Goal: Information Seeking & Learning: Learn about a topic

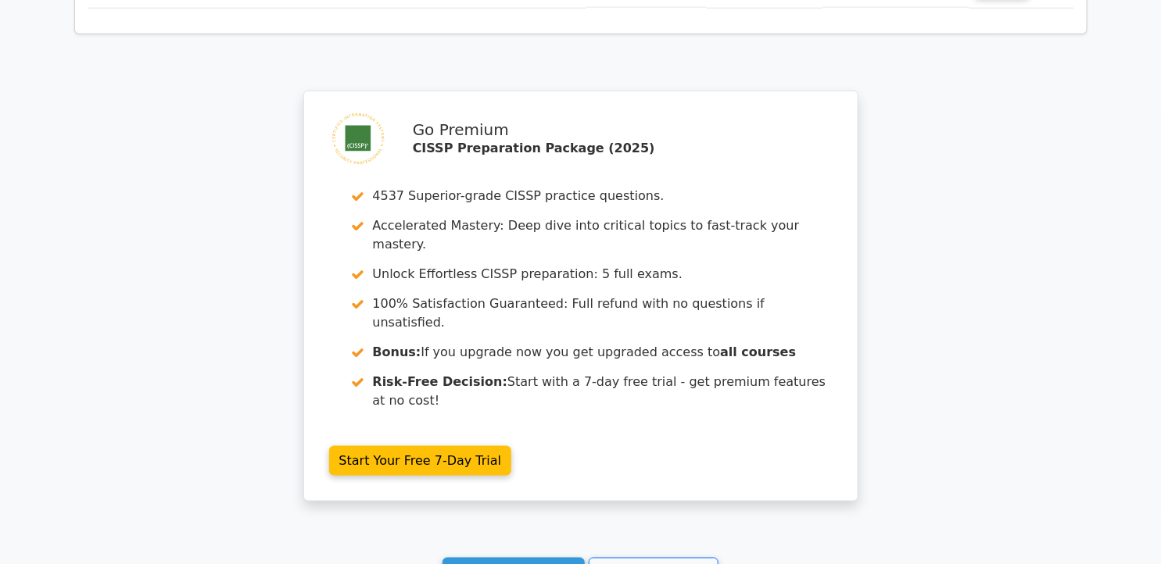
scroll to position [2698, 0]
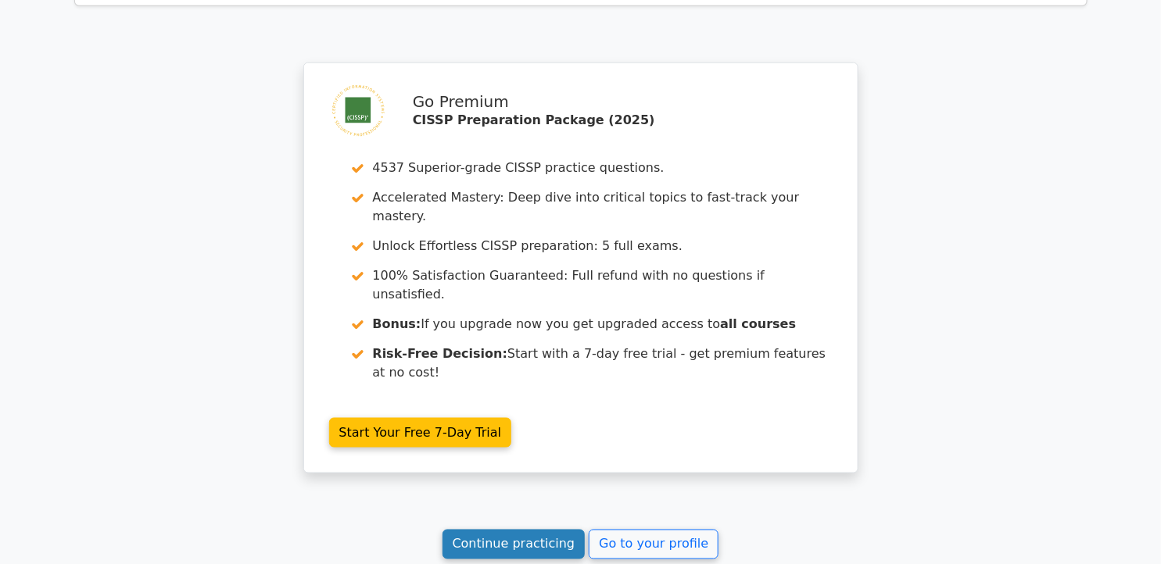
click at [518, 530] on link "Continue practicing" at bounding box center [513, 545] width 143 height 30
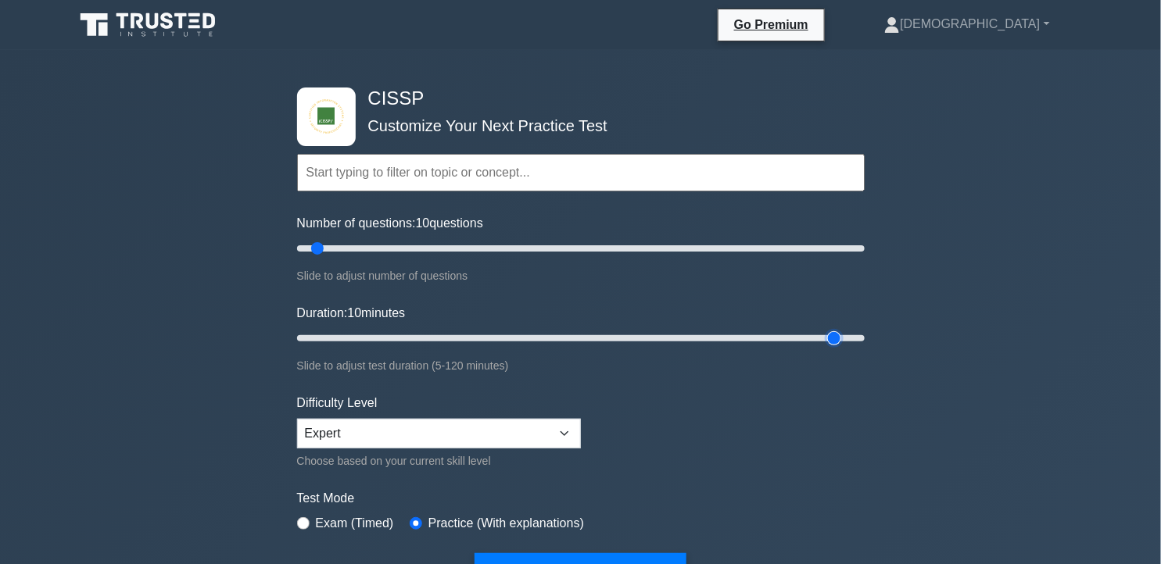
type input "115"
click at [843, 337] on input "Duration: 10 minutes" at bounding box center [580, 338] width 567 height 19
click at [843, 337] on input "Duration: 115 minutes" at bounding box center [580, 338] width 567 height 19
click at [1160, 405] on div "CISSP Customize Your Next Practice Test Topics Security and Risk Management Ass…" at bounding box center [580, 527] width 1161 height 954
click at [636, 560] on button "Start Practice Test" at bounding box center [579, 571] width 211 height 36
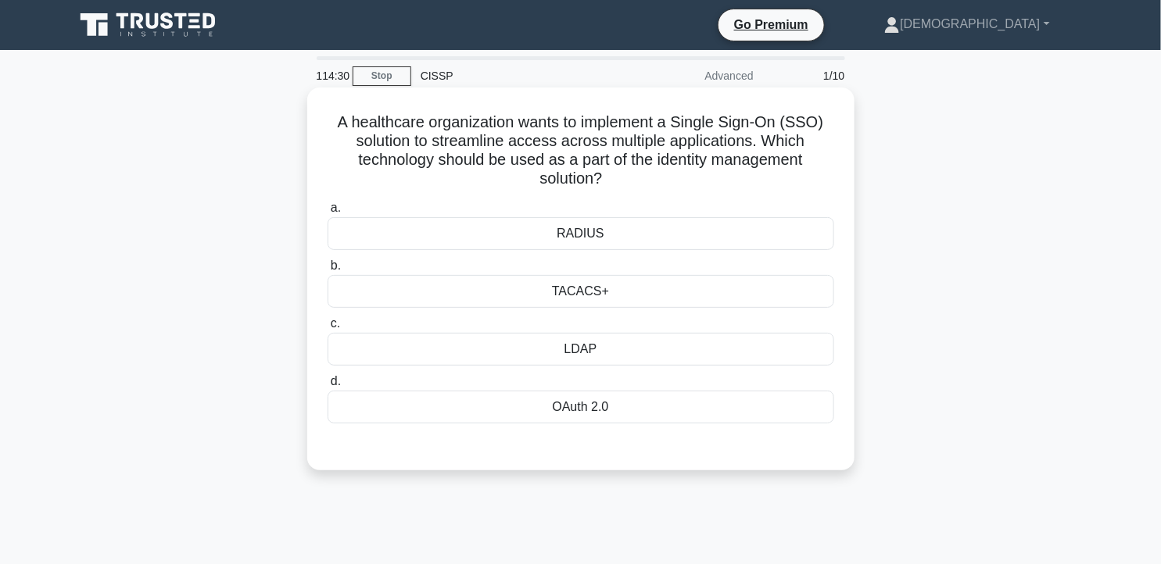
drag, startPoint x: 335, startPoint y: 119, endPoint x: 821, endPoint y: 188, distance: 491.2
click at [821, 188] on h5 "A healthcare organization wants to implement a Single Sign-On (SSO) solution to…" at bounding box center [581, 151] width 510 height 77
copy h5 "A healthcare organization wants to implement a Single Sign-On (SSO) solution to…"
click at [446, 149] on h5 "A healthcare organization wants to implement a Single Sign-On (SSO) solution to…" at bounding box center [581, 151] width 510 height 77
drag, startPoint x: 337, startPoint y: 125, endPoint x: 636, endPoint y: 407, distance: 411.4
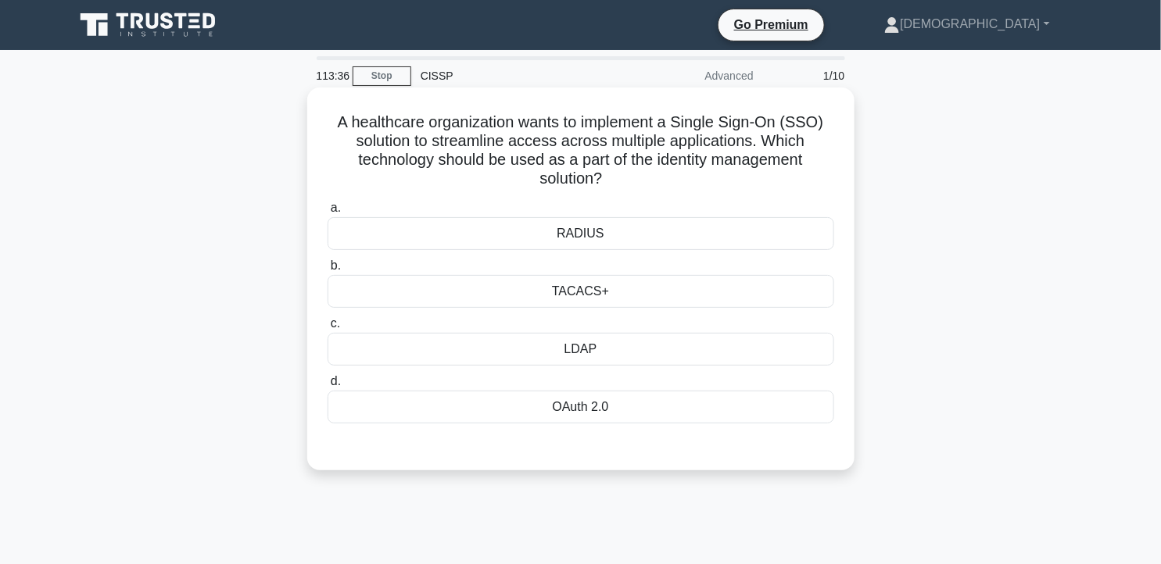
click at [636, 407] on div "A healthcare organization wants to implement a Single Sign-On (SSO) solution to…" at bounding box center [580, 279] width 535 height 371
copy div "A healthcare organization wants to implement a Single Sign-On (SSO) solution to…"
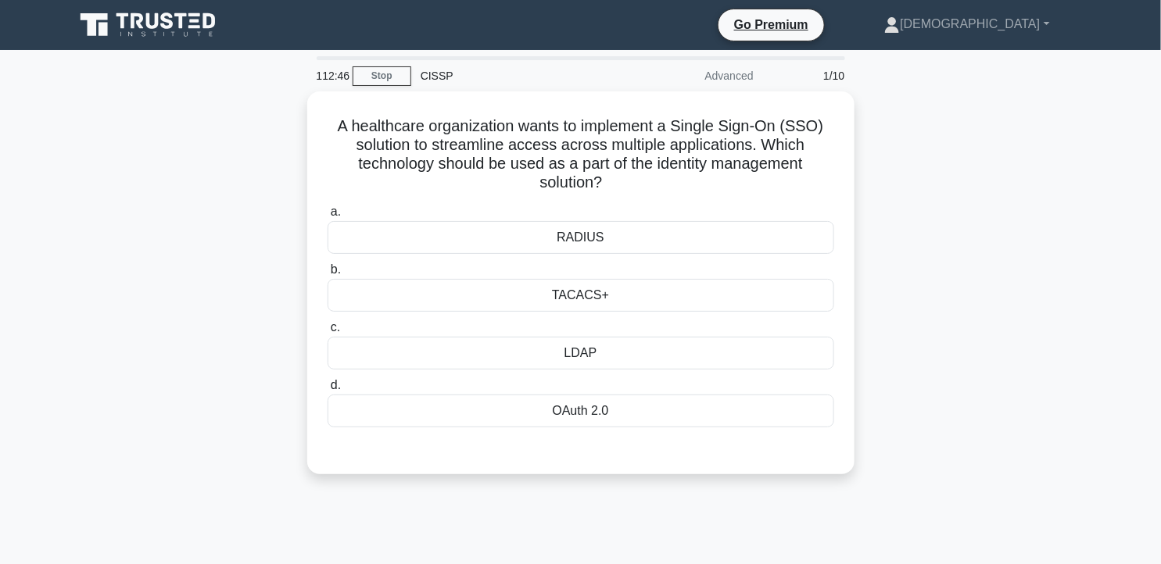
click at [986, 228] on div "A healthcare organization wants to implement a Single Sign-On (SSO) solution to…" at bounding box center [581, 292] width 1032 height 402
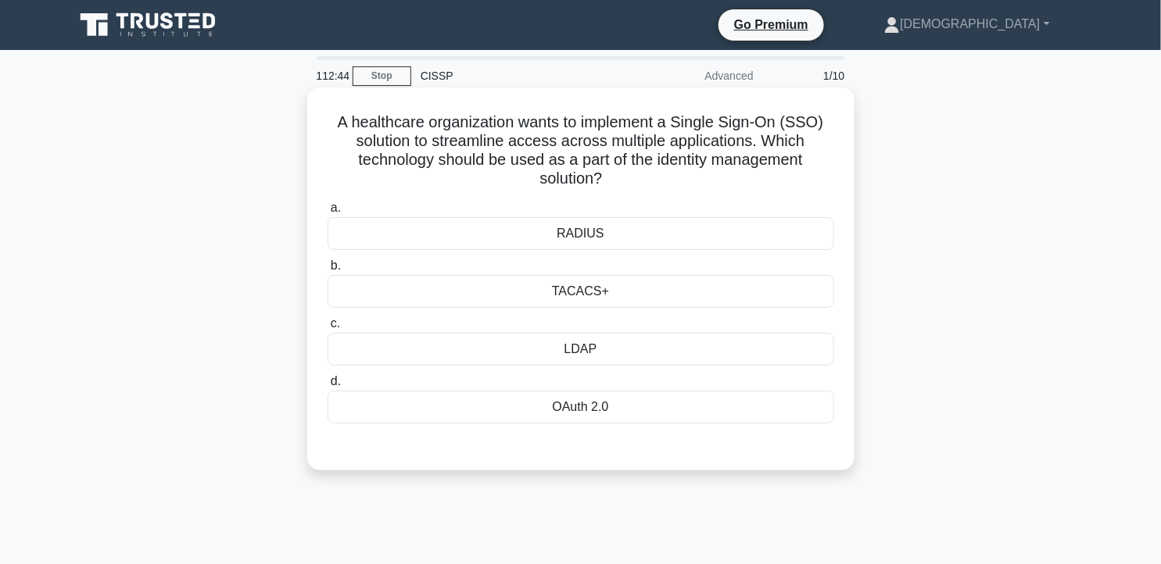
click at [568, 411] on div "OAuth 2.0" at bounding box center [581, 407] width 507 height 33
click at [328, 387] on input "d. OAuth 2.0" at bounding box center [328, 382] width 0 height 10
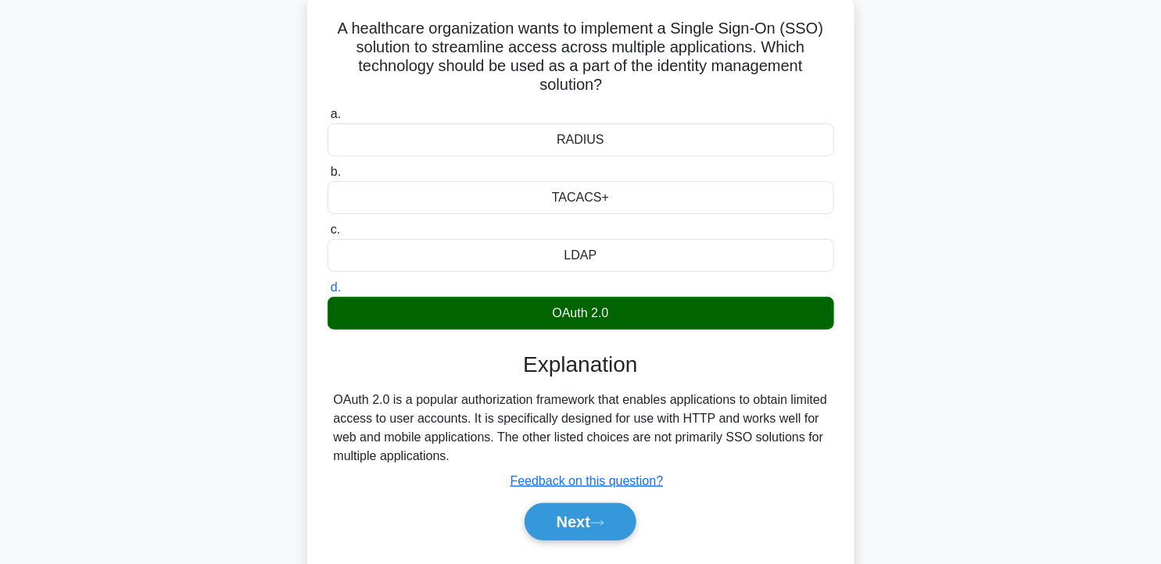
scroll to position [100, 0]
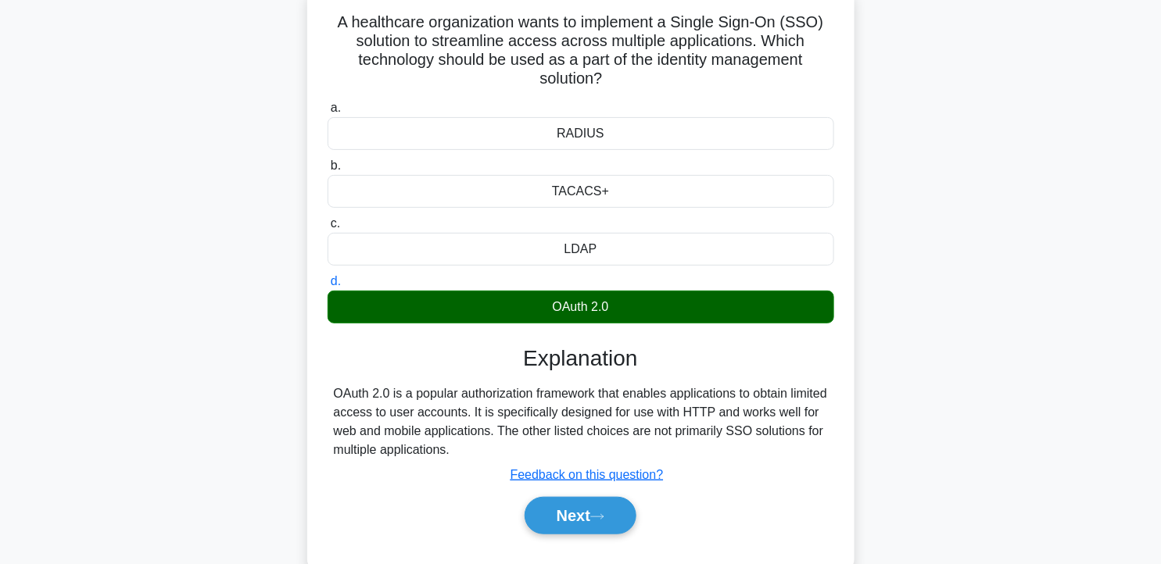
click at [541, 252] on div "LDAP" at bounding box center [581, 249] width 507 height 33
click at [328, 229] on input "c. LDAP" at bounding box center [328, 224] width 0 height 10
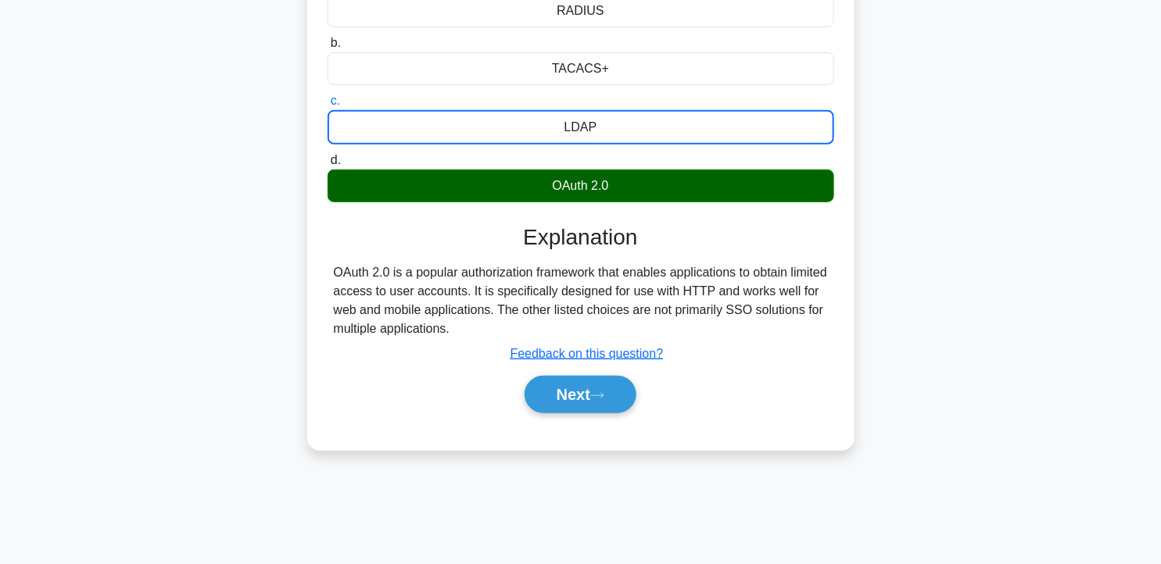
scroll to position [231, 0]
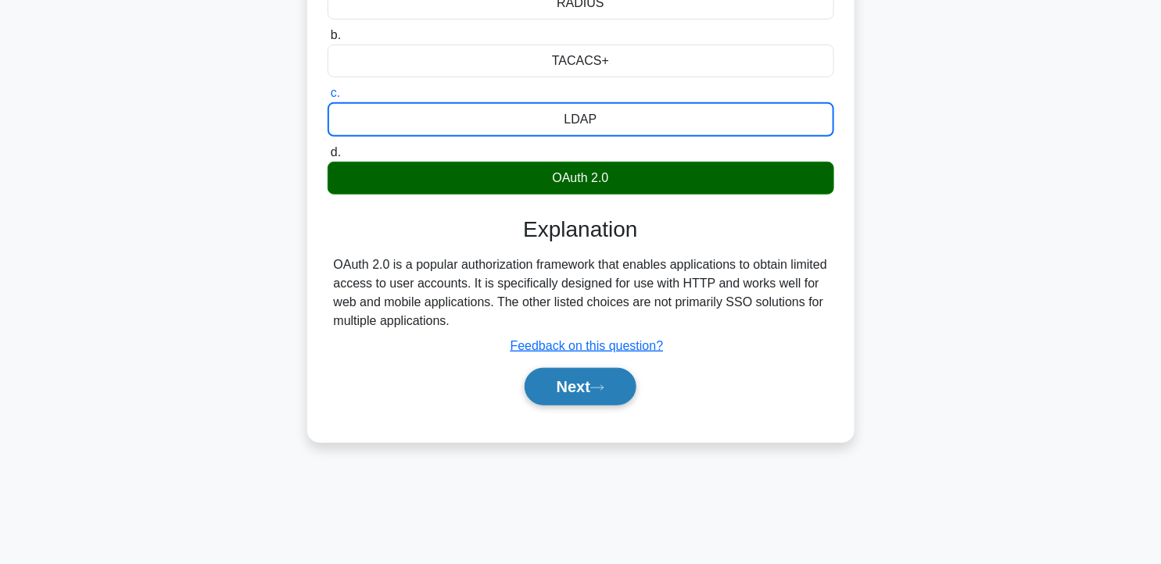
click at [624, 388] on button "Next" at bounding box center [581, 387] width 112 height 38
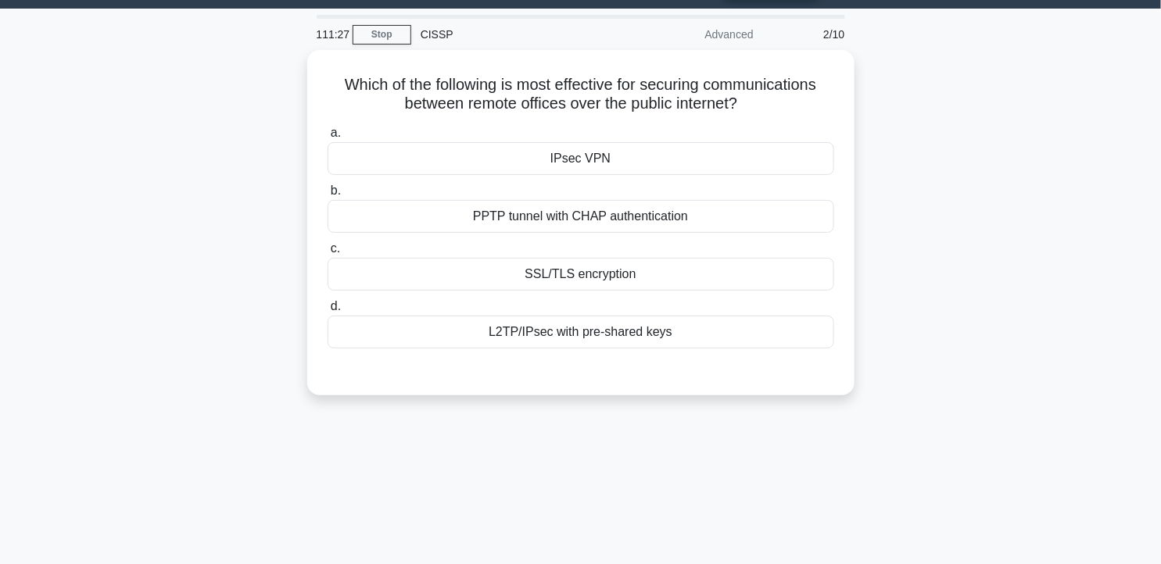
scroll to position [22, 0]
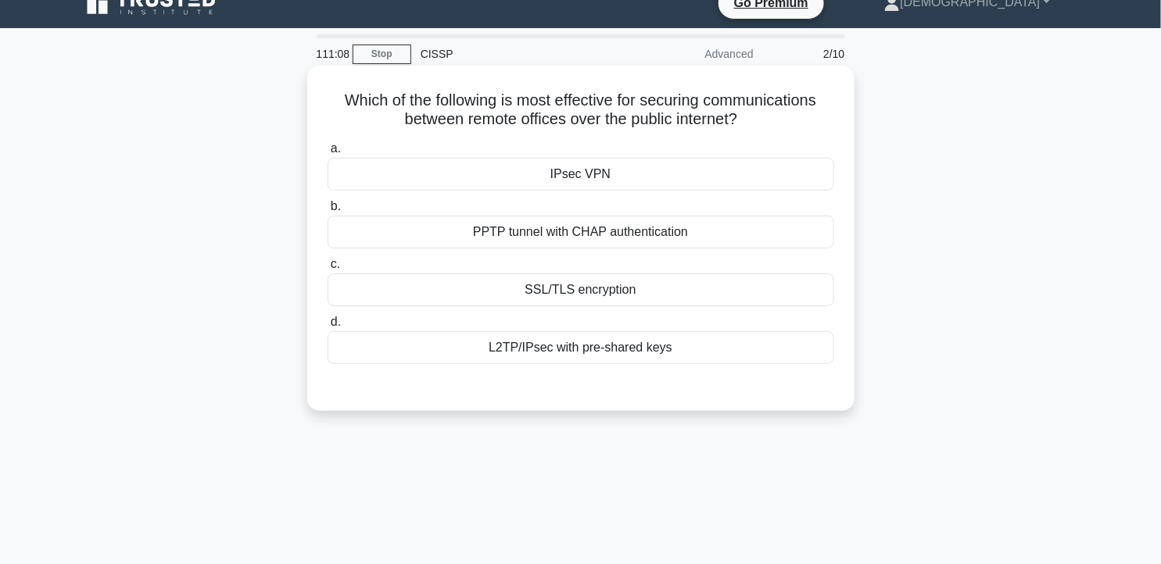
click at [756, 189] on div "IPsec VPN" at bounding box center [581, 174] width 507 height 33
click at [328, 154] on input "a. IPsec VPN" at bounding box center [328, 149] width 0 height 10
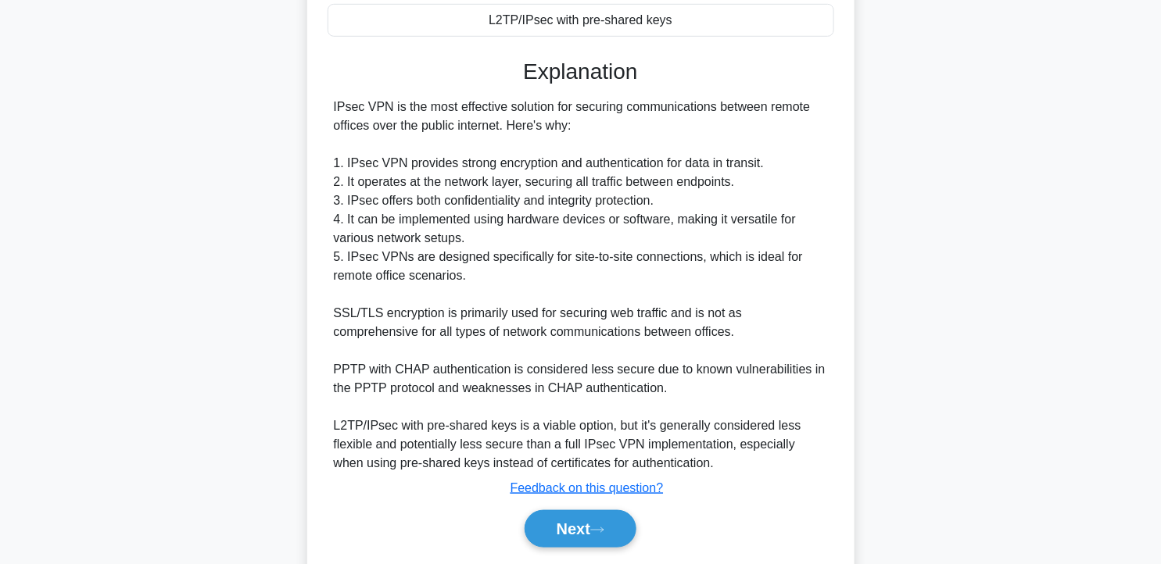
scroll to position [399, 0]
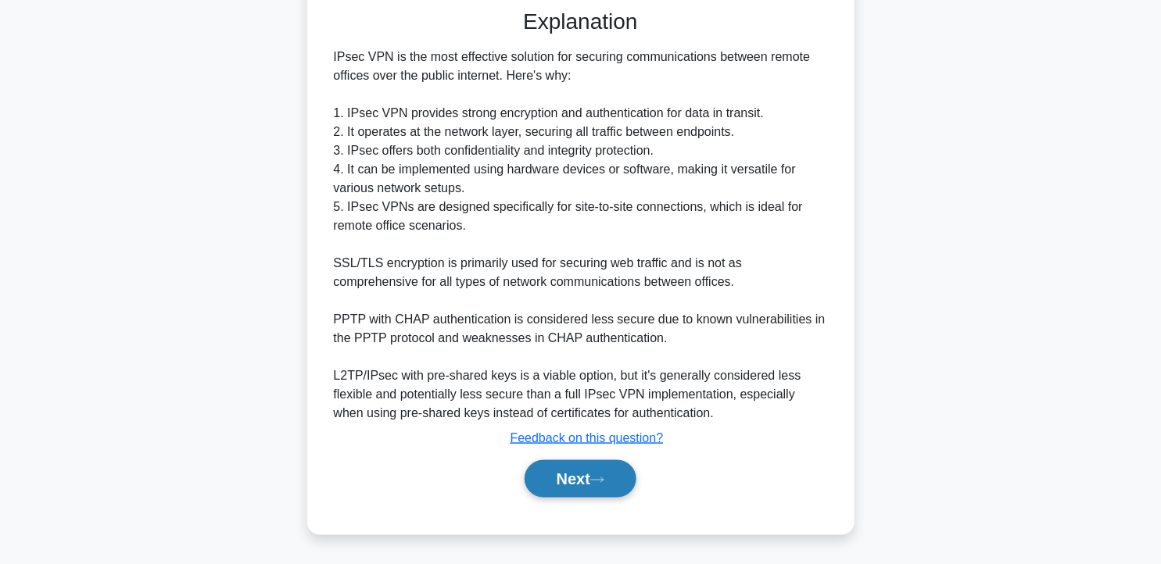
click at [596, 486] on button "Next" at bounding box center [581, 479] width 112 height 38
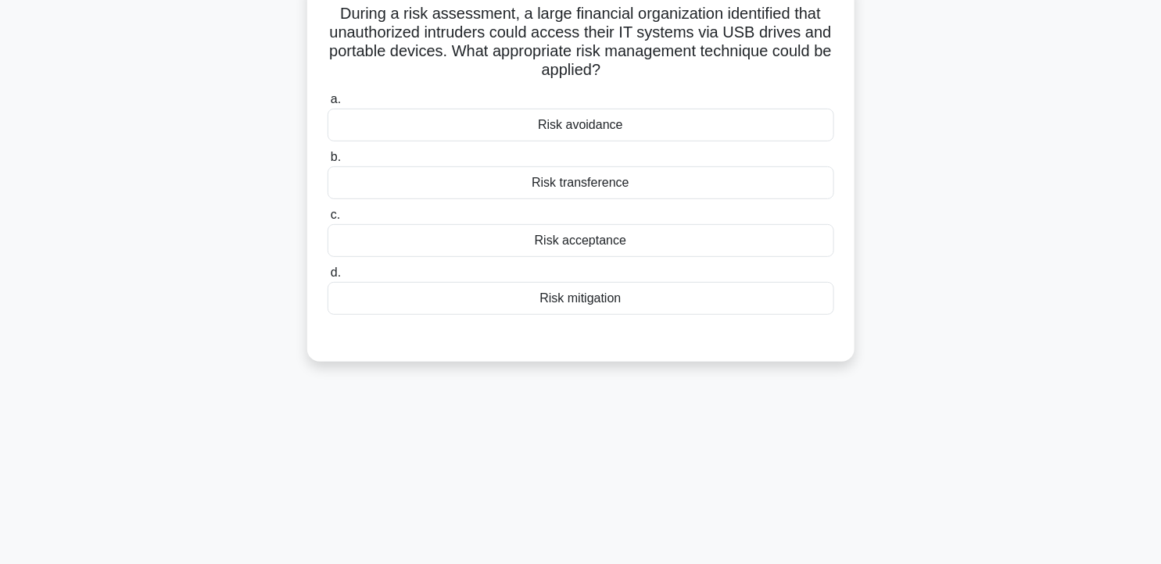
scroll to position [0, 0]
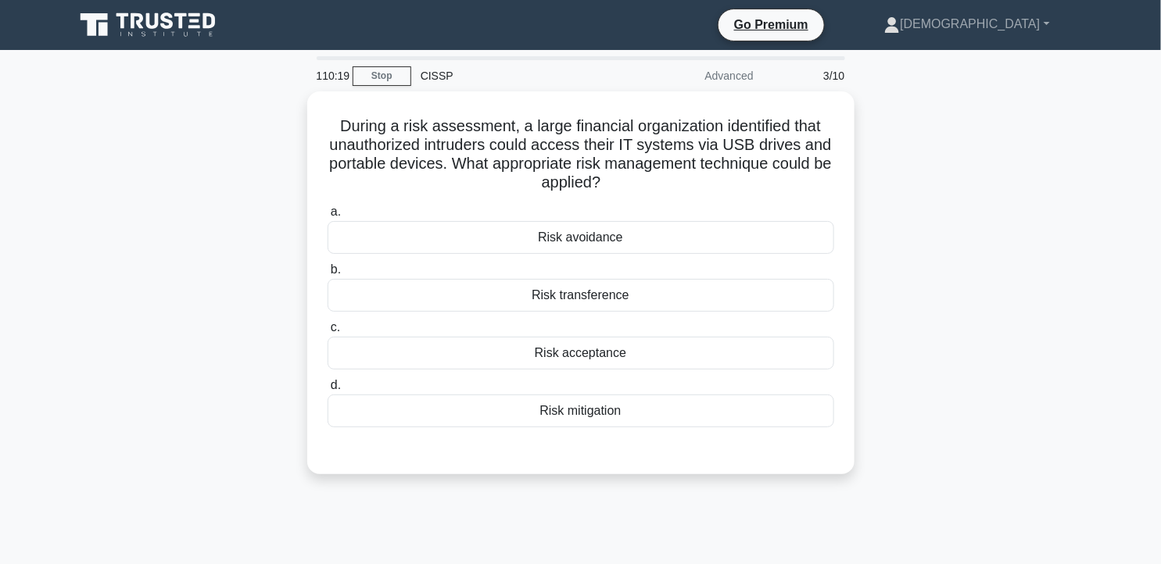
drag, startPoint x: 1155, startPoint y: 88, endPoint x: 973, endPoint y: 95, distance: 182.3
click at [973, 95] on main "110:19 Stop CISSP Advanced 3/10 During a risk assessment, a large financial org…" at bounding box center [580, 447] width 1161 height 794
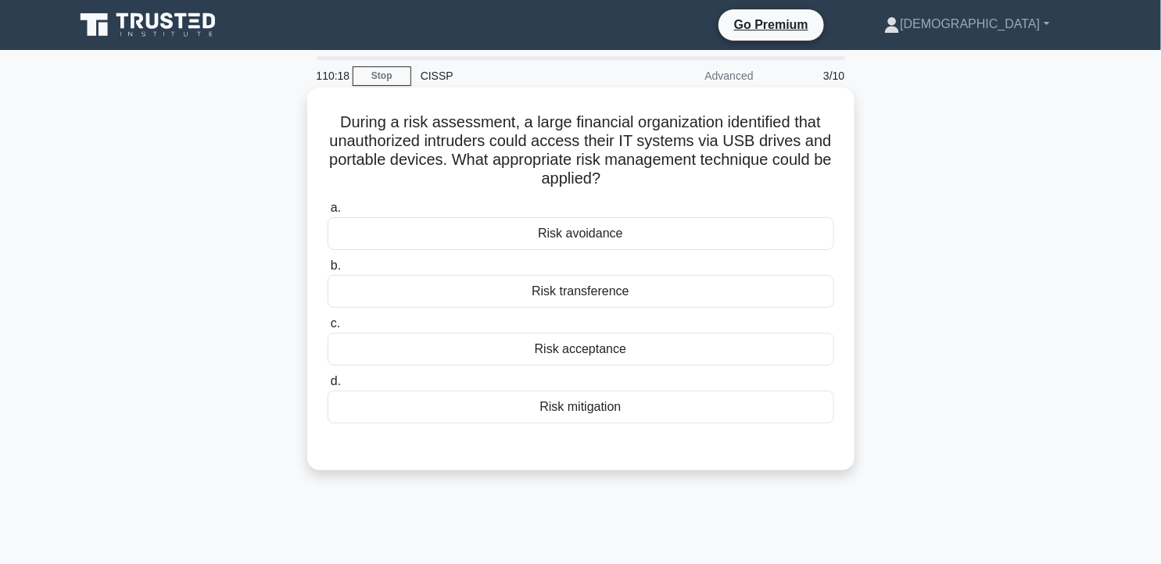
click at [689, 236] on div "Risk avoidance" at bounding box center [581, 233] width 507 height 33
click at [328, 213] on input "a. Risk avoidance" at bounding box center [328, 208] width 0 height 10
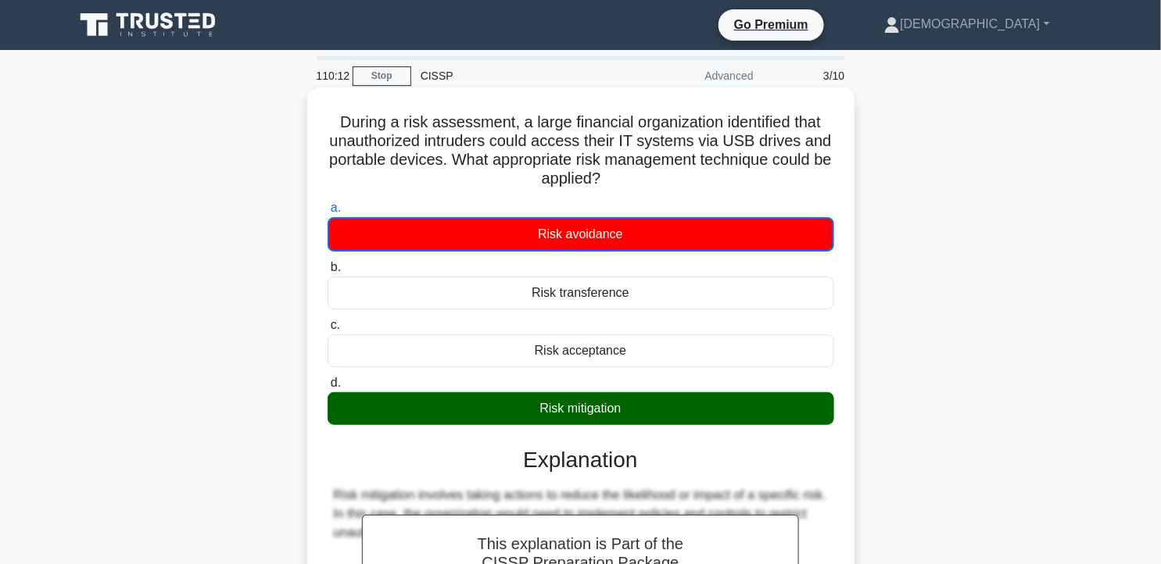
drag, startPoint x: 331, startPoint y: 120, endPoint x: 682, endPoint y: 421, distance: 462.3
click at [682, 421] on div "During a risk assessment, a large financial organization identified that unauth…" at bounding box center [580, 437] width 535 height 686
copy div "During a risk assessment, a large financial organization identified that unauth…"
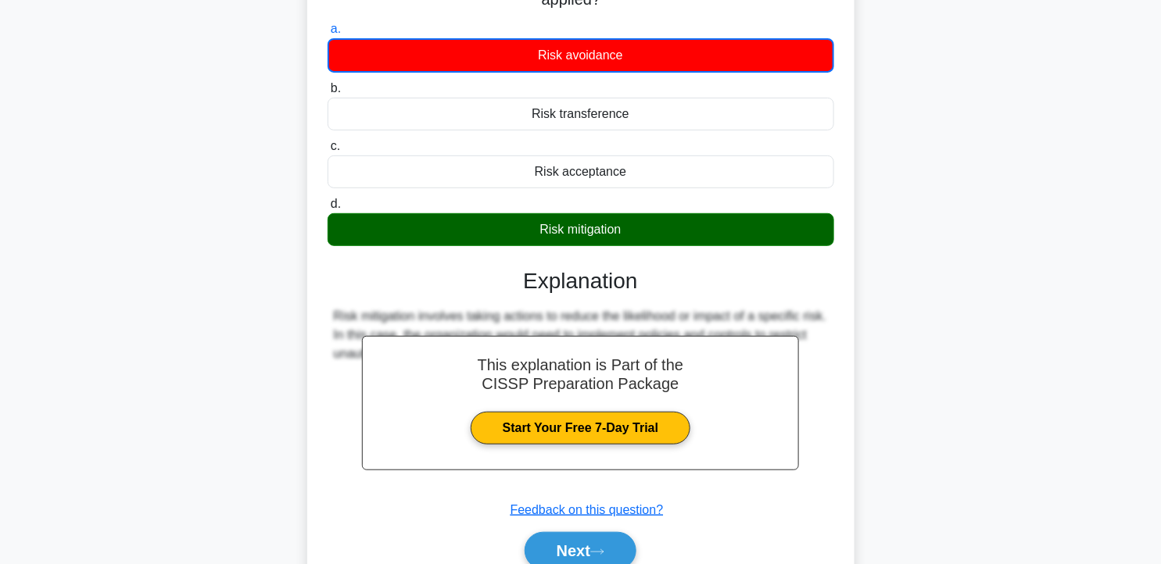
scroll to position [206, 0]
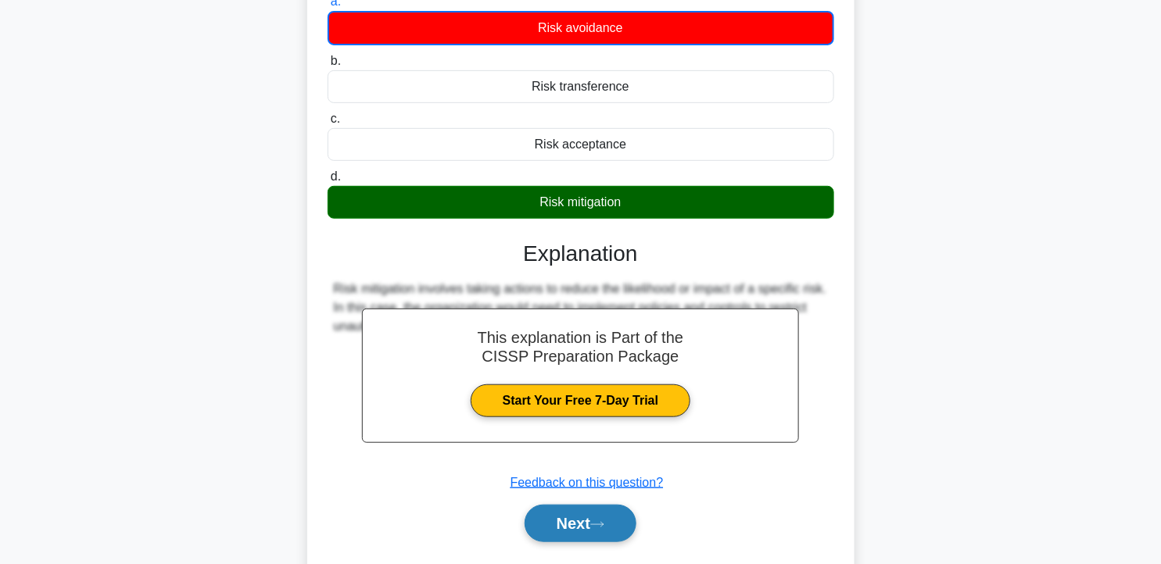
click at [596, 533] on button "Next" at bounding box center [581, 524] width 112 height 38
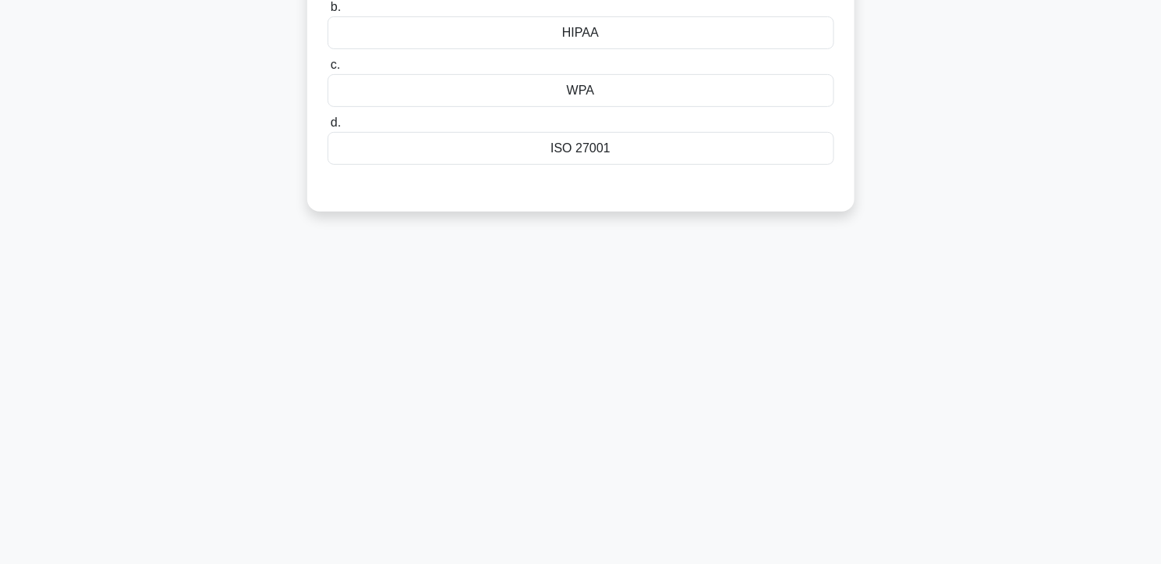
scroll to position [0, 0]
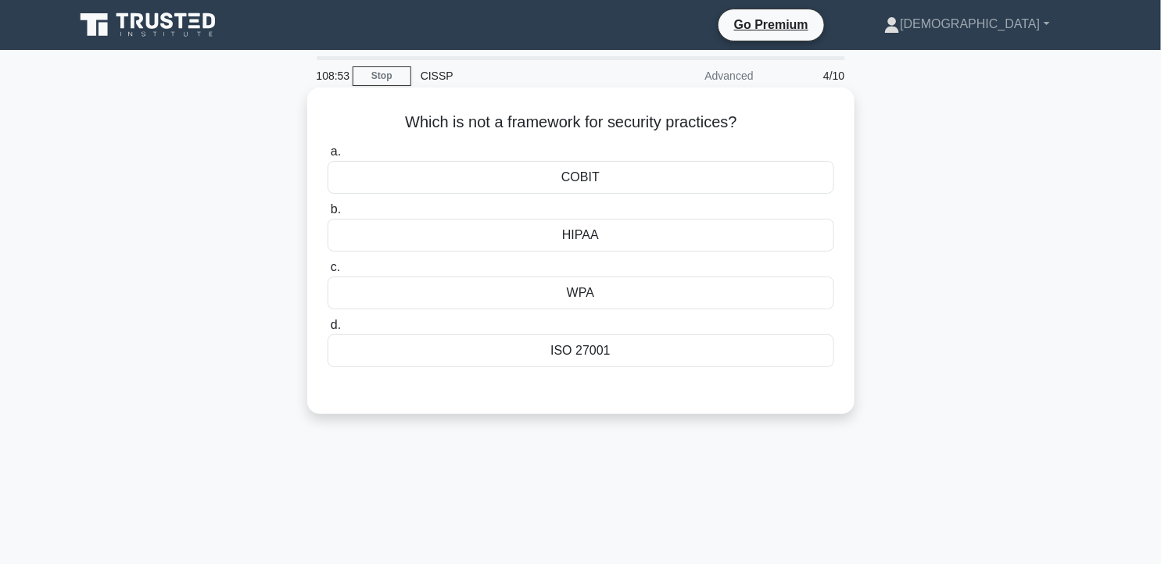
click at [643, 184] on div "COBIT" at bounding box center [581, 177] width 507 height 33
click at [328, 157] on input "a. COBIT" at bounding box center [328, 152] width 0 height 10
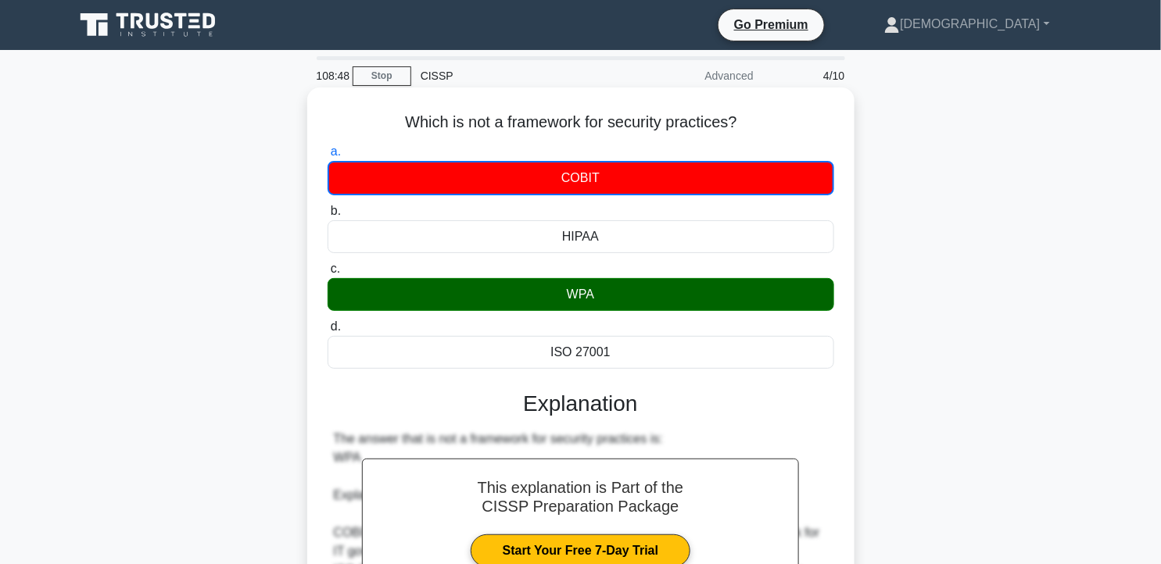
drag, startPoint x: 402, startPoint y: 121, endPoint x: 689, endPoint y: 363, distance: 375.0
click at [689, 363] on div "Which is not a framework for security practices? .spinner_0XTQ{transform-origin…" at bounding box center [580, 465] width 535 height 742
copy div "Which is not a framework for security practices? .spinner_0XTQ{transform-origin…"
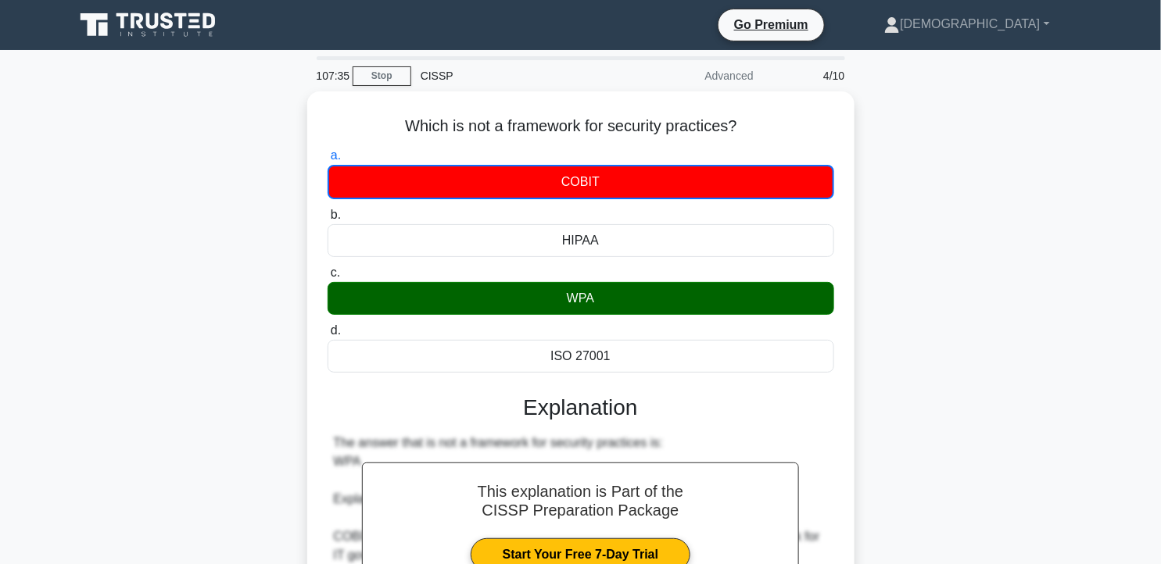
scroll to position [306, 0]
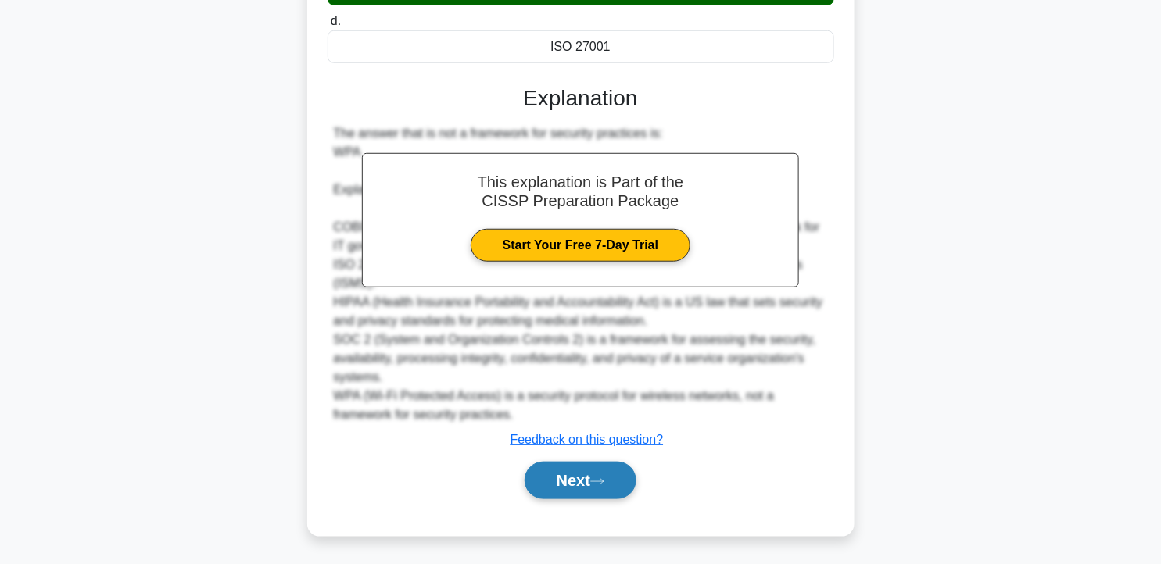
click at [559, 477] on button "Next" at bounding box center [581, 481] width 112 height 38
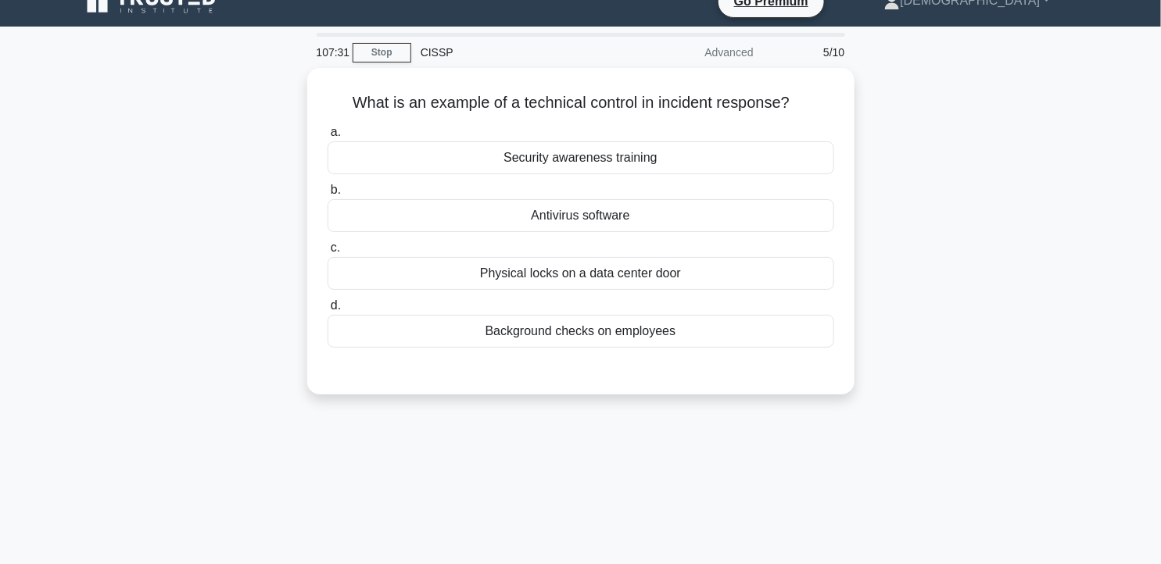
scroll to position [0, 0]
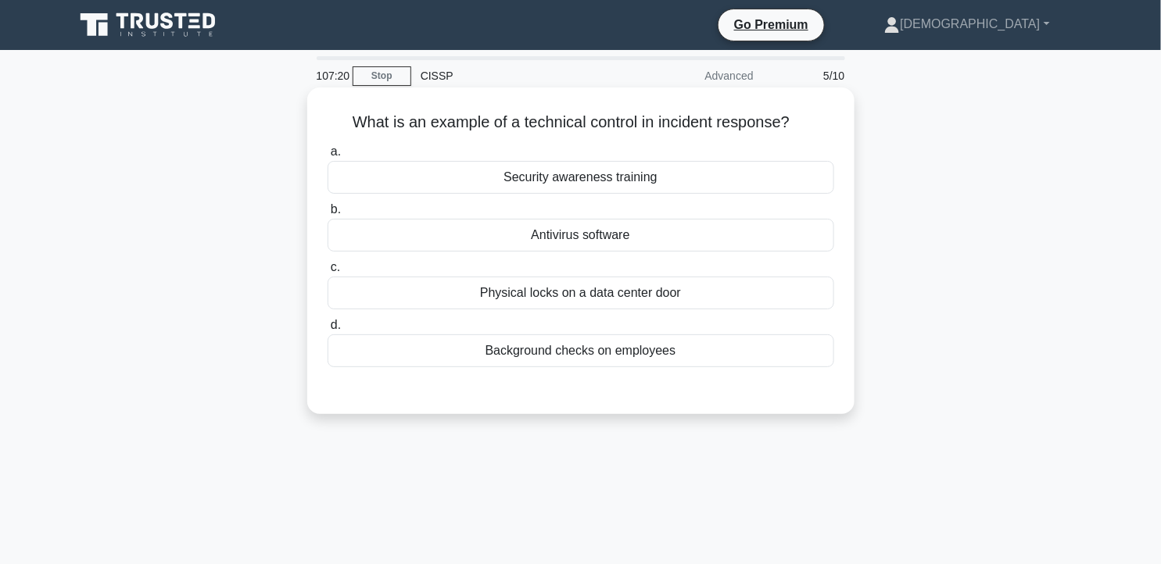
click at [660, 246] on div "Antivirus software" at bounding box center [581, 235] width 507 height 33
click at [328, 215] on input "b. Antivirus software" at bounding box center [328, 210] width 0 height 10
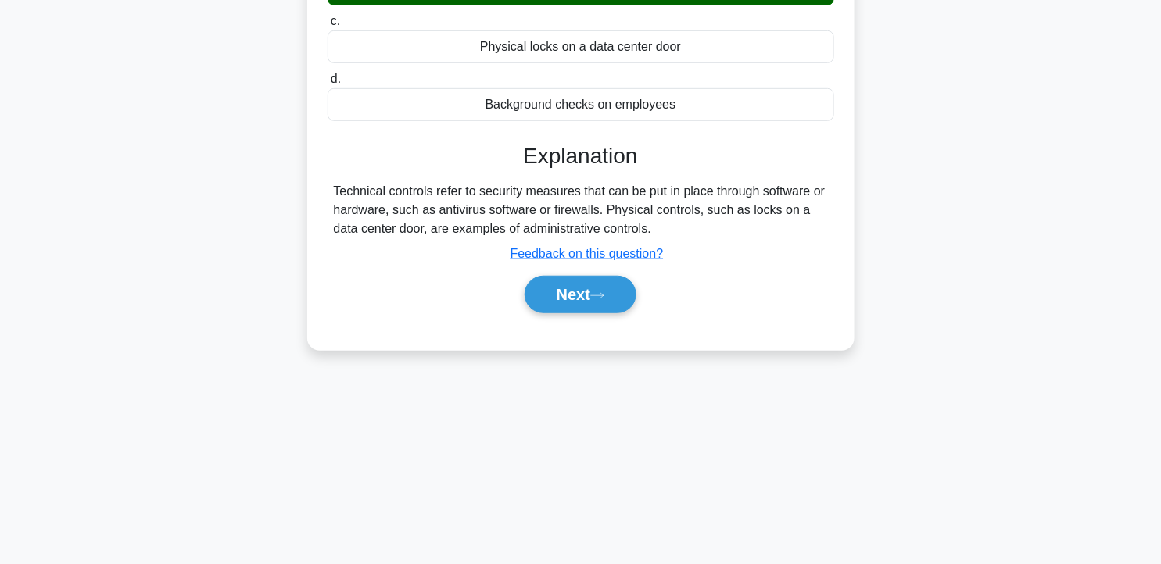
scroll to position [254, 0]
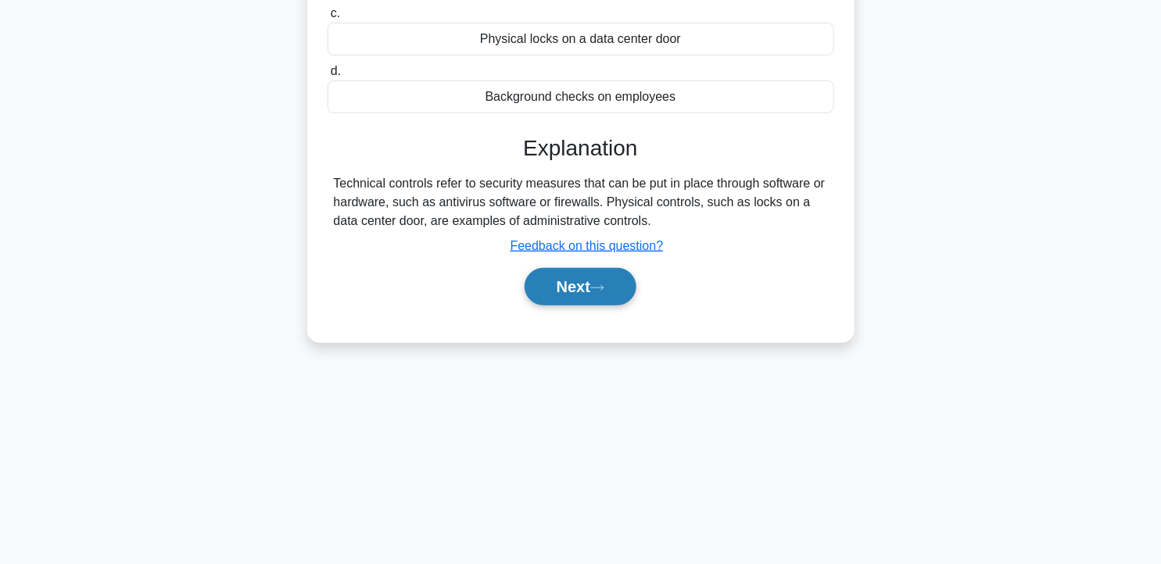
click at [567, 281] on button "Next" at bounding box center [581, 287] width 112 height 38
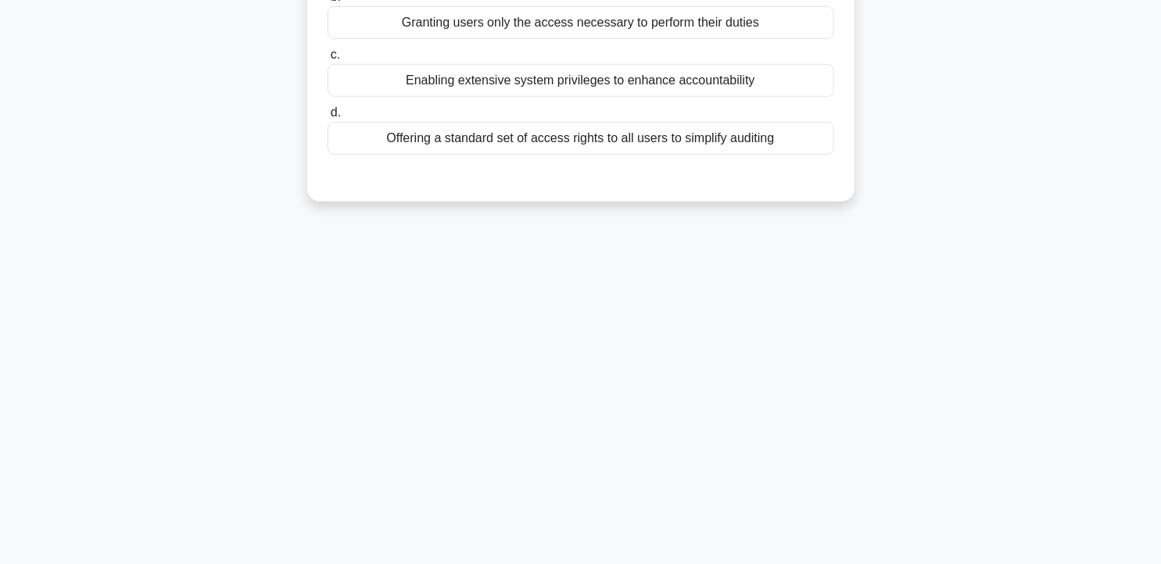
scroll to position [0, 0]
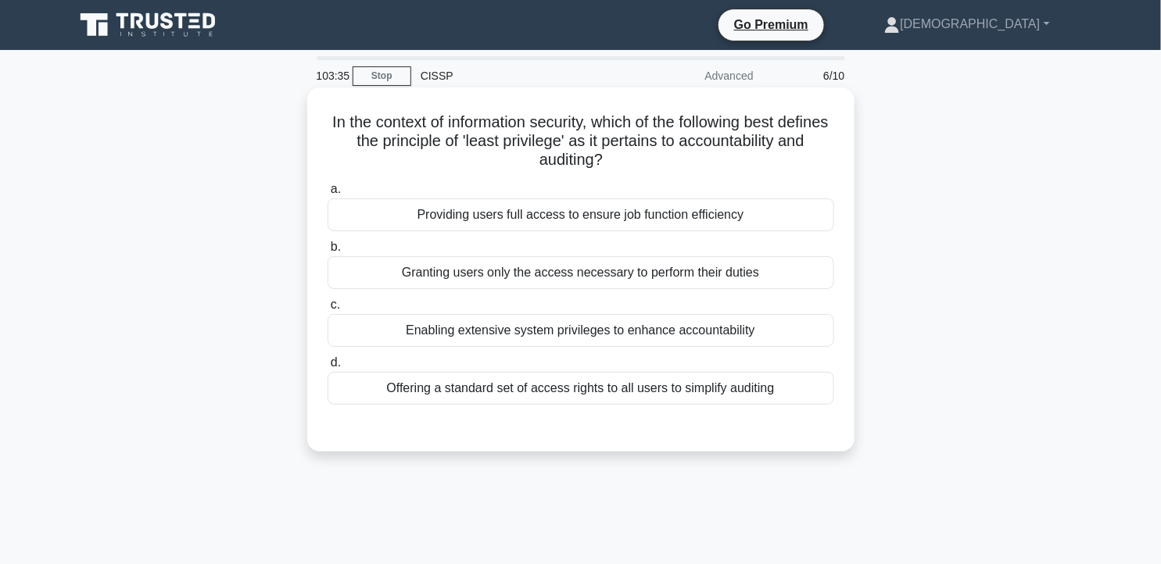
click at [789, 276] on div "Granting users only the access necessary to perform their duties" at bounding box center [581, 272] width 507 height 33
click at [328, 252] on input "b. Granting users only the access necessary to perform their duties" at bounding box center [328, 247] width 0 height 10
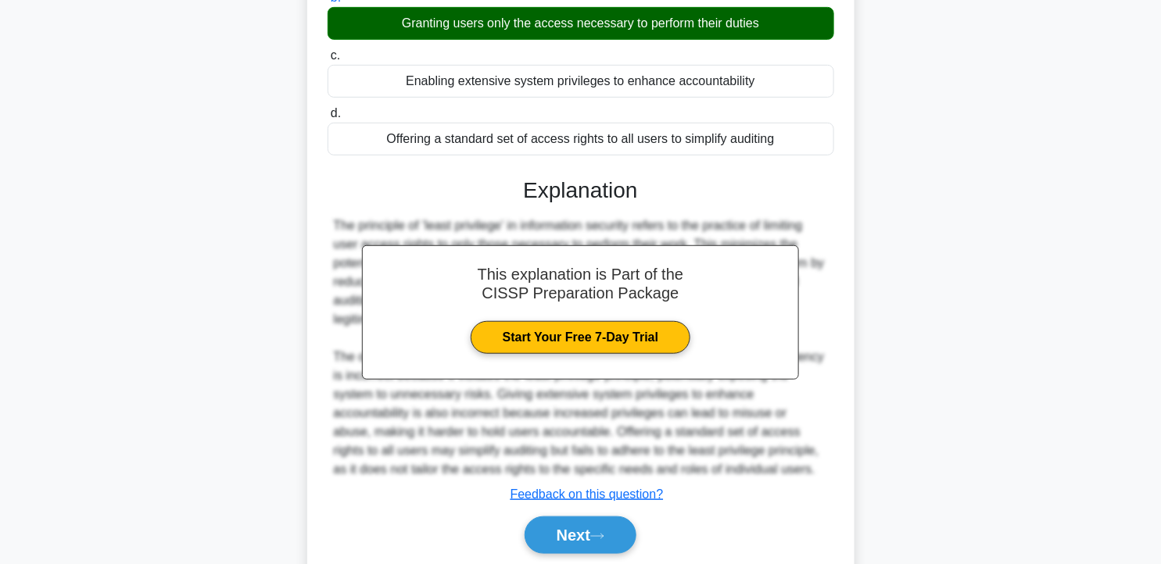
scroll to position [256, 0]
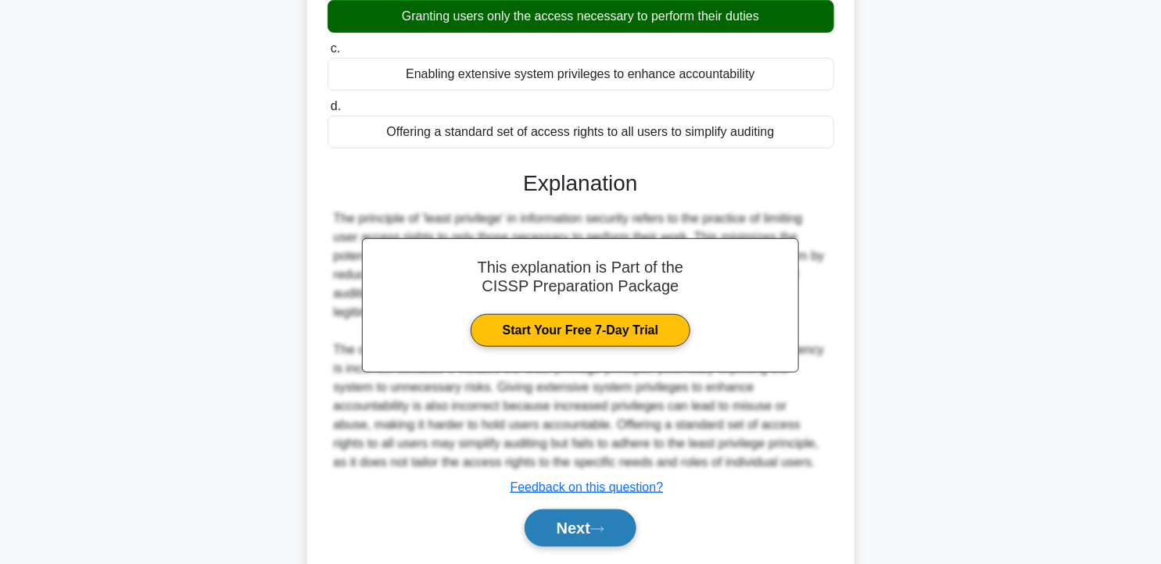
click at [584, 529] on button "Next" at bounding box center [581, 529] width 112 height 38
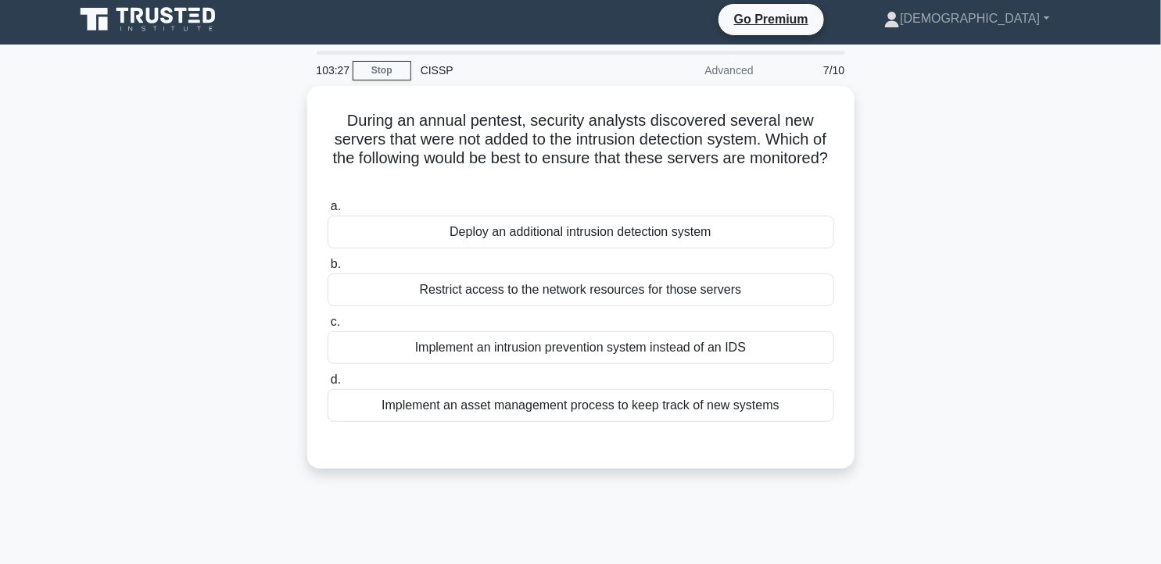
scroll to position [3, 0]
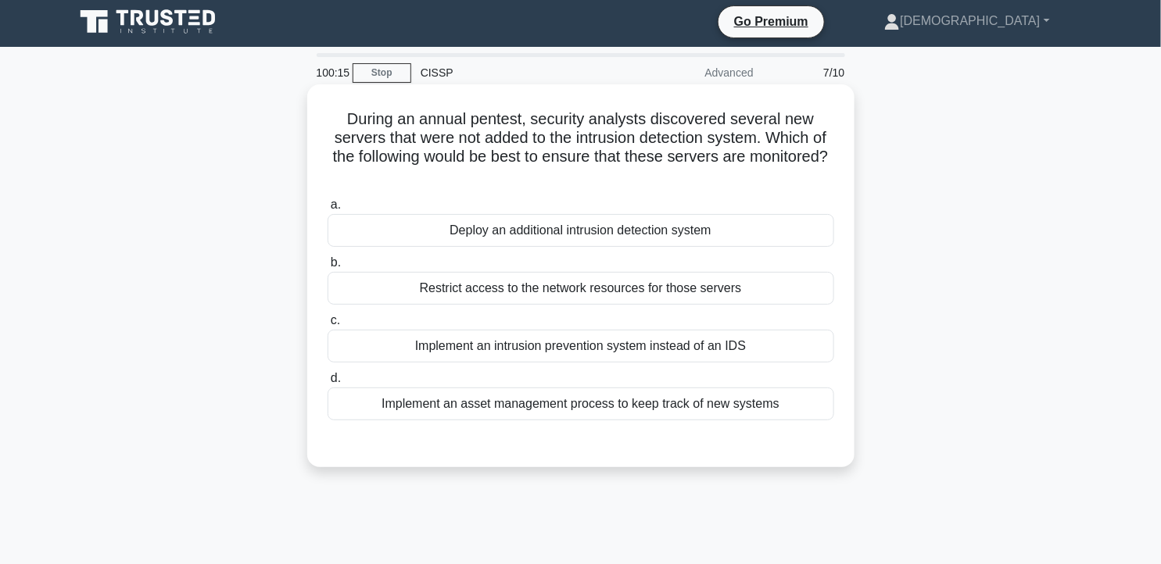
click at [720, 404] on div "Implement an asset management process to keep track of new systems" at bounding box center [581, 404] width 507 height 33
click at [328, 384] on input "d. Implement an asset management process to keep track of new systems" at bounding box center [328, 379] width 0 height 10
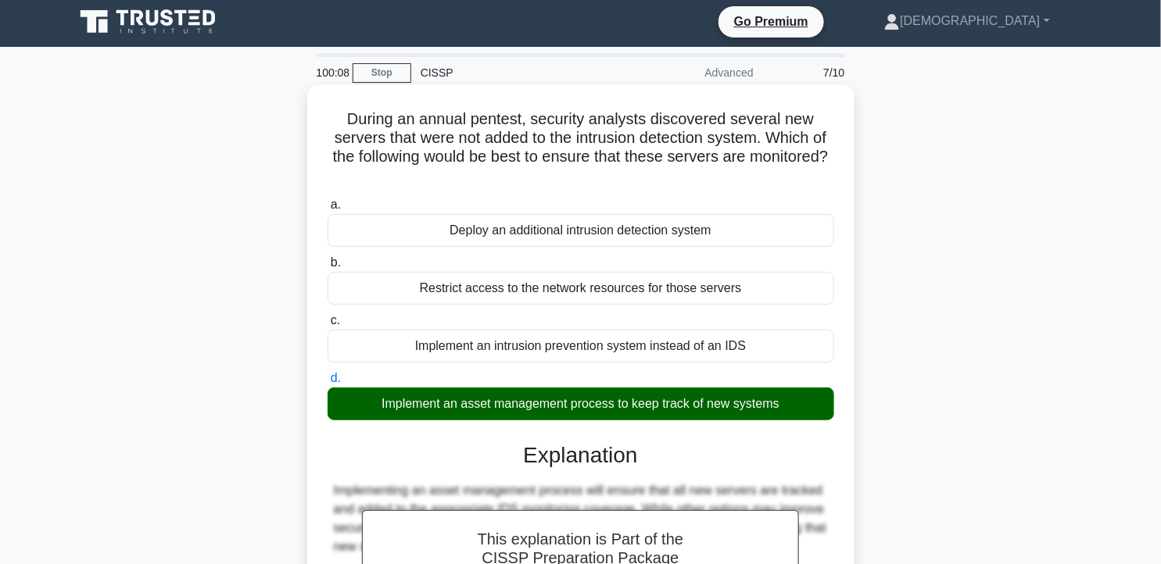
drag, startPoint x: 347, startPoint y: 121, endPoint x: 801, endPoint y: 409, distance: 537.6
click at [801, 409] on div "During an annual pentest, security analysts discovered several new servers that…" at bounding box center [580, 433] width 535 height 684
copy div "During an annual pentest, security analysts discovered several new servers that…"
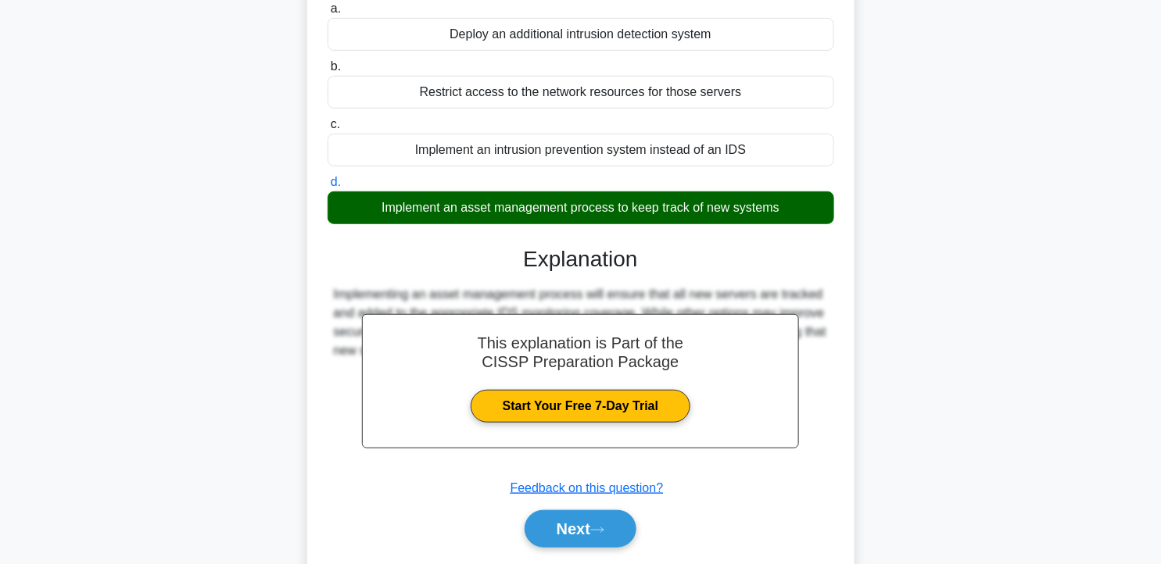
scroll to position [279, 0]
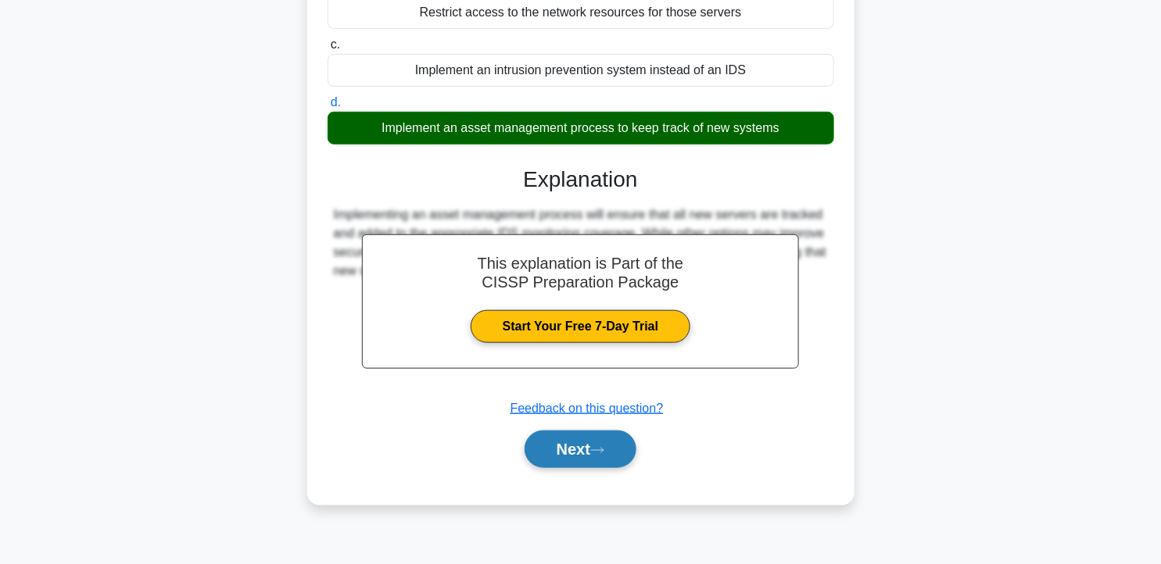
click at [599, 448] on icon at bounding box center [597, 450] width 14 height 9
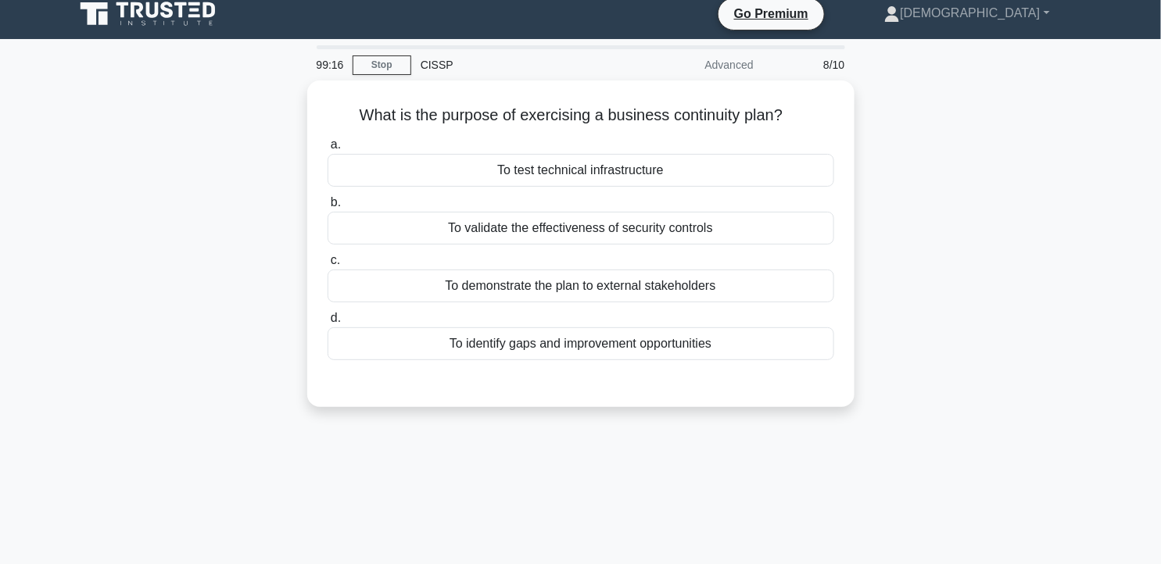
scroll to position [0, 0]
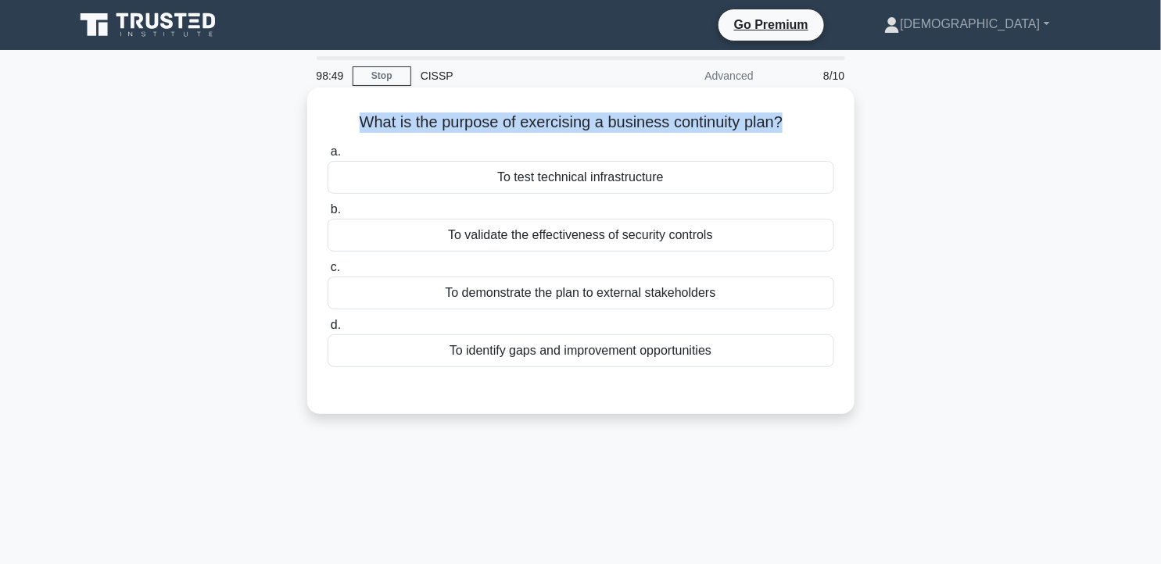
drag, startPoint x: 354, startPoint y: 120, endPoint x: 782, endPoint y: 104, distance: 427.9
click at [782, 104] on div "What is the purpose of exercising a business continuity plan? .spinner_0XTQ{tra…" at bounding box center [580, 251] width 535 height 314
copy h5 "What is the purpose of exercising a business continuity plan?"
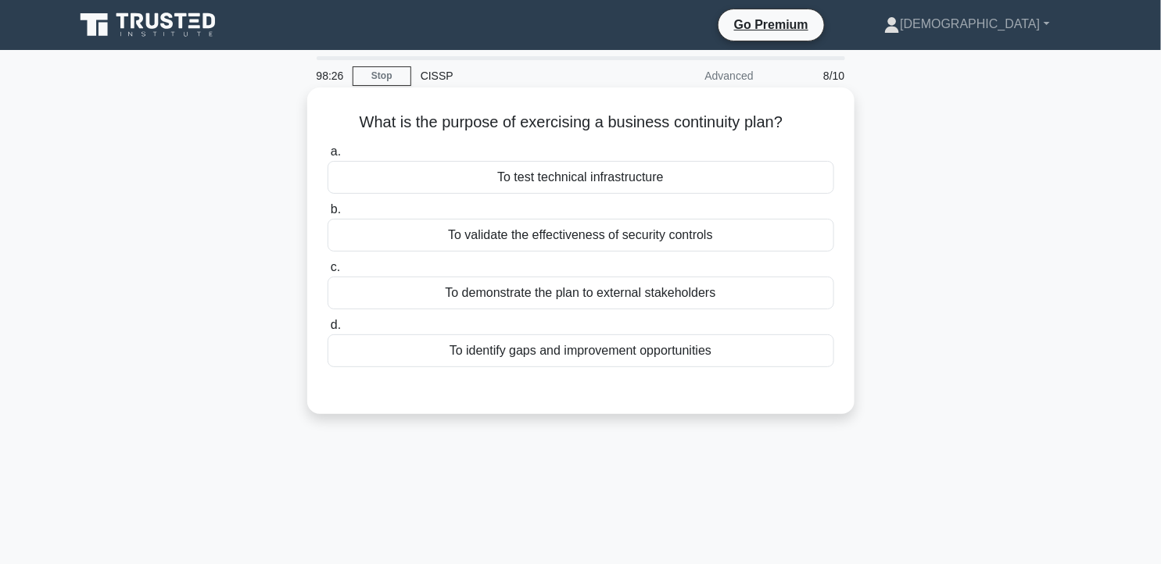
click at [510, 354] on div "To identify gaps and improvement opportunities" at bounding box center [581, 351] width 507 height 33
click at [328, 331] on input "d. To identify gaps and improvement opportunities" at bounding box center [328, 325] width 0 height 10
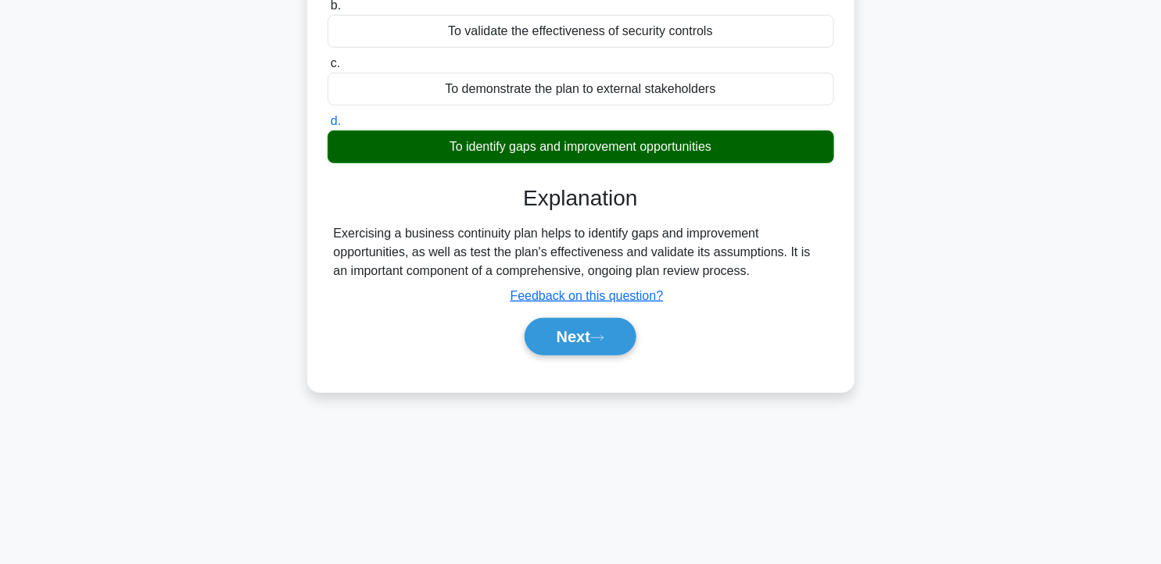
scroll to position [211, 0]
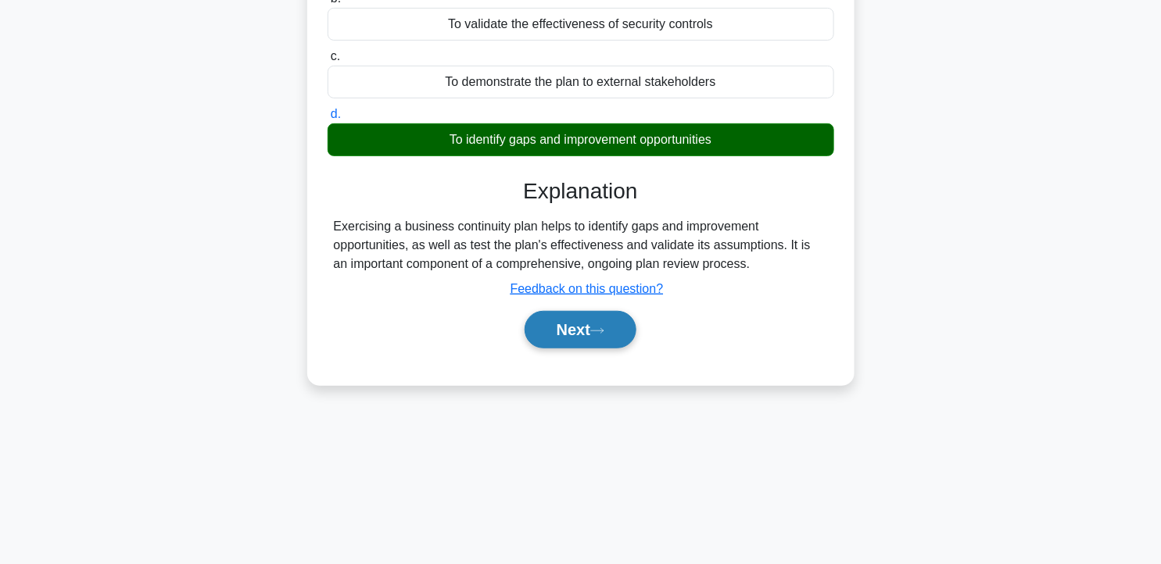
click at [584, 338] on button "Next" at bounding box center [581, 330] width 112 height 38
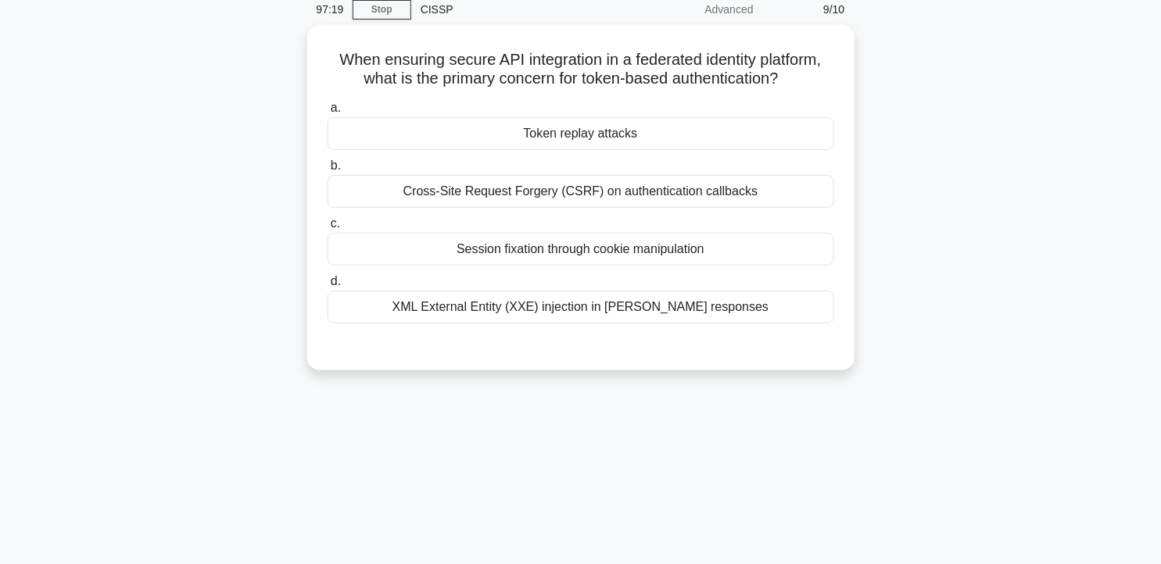
scroll to position [63, 0]
drag, startPoint x: 327, startPoint y: 56, endPoint x: 815, endPoint y: 84, distance: 489.4
click at [815, 84] on h5 "When ensuring secure API integration in a federated identity platform, what is …" at bounding box center [581, 69] width 510 height 39
copy h5 "When ensuring secure API integration in a federated identity platform, what is …"
click at [316, 81] on div "When ensuring secure API integration in a federated identity platform, what is …" at bounding box center [580, 197] width 535 height 333
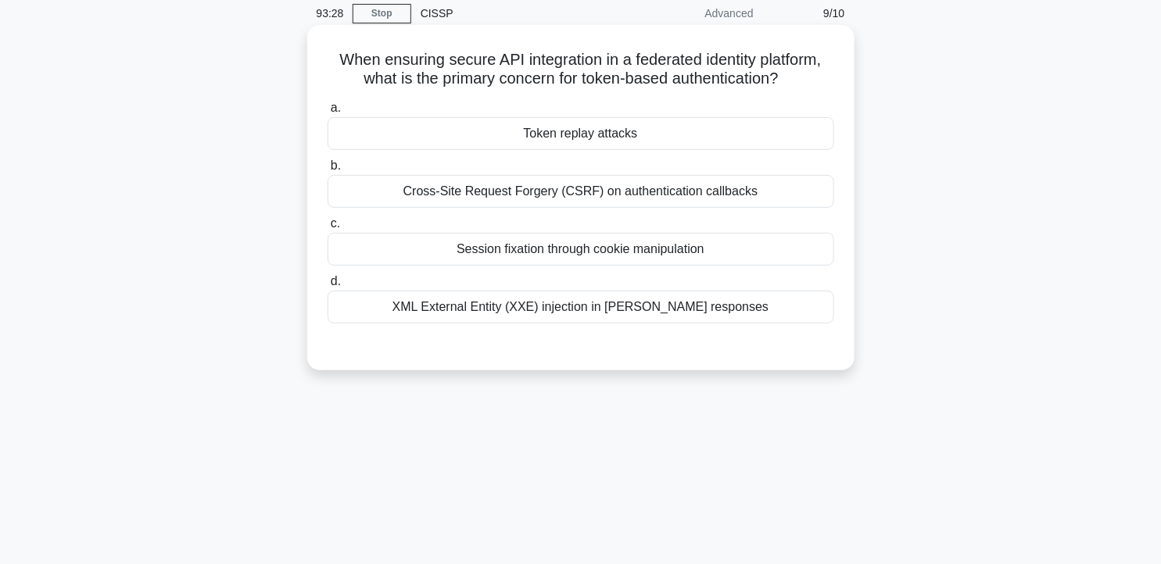
click at [611, 131] on div "Token replay attacks" at bounding box center [581, 133] width 507 height 33
click at [328, 113] on input "a. Token replay attacks" at bounding box center [328, 108] width 0 height 10
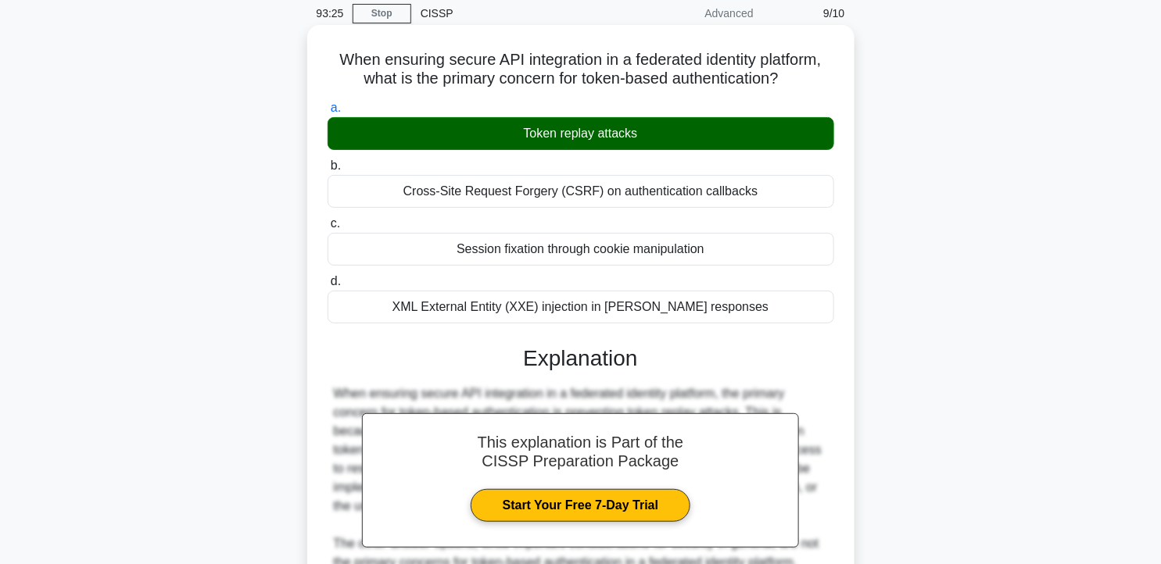
drag, startPoint x: 331, startPoint y: 60, endPoint x: 792, endPoint y: 314, distance: 525.8
click at [792, 314] on div "When ensuring secure API integration in a federated identity platform, what is …" at bounding box center [580, 429] width 535 height 797
copy div "When ensuring secure API integration in a federated identity platform, what is …"
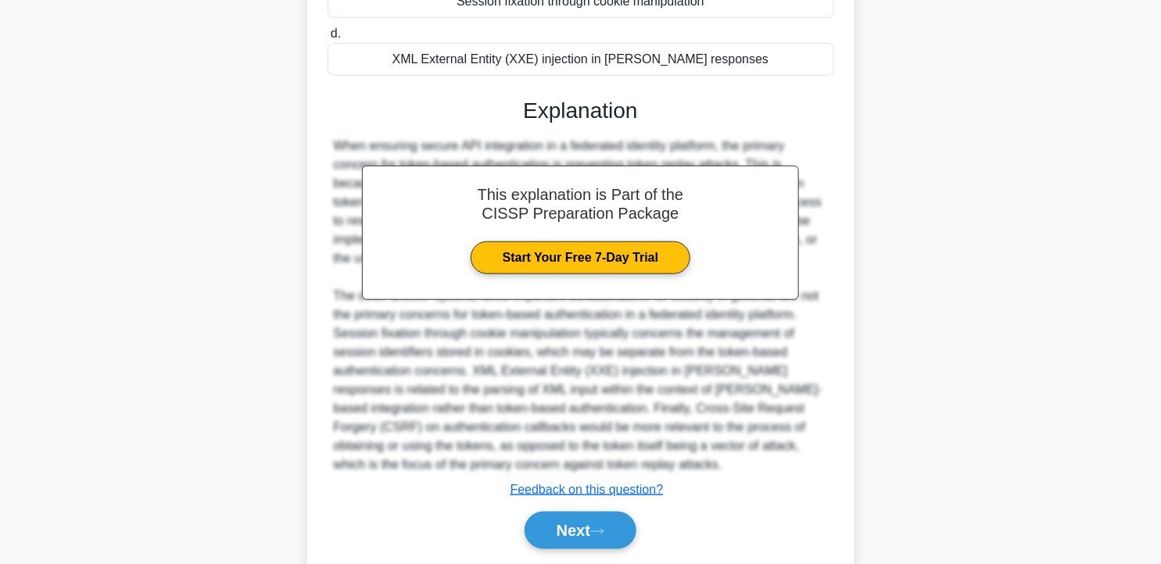
scroll to position [317, 0]
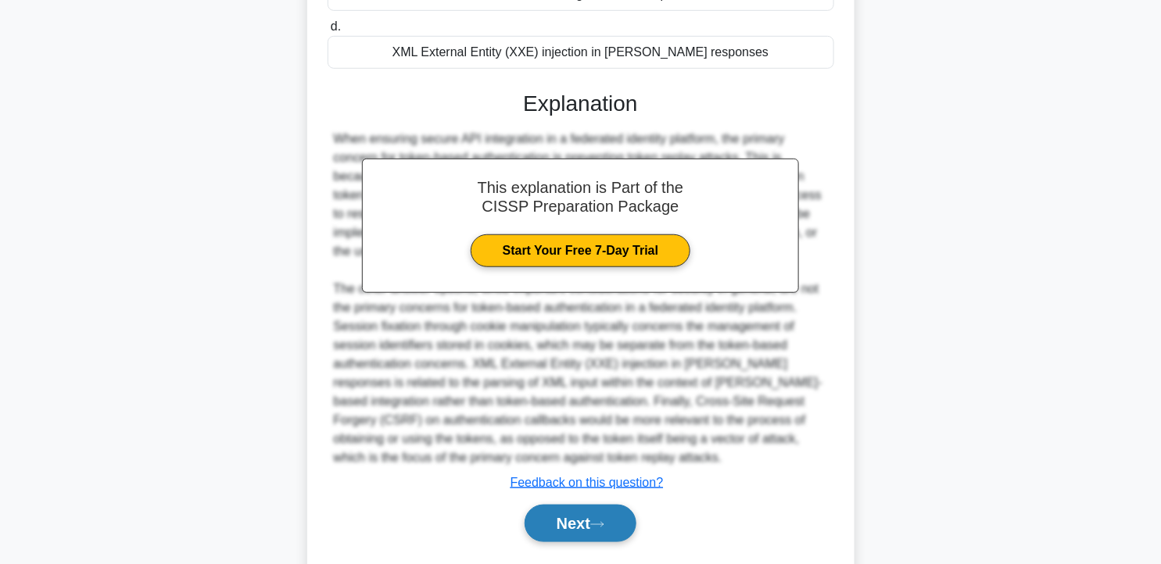
click at [602, 513] on button "Next" at bounding box center [581, 524] width 112 height 38
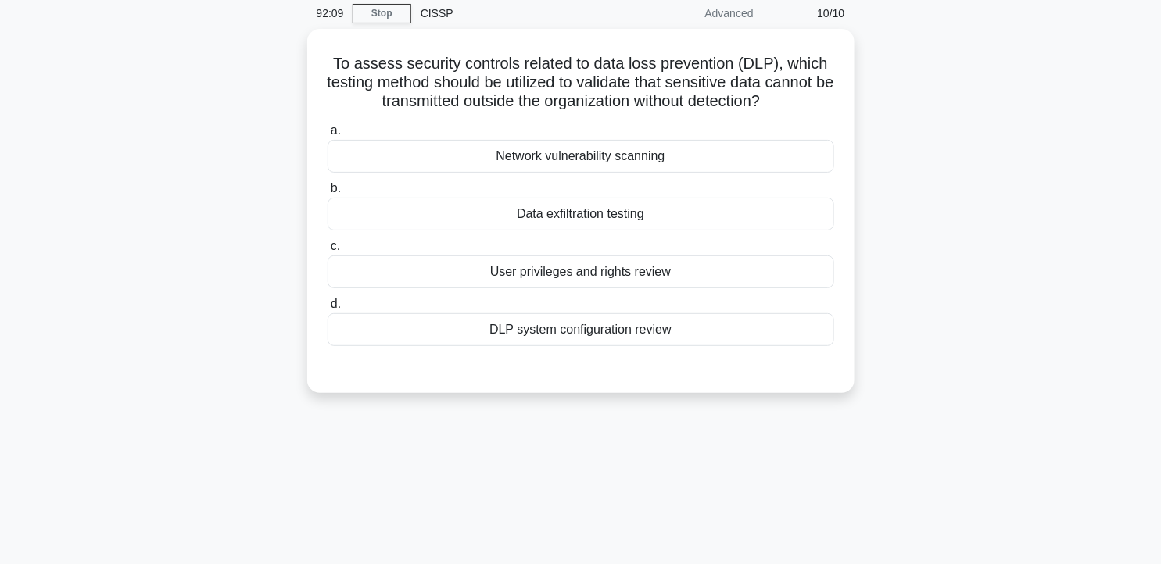
scroll to position [57, 0]
drag, startPoint x: 654, startPoint y: 223, endPoint x: 508, endPoint y: 221, distance: 146.2
click at [508, 221] on div "Data exfiltration testing" at bounding box center [581, 215] width 507 height 33
copy div "Data exfiltration testing"
click at [600, 217] on div "Data exfiltration testing" at bounding box center [581, 215] width 507 height 33
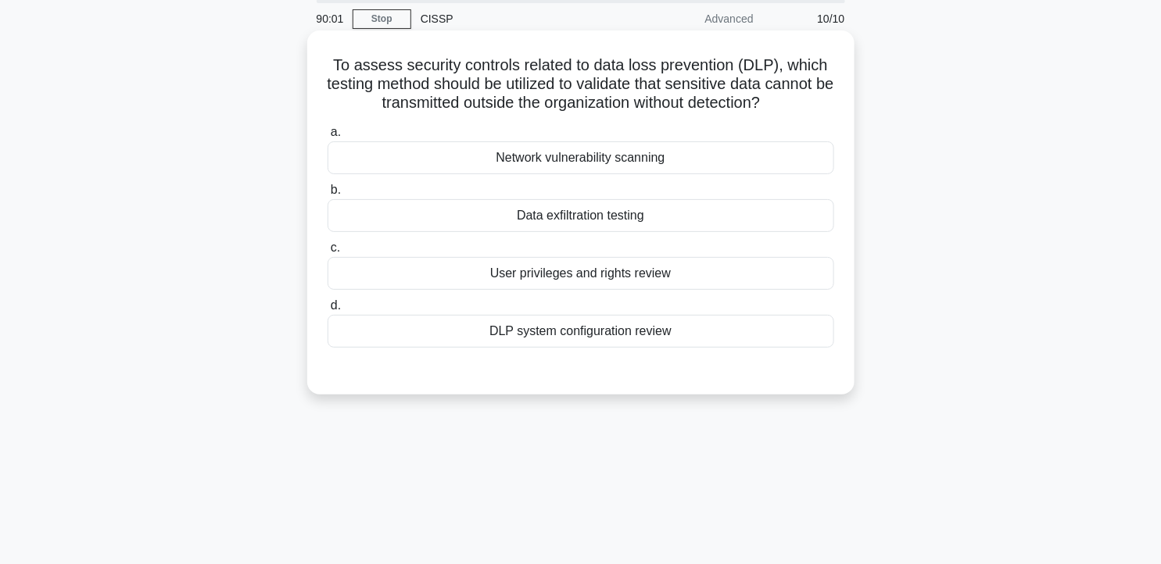
click at [328, 195] on input "b. Data exfiltration testing" at bounding box center [328, 190] width 0 height 10
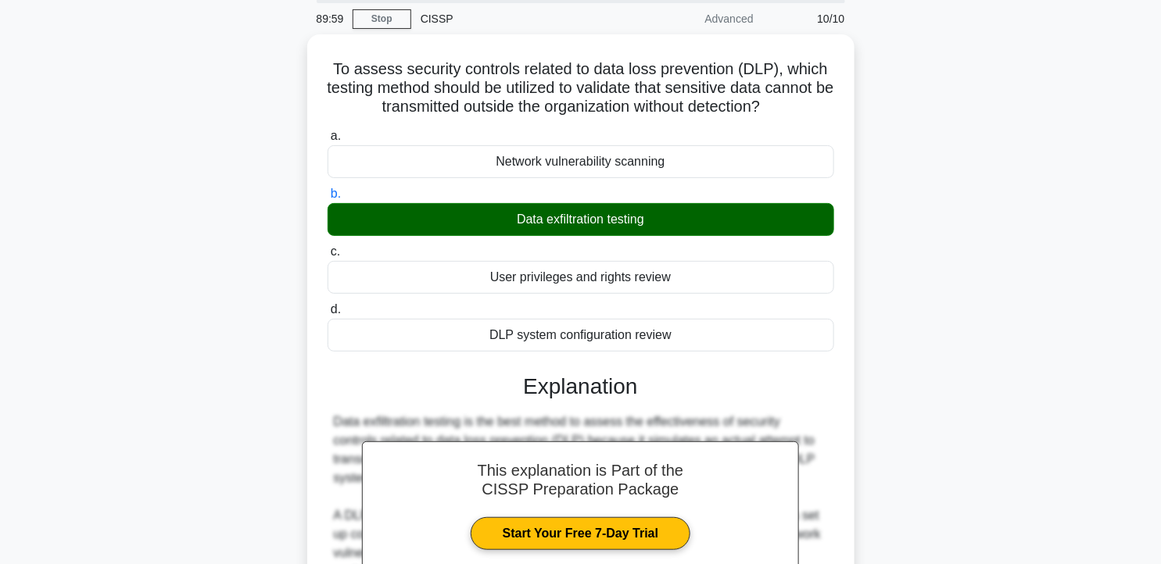
scroll to position [279, 0]
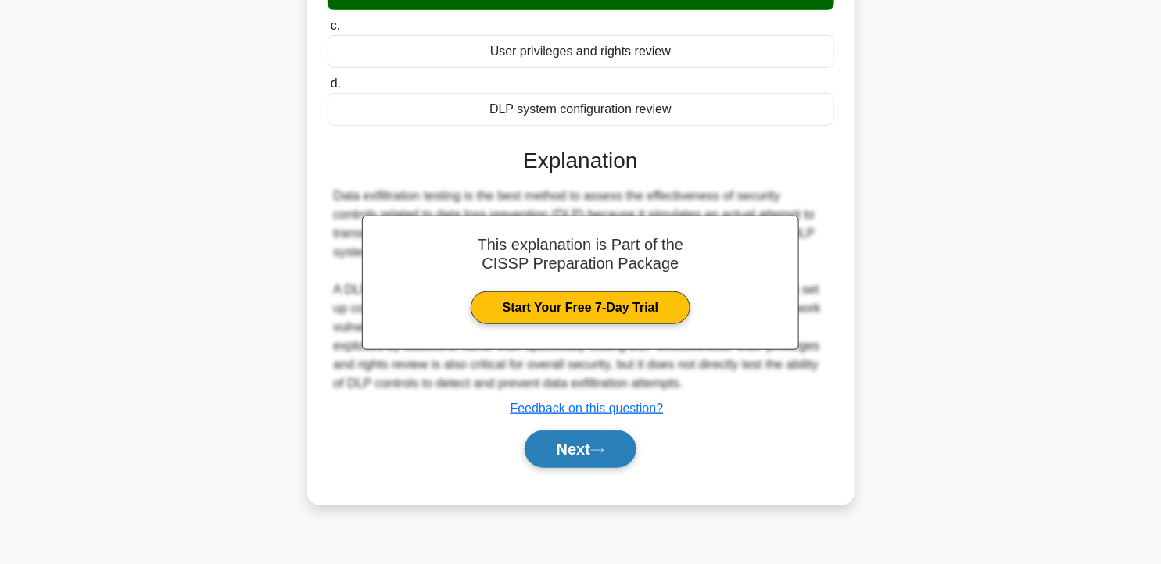
click at [582, 449] on button "Next" at bounding box center [581, 450] width 112 height 38
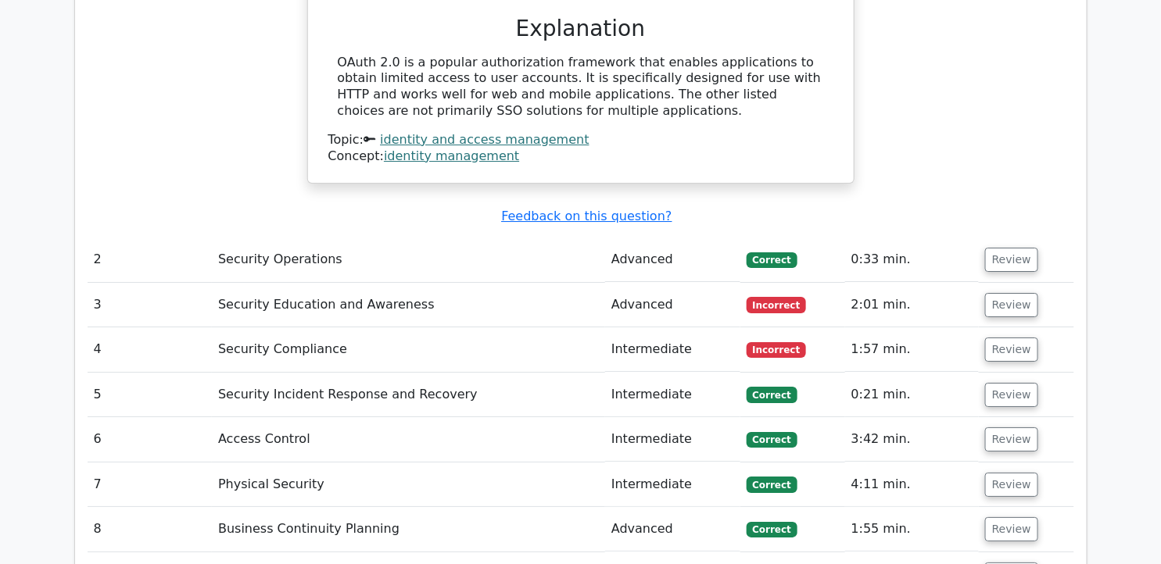
scroll to position [1810, 0]
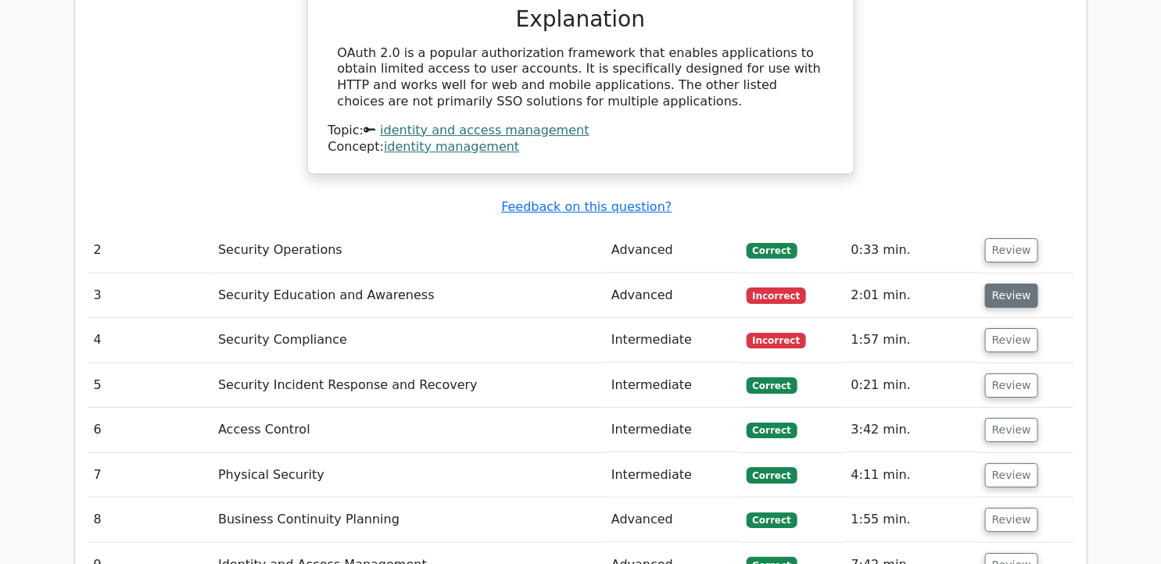
click at [989, 284] on button "Review" at bounding box center [1011, 296] width 53 height 24
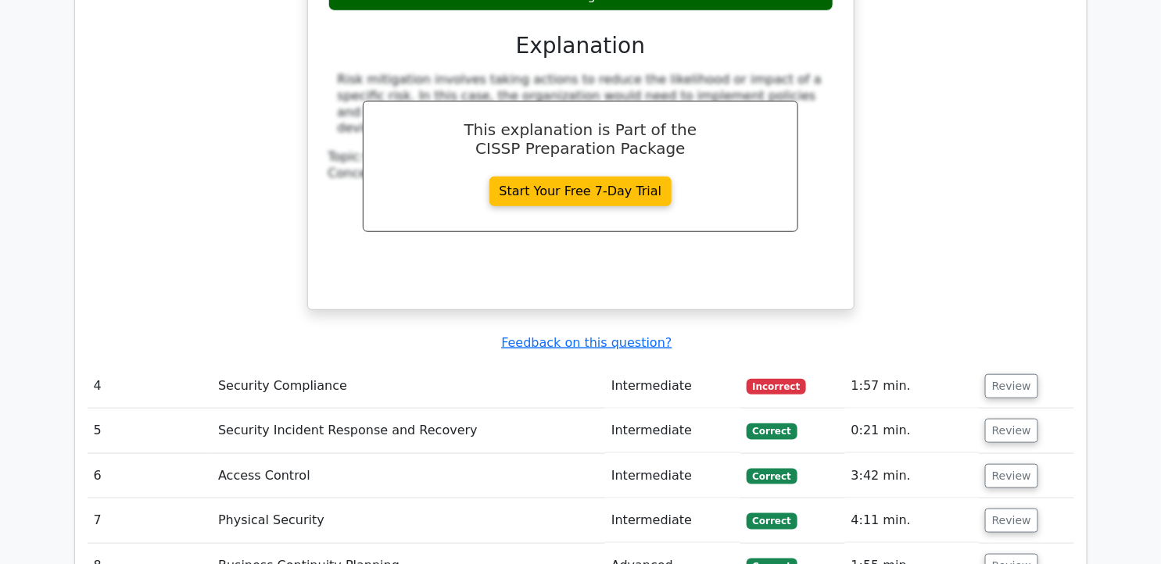
scroll to position [2442, 0]
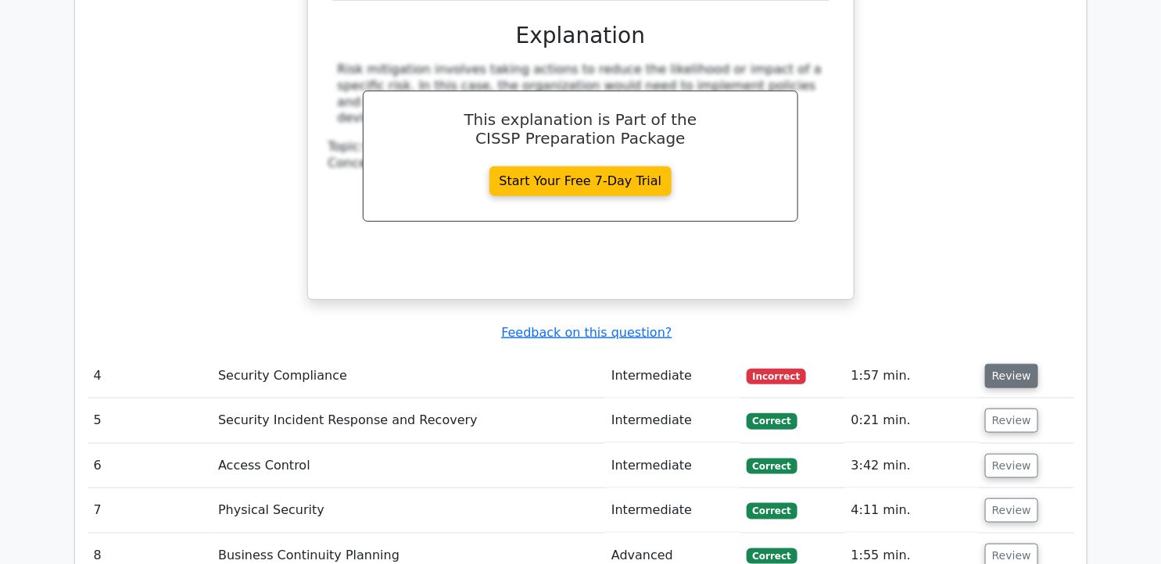
click at [993, 364] on button "Review" at bounding box center [1011, 376] width 53 height 24
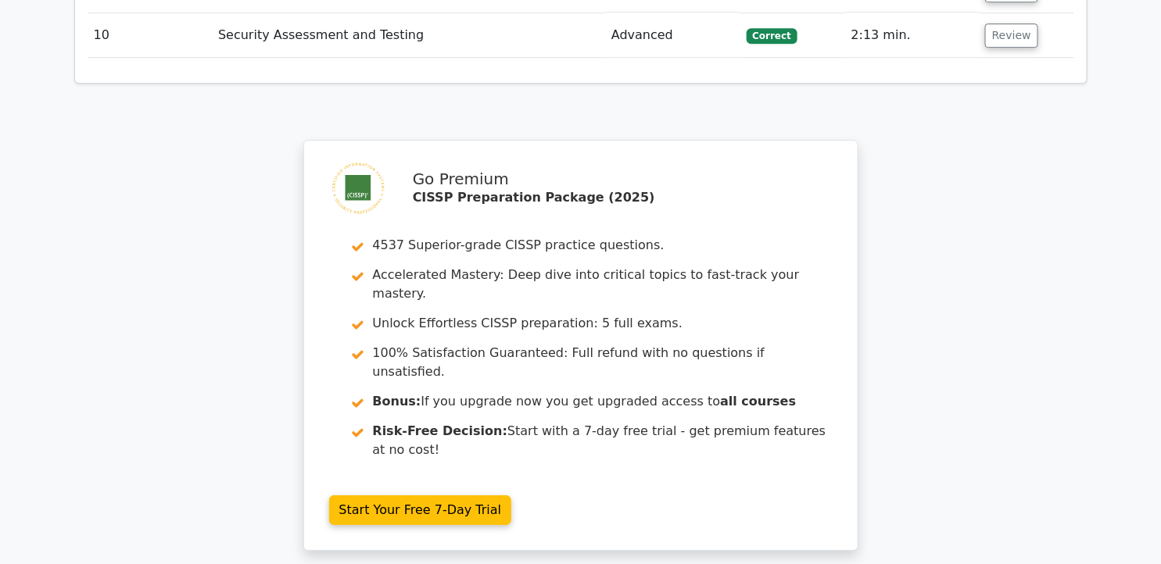
scroll to position [3777, 0]
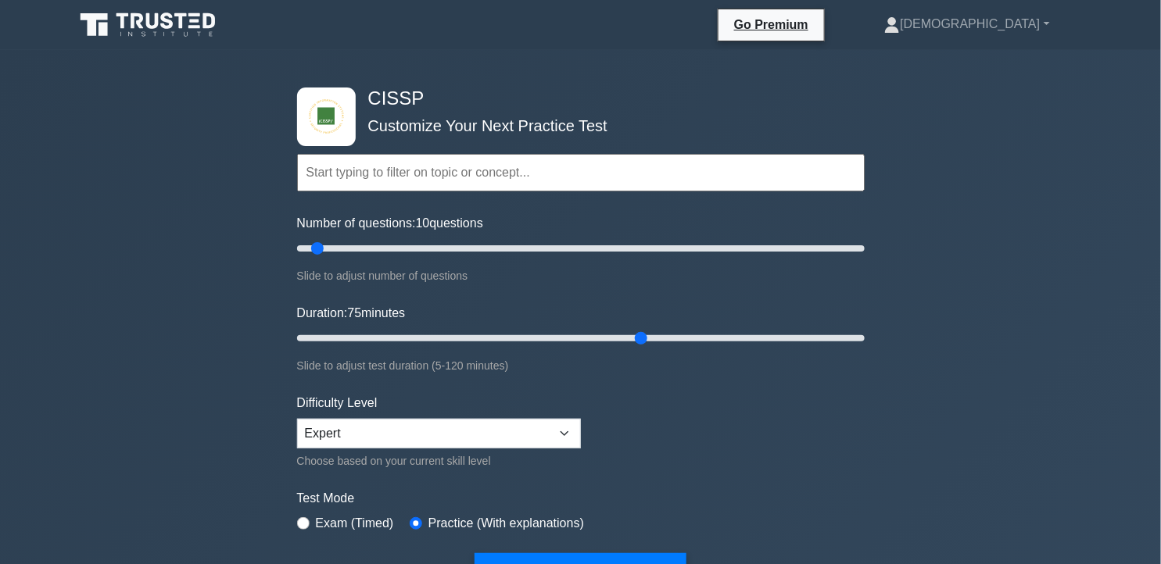
drag, startPoint x: 331, startPoint y: 331, endPoint x: 644, endPoint y: 301, distance: 314.9
click at [644, 329] on input "Duration: 75 minutes" at bounding box center [580, 338] width 567 height 19
type input "95"
click at [747, 335] on input "Duration: 75 minutes" at bounding box center [580, 338] width 567 height 19
click at [557, 427] on select "Beginner Intermediate Expert" at bounding box center [439, 434] width 284 height 30
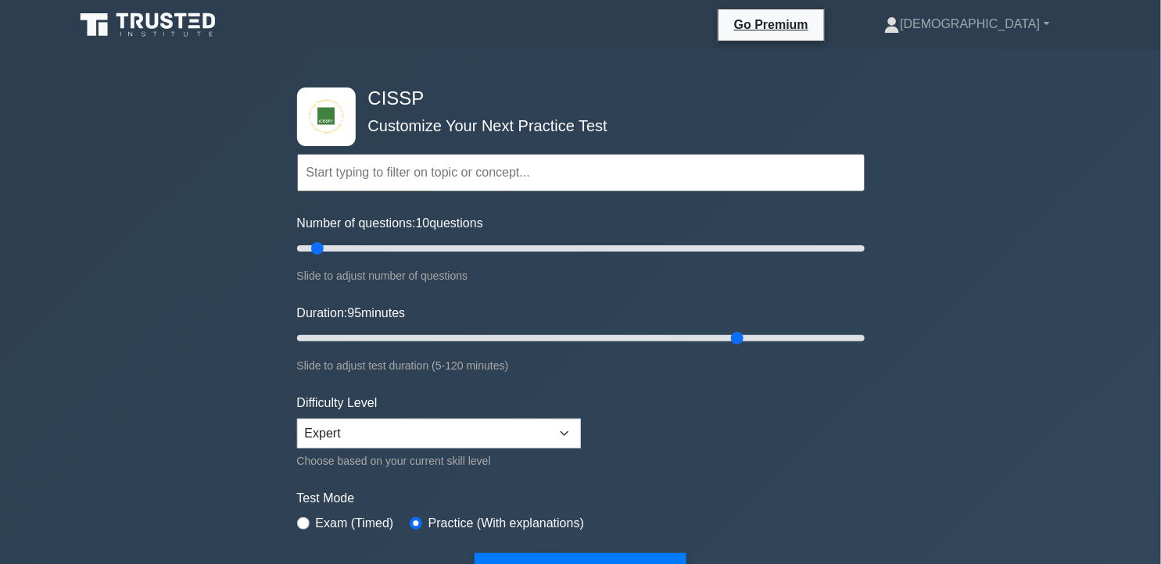
click at [717, 439] on form "Topics Security and Risk Management Asset Security Security Architecture and En…" at bounding box center [580, 347] width 567 height 483
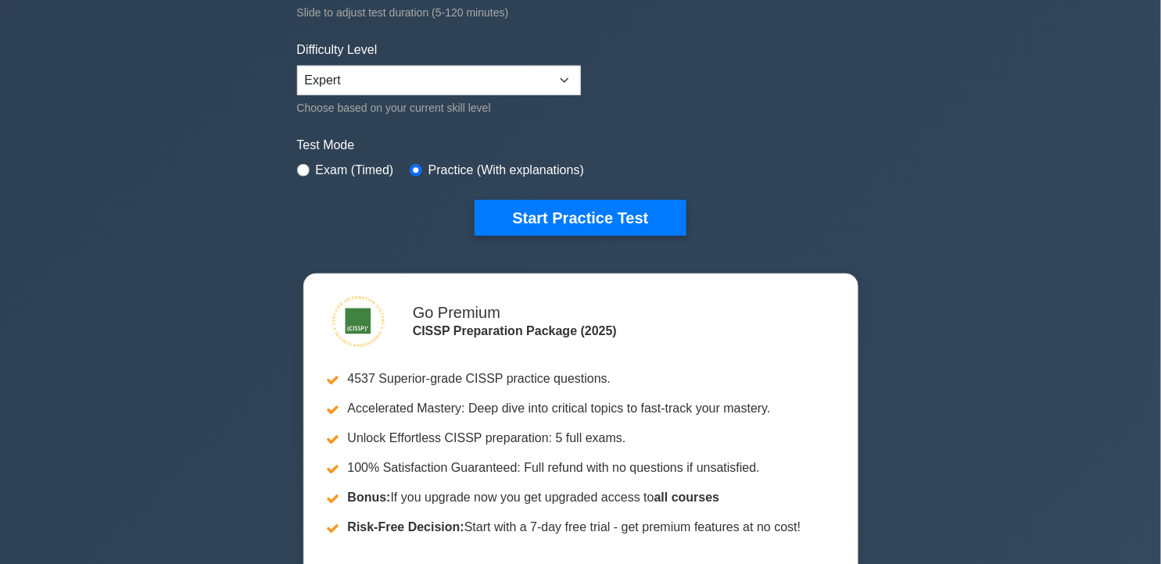
scroll to position [447, 0]
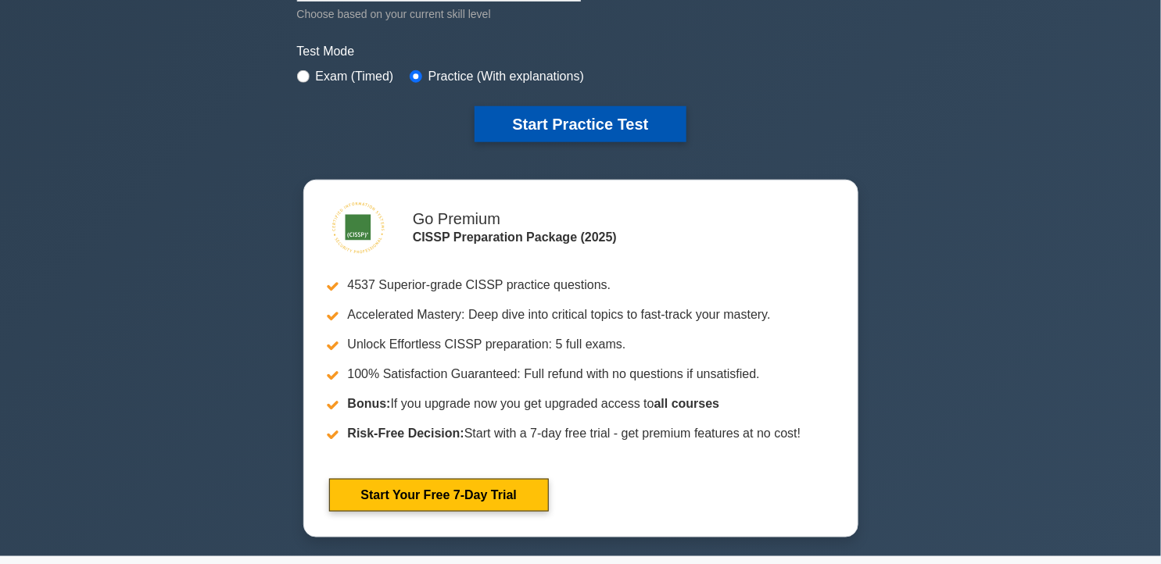
click at [623, 115] on button "Start Practice Test" at bounding box center [579, 124] width 211 height 36
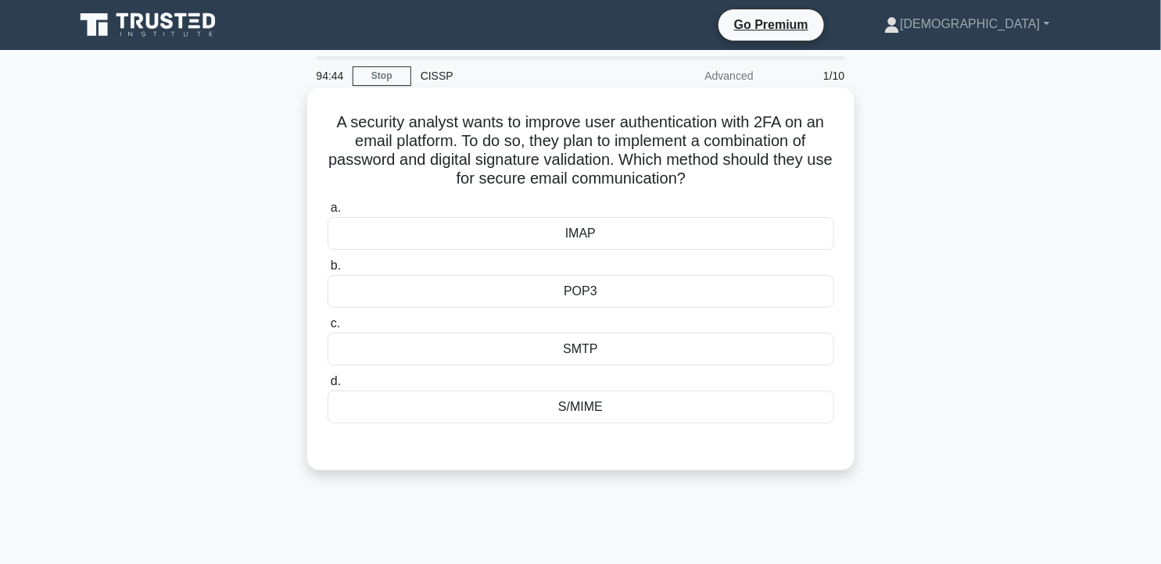
click at [615, 420] on div "S/MIME" at bounding box center [581, 407] width 507 height 33
click at [328, 387] on input "d. S/MIME" at bounding box center [328, 382] width 0 height 10
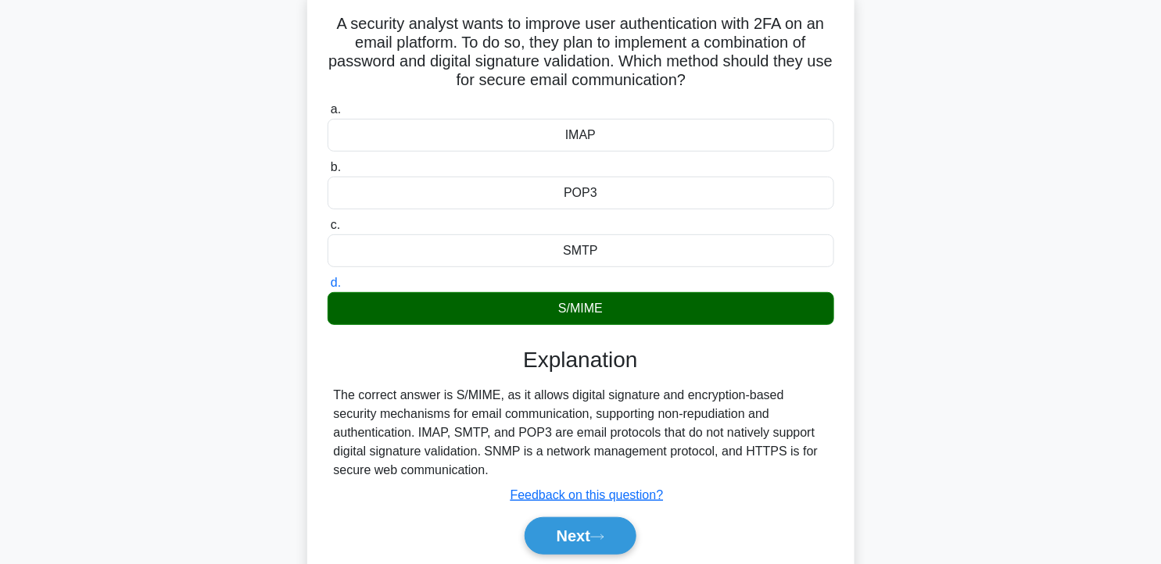
scroll to position [103, 0]
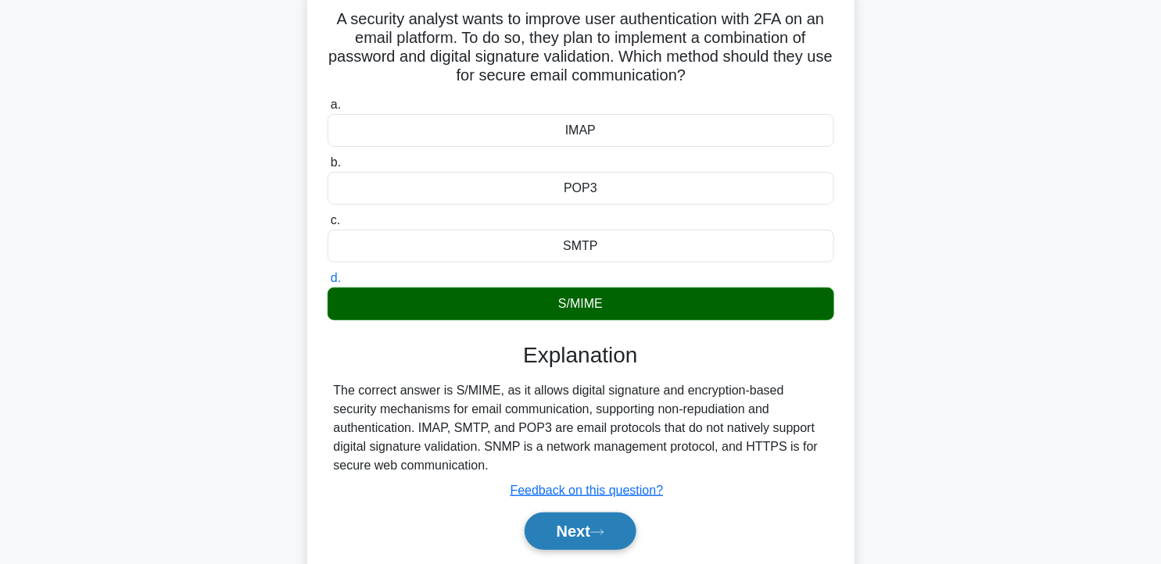
click at [586, 536] on button "Next" at bounding box center [581, 532] width 112 height 38
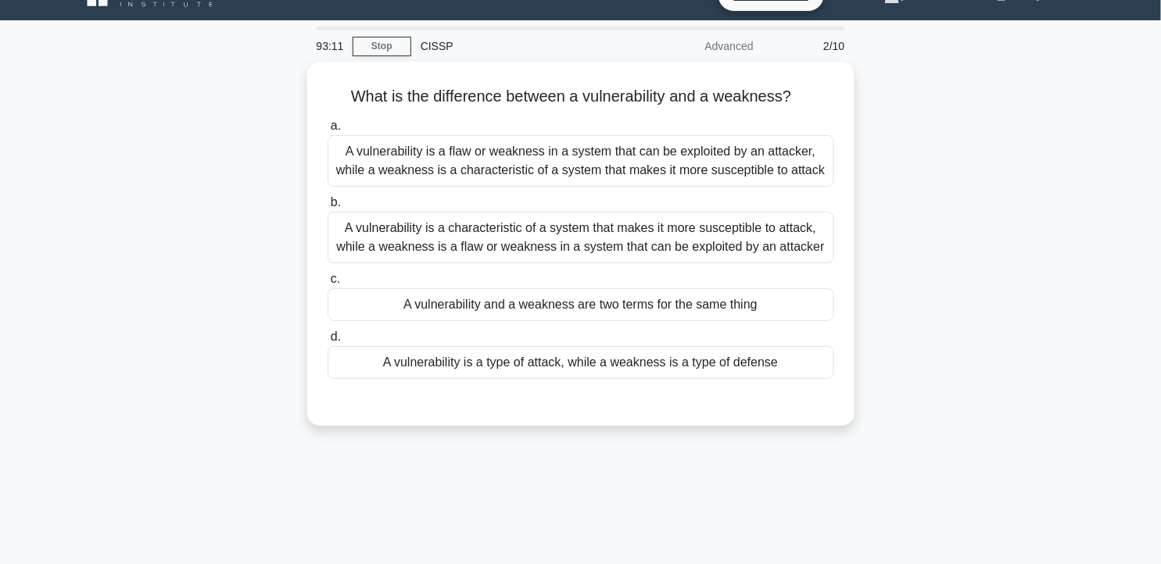
scroll to position [0, 0]
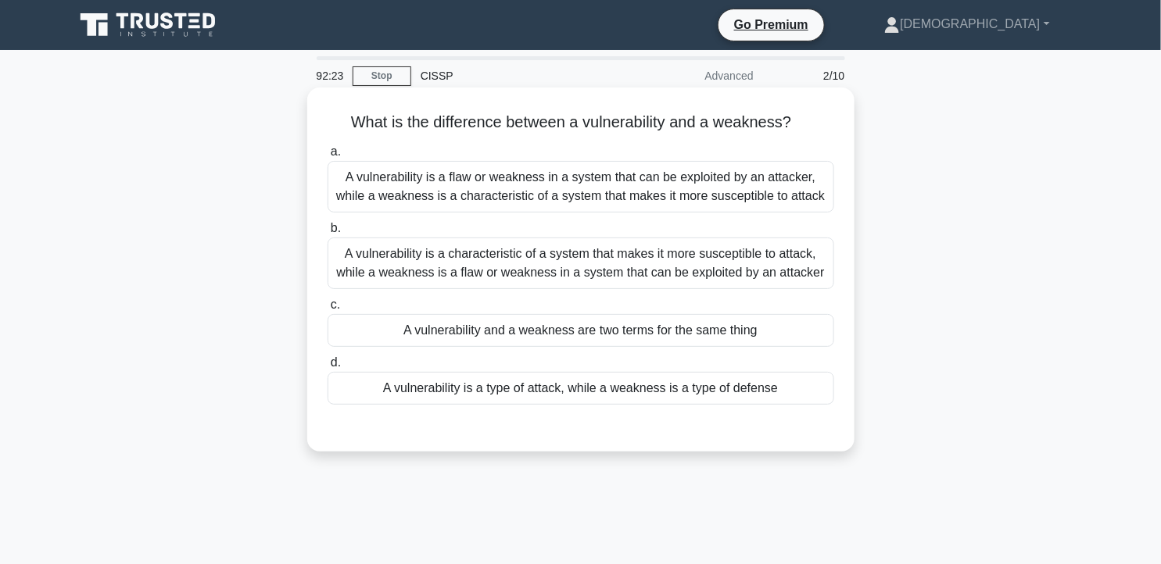
click at [736, 190] on div "A vulnerability is a flaw or weakness in a system that can be exploited by an a…" at bounding box center [581, 187] width 507 height 52
click at [328, 157] on input "a. A vulnerability is a flaw or weakness in a system that can be exploited by a…" at bounding box center [328, 152] width 0 height 10
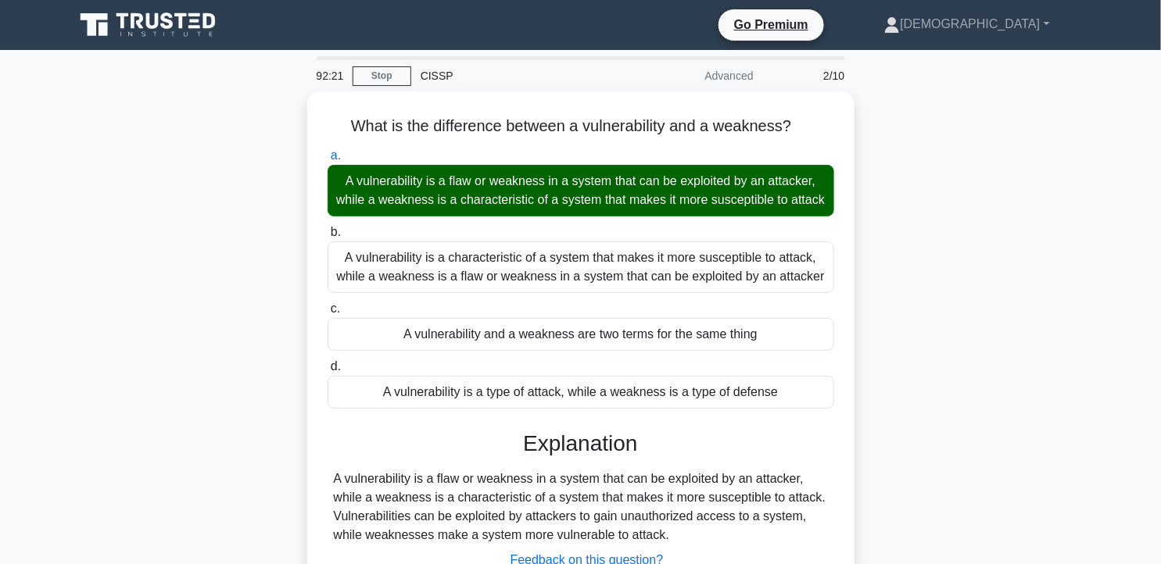
click at [1083, 310] on div "What is the difference between a vulnerability and a weakness? .spinner_0XTQ{tr…" at bounding box center [581, 383] width 1032 height 584
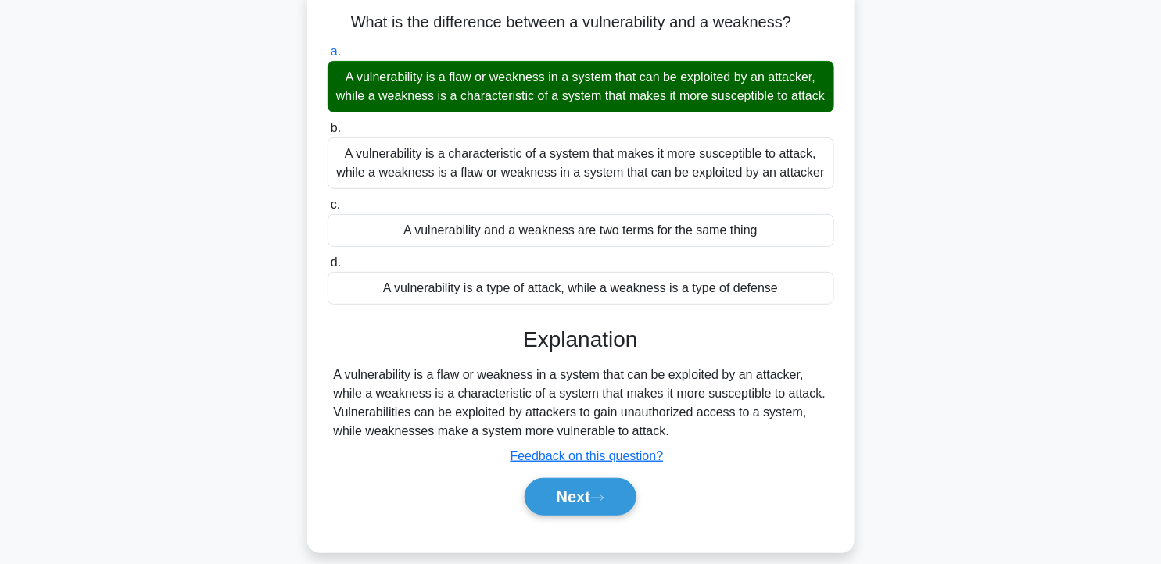
scroll to position [138, 0]
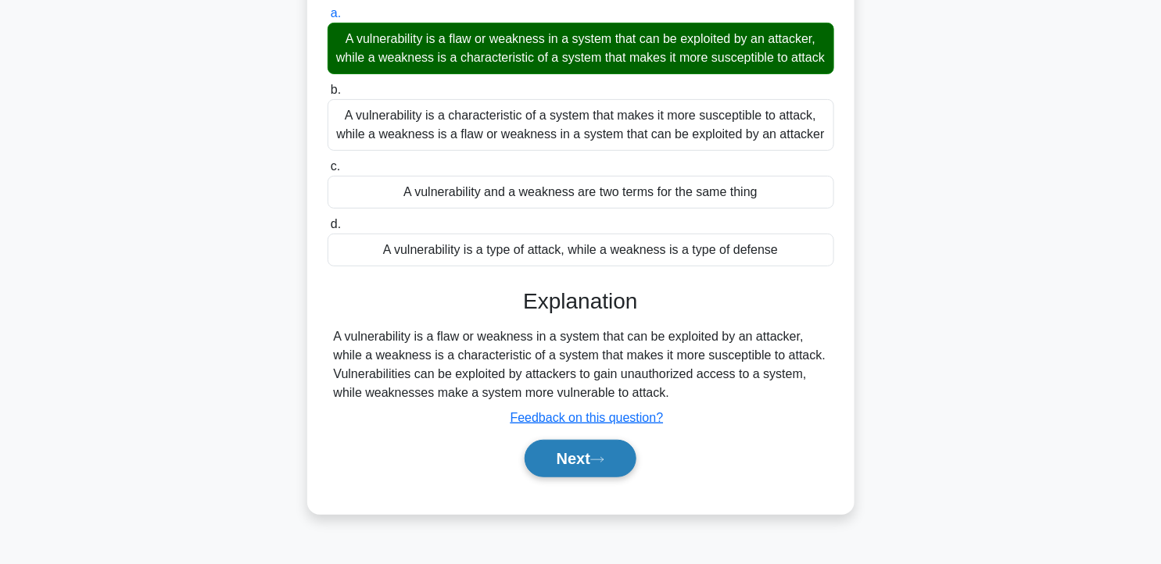
click at [568, 478] on button "Next" at bounding box center [581, 459] width 112 height 38
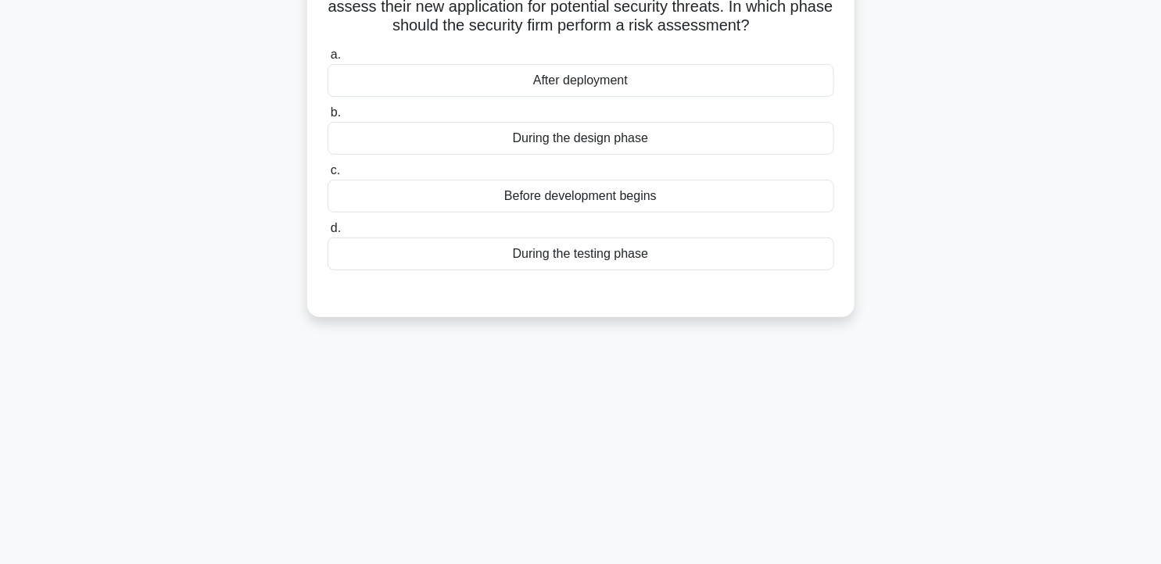
click at [972, 377] on div "91:54 Stop CISSP Advanced 3/10 A software development company has hired a third…" at bounding box center [581, 309] width 1032 height 782
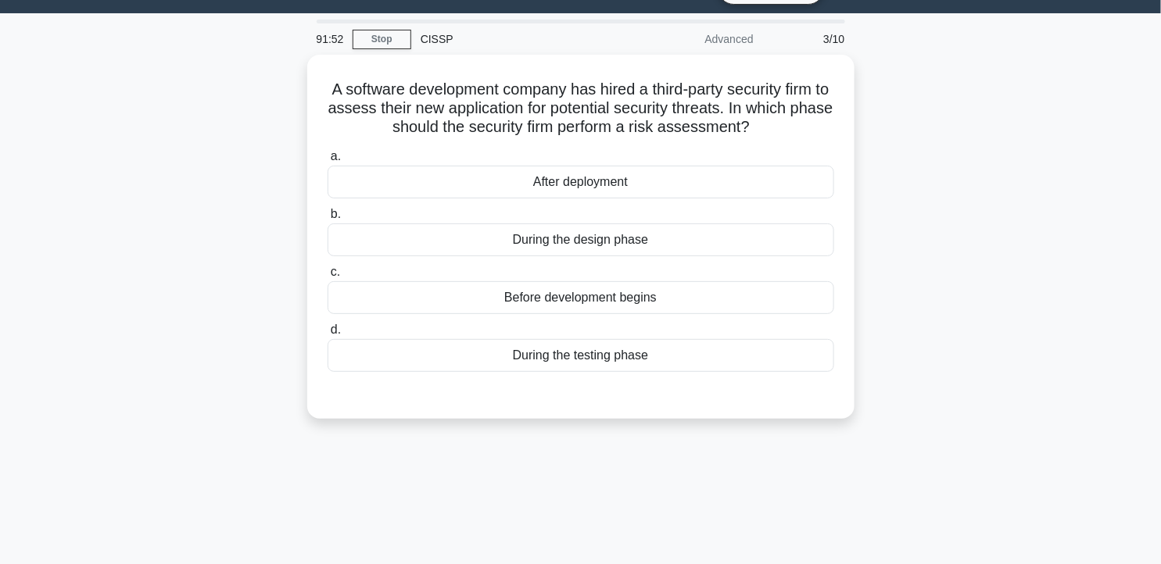
scroll to position [34, 0]
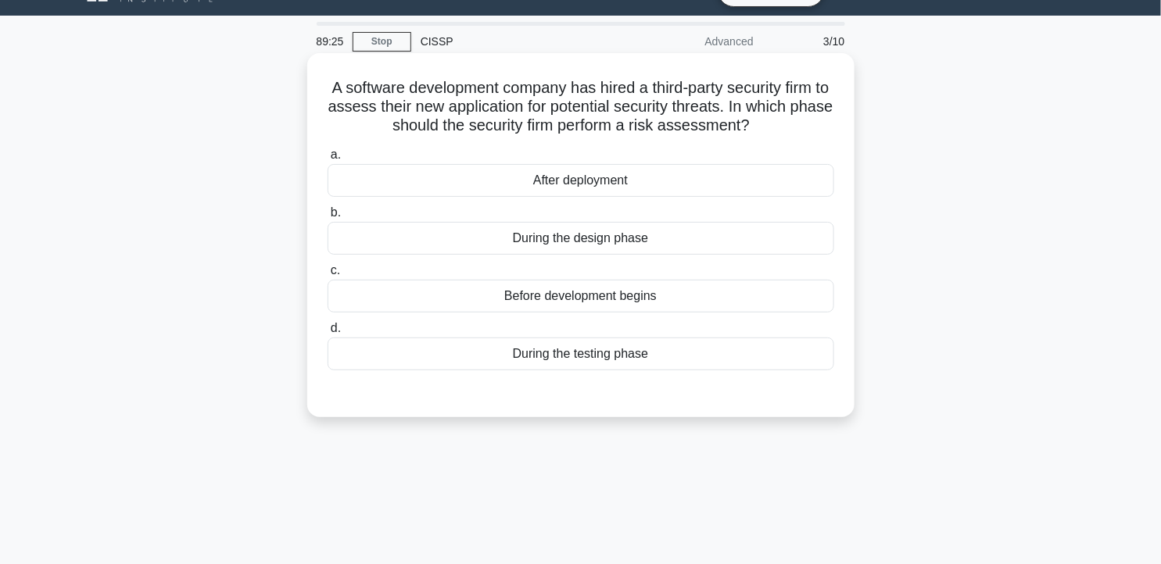
drag, startPoint x: 331, startPoint y: 86, endPoint x: 778, endPoint y: 129, distance: 448.4
click at [778, 129] on h5 "A software development company has hired a third-party security firm to assess …" at bounding box center [581, 107] width 510 height 58
copy h5 "A software development company has hired a third-party security firm to assess …"
click at [516, 245] on div "During the design phase" at bounding box center [581, 238] width 507 height 33
click at [328, 218] on input "b. During the design phase" at bounding box center [328, 213] width 0 height 10
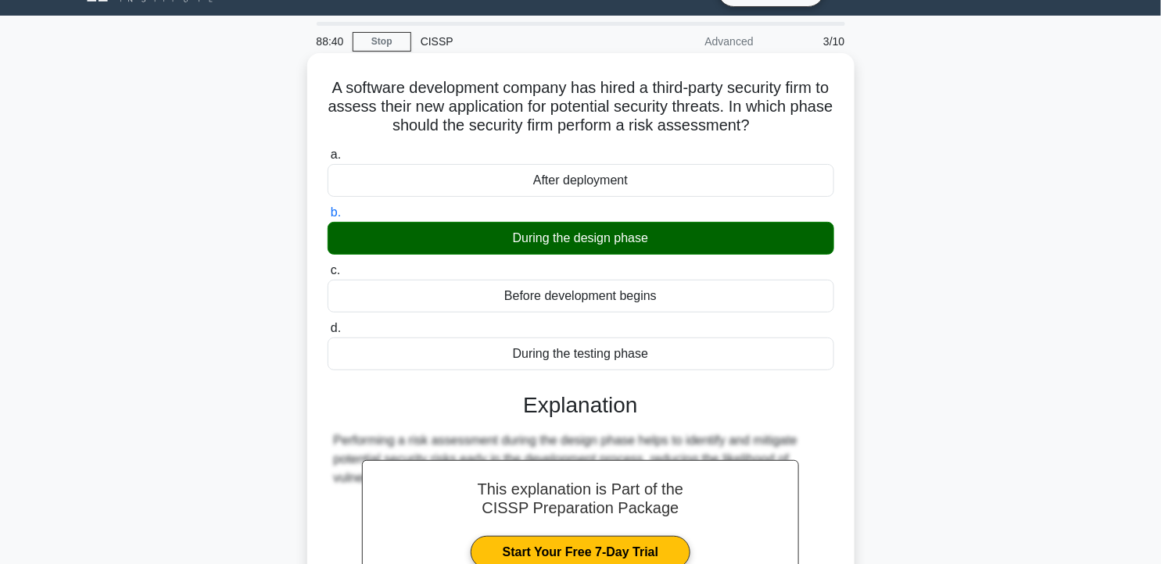
drag, startPoint x: 333, startPoint y: 88, endPoint x: 694, endPoint y: 357, distance: 450.2
click at [694, 357] on div "A software development company has hired a third-party security firm to assess …" at bounding box center [580, 391] width 535 height 665
copy div "A software development company has hired a third-party security firm to assess …"
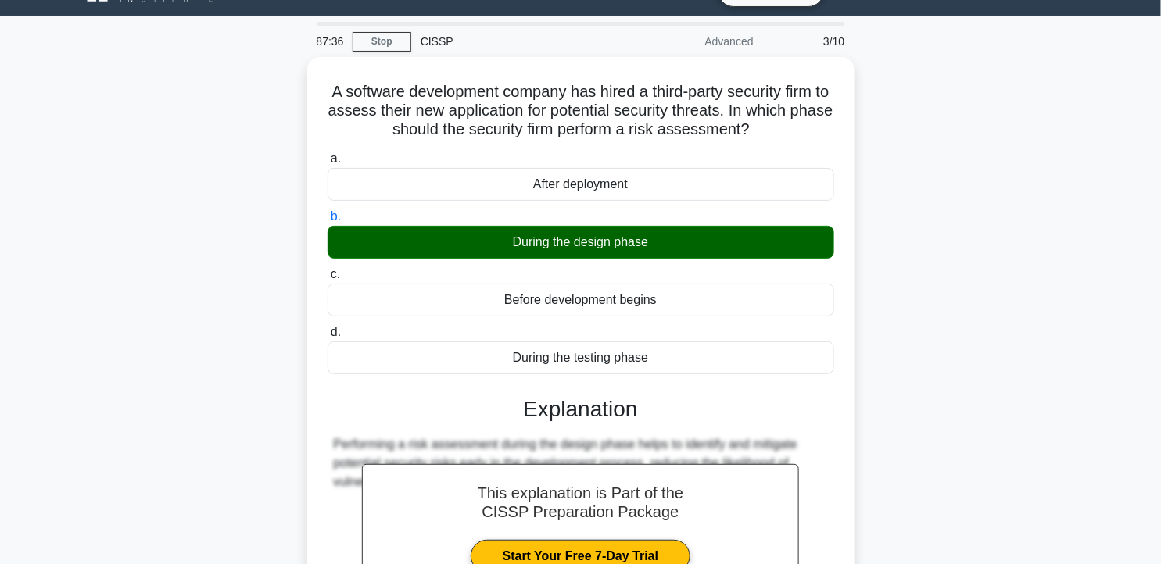
click at [969, 272] on div "A software development company has hired a third-party security firm to assess …" at bounding box center [581, 405] width 1032 height 696
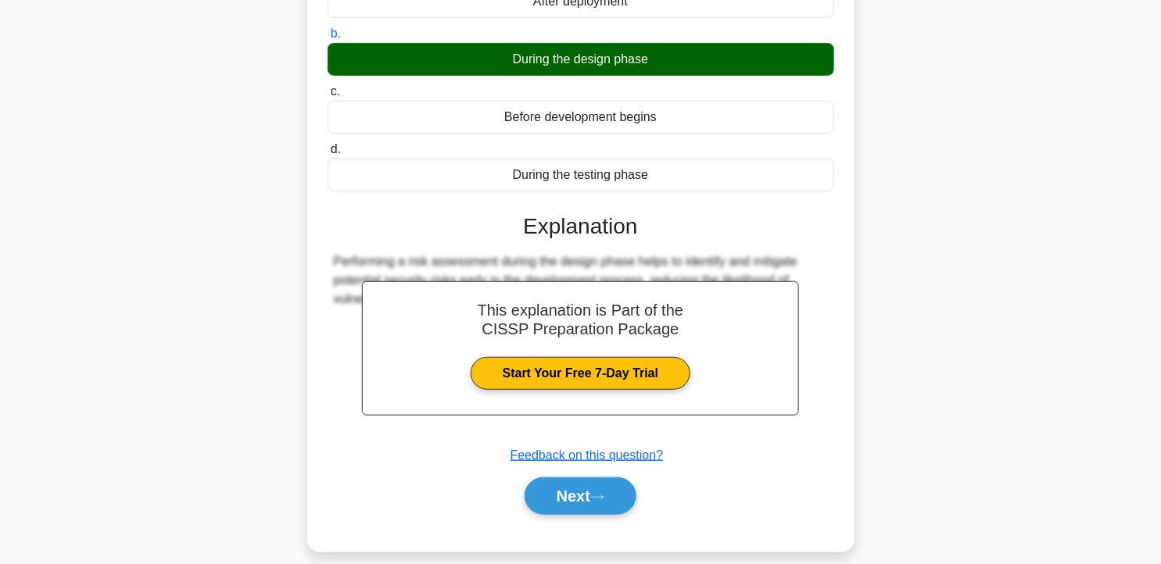
scroll to position [220, 0]
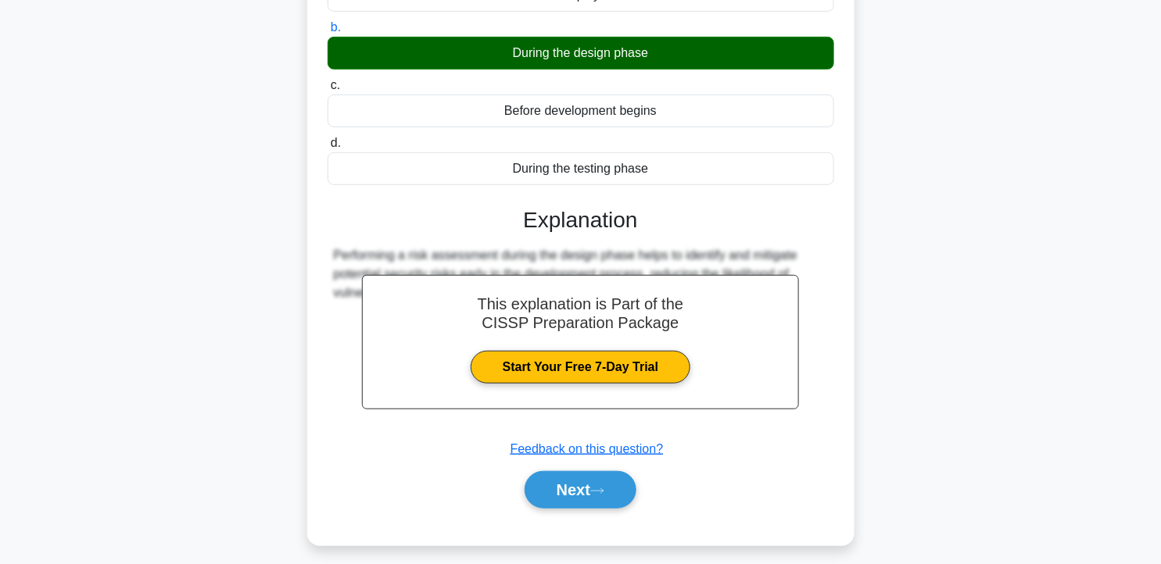
click at [596, 510] on div "Next" at bounding box center [581, 490] width 507 height 50
click at [603, 502] on button "Next" at bounding box center [581, 490] width 112 height 38
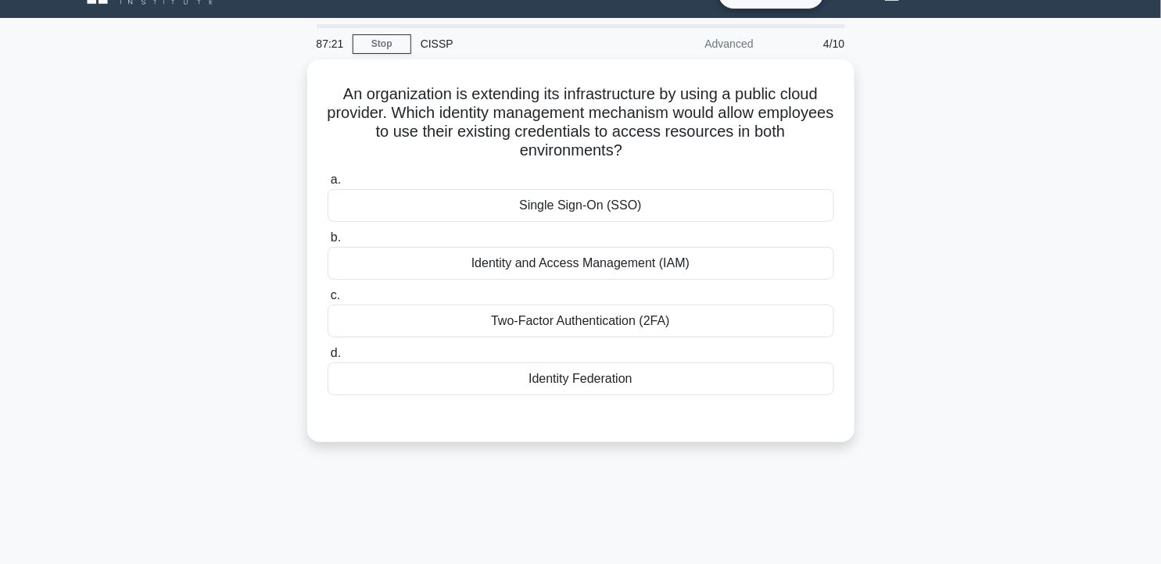
scroll to position [0, 0]
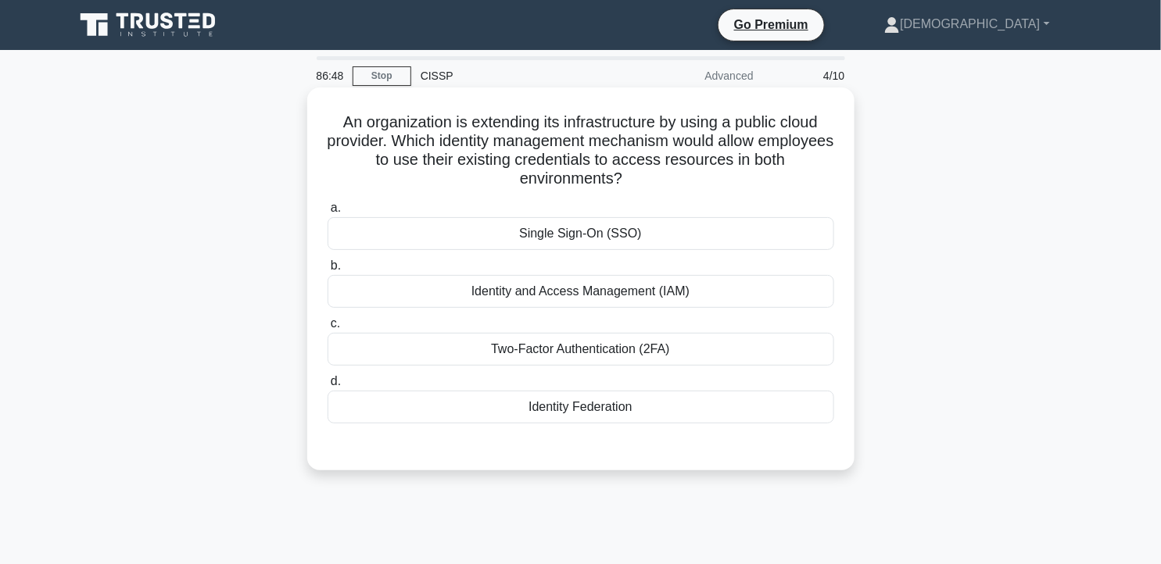
drag, startPoint x: 336, startPoint y: 120, endPoint x: 673, endPoint y: 182, distance: 342.5
click at [673, 182] on h5 "An organization is extending its infrastructure by using a public cloud provide…" at bounding box center [581, 151] width 510 height 77
copy h5 "An organization is extending its infrastructure by using a public cloud provide…"
click at [602, 414] on div "Identity Federation" at bounding box center [581, 407] width 507 height 33
click at [328, 387] on input "d. Identity Federation" at bounding box center [328, 382] width 0 height 10
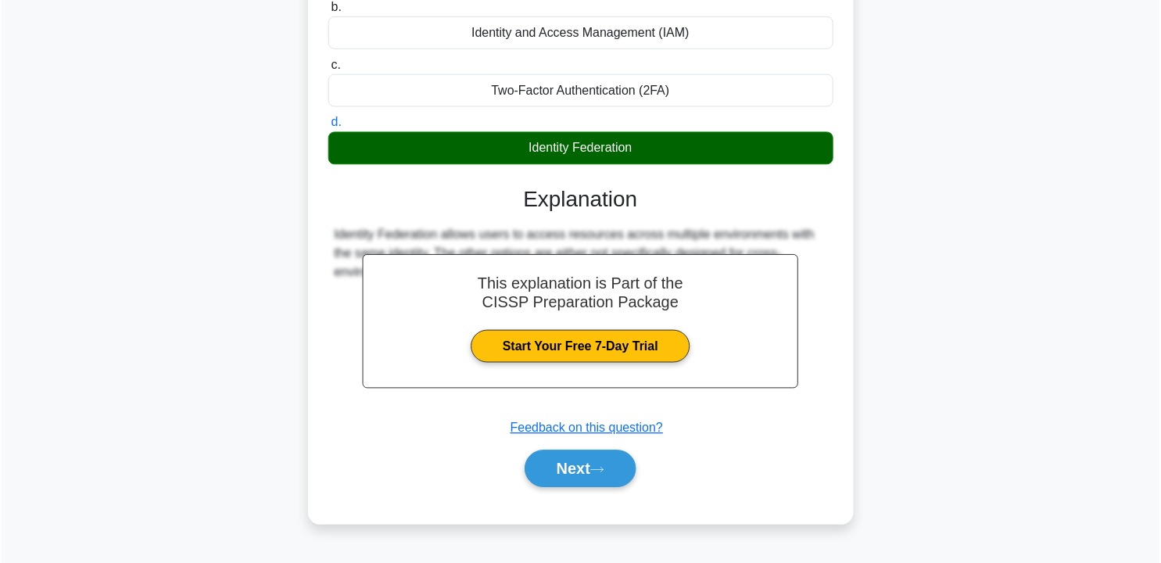
scroll to position [268, 0]
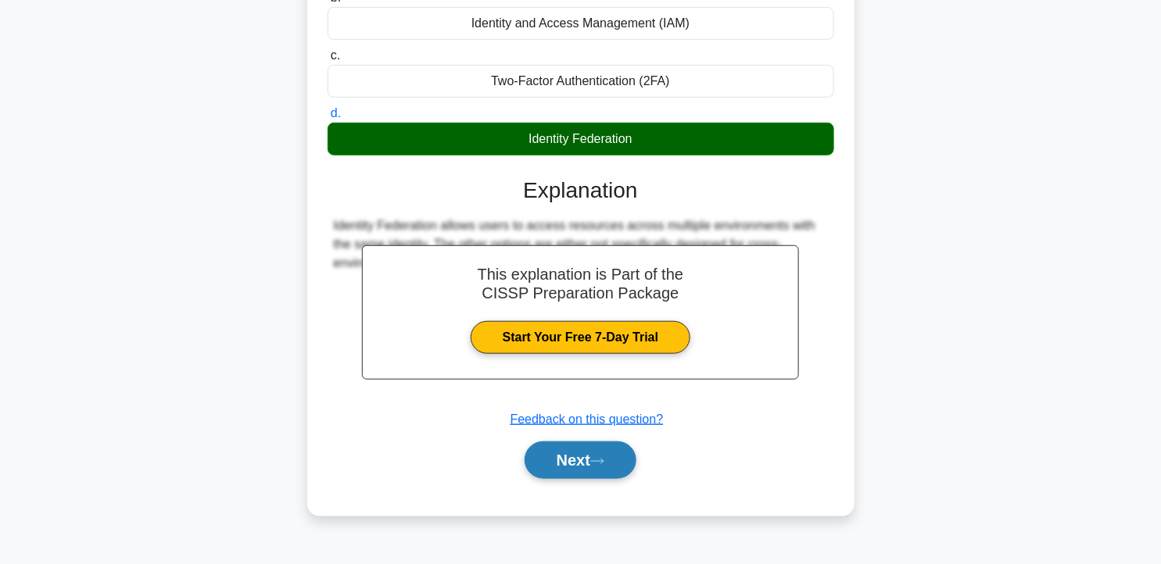
click at [605, 469] on button "Next" at bounding box center [581, 461] width 112 height 38
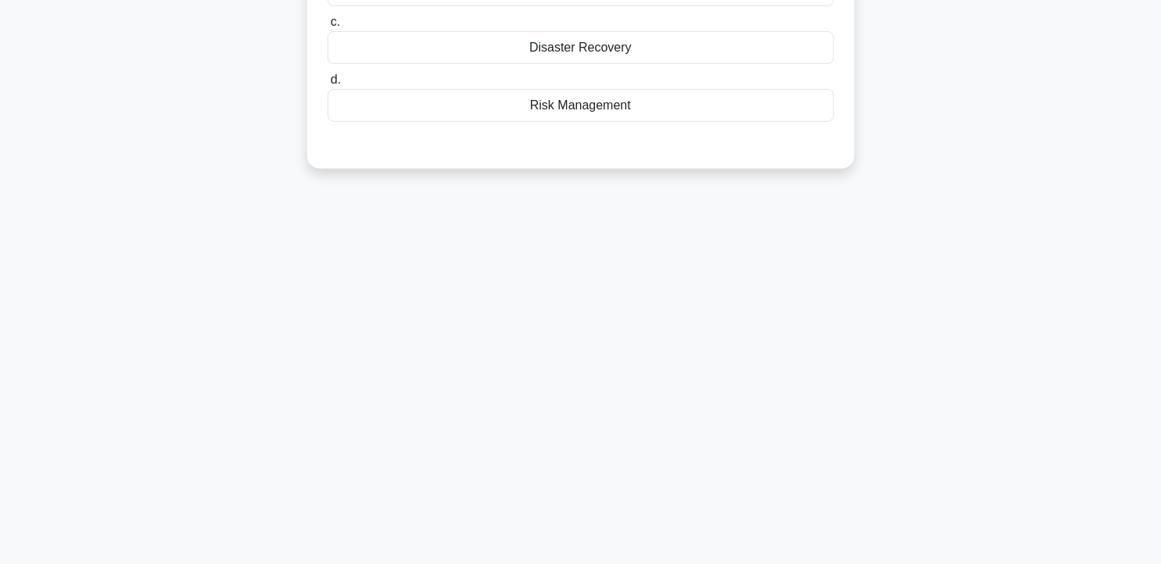
drag, startPoint x: 605, startPoint y: 469, endPoint x: 621, endPoint y: 482, distance: 21.1
drag, startPoint x: 621, startPoint y: 482, endPoint x: 646, endPoint y: 508, distance: 35.9
click at [646, 508] on div "83:25 Stop CISSP Advanced 5/10 What is the term for the process of recovering d…" at bounding box center [581, 179] width 1032 height 782
click at [646, 508] on div "83:24 Stop CISSP Advanced 5/10 What is the term for the process of recovering d…" at bounding box center [581, 179] width 1032 height 782
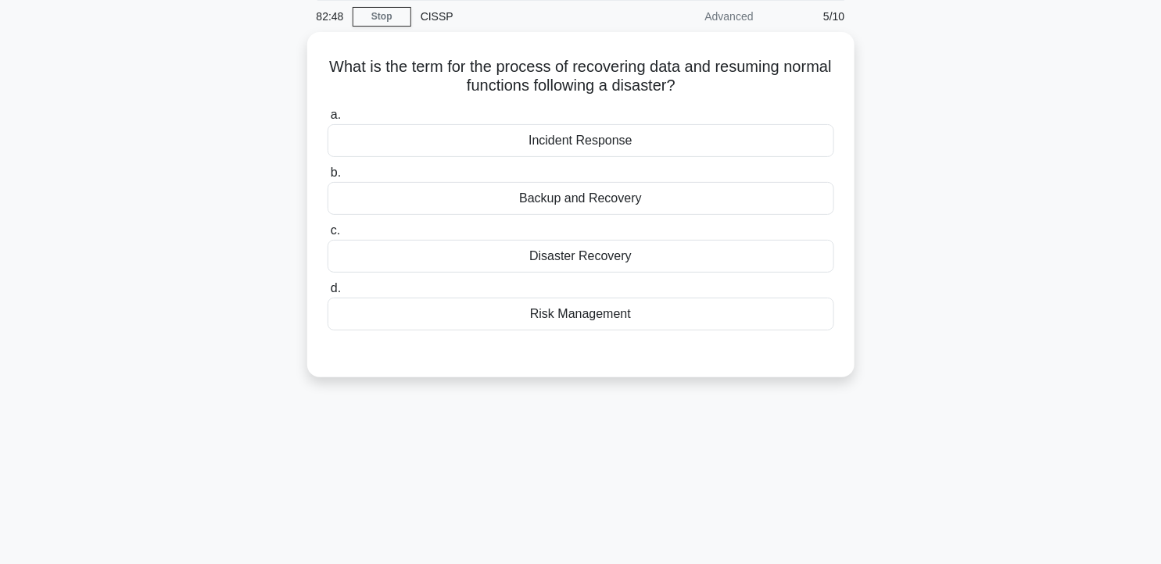
scroll to position [0, 0]
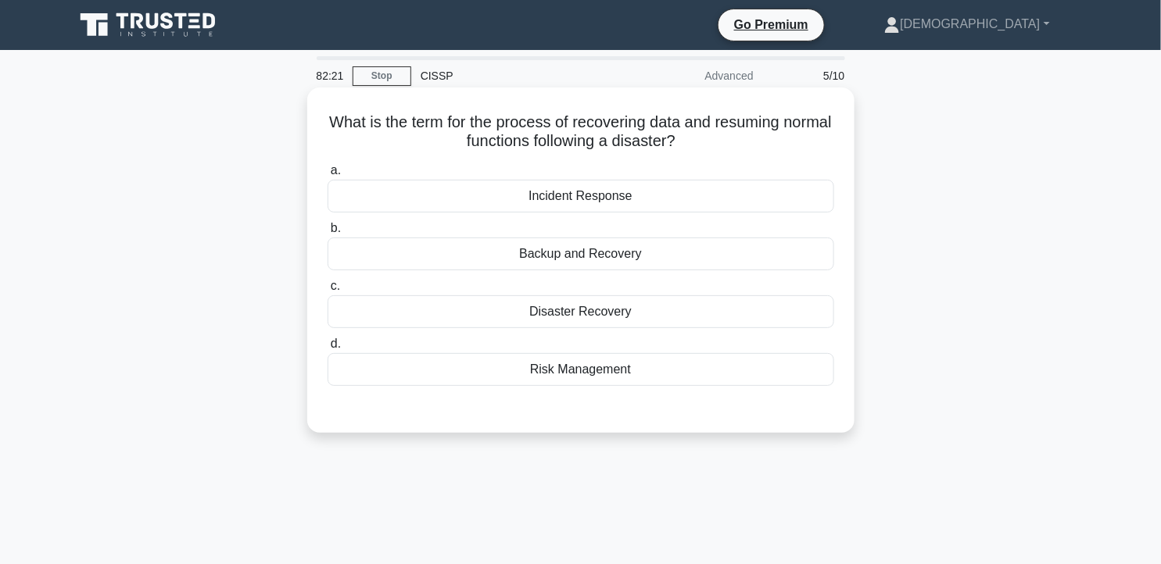
click at [628, 316] on div "Disaster Recovery" at bounding box center [581, 311] width 507 height 33
click at [328, 292] on input "c. Disaster Recovery" at bounding box center [328, 286] width 0 height 10
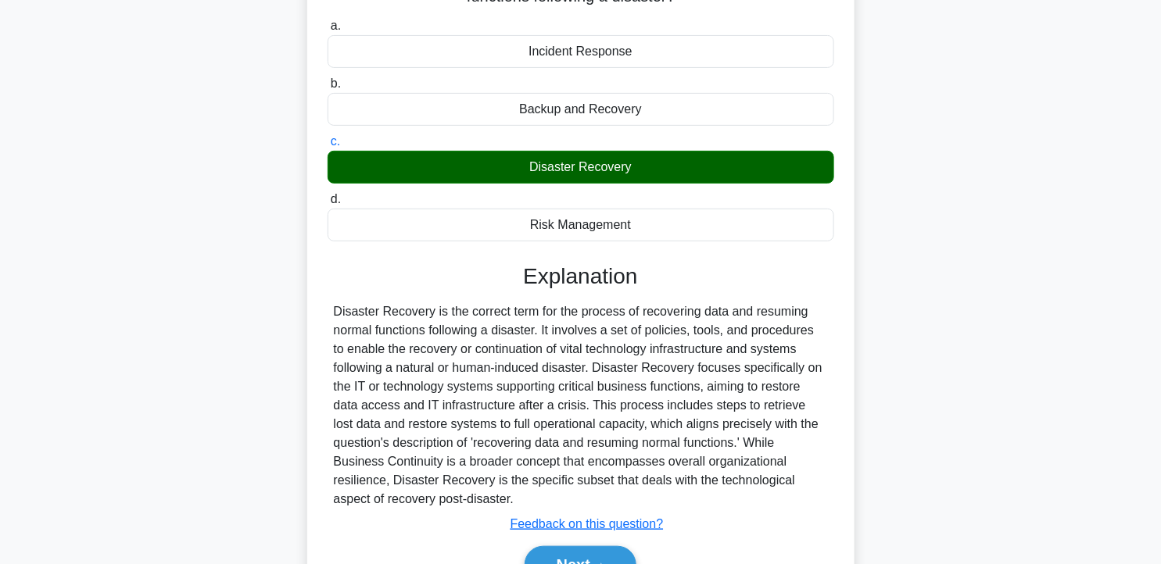
scroll to position [279, 0]
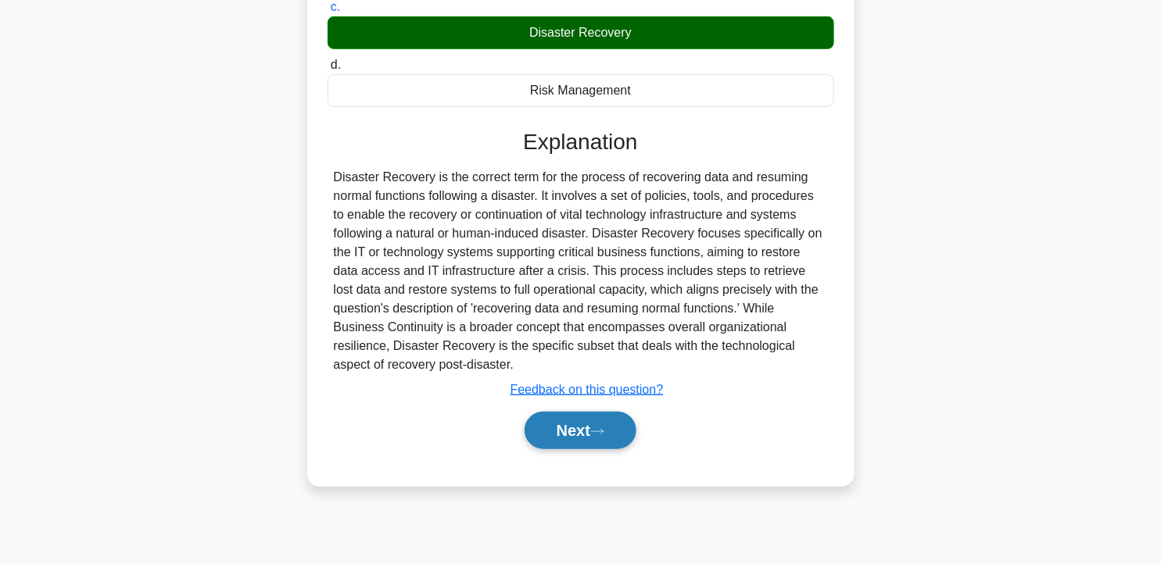
click at [557, 435] on button "Next" at bounding box center [581, 431] width 112 height 38
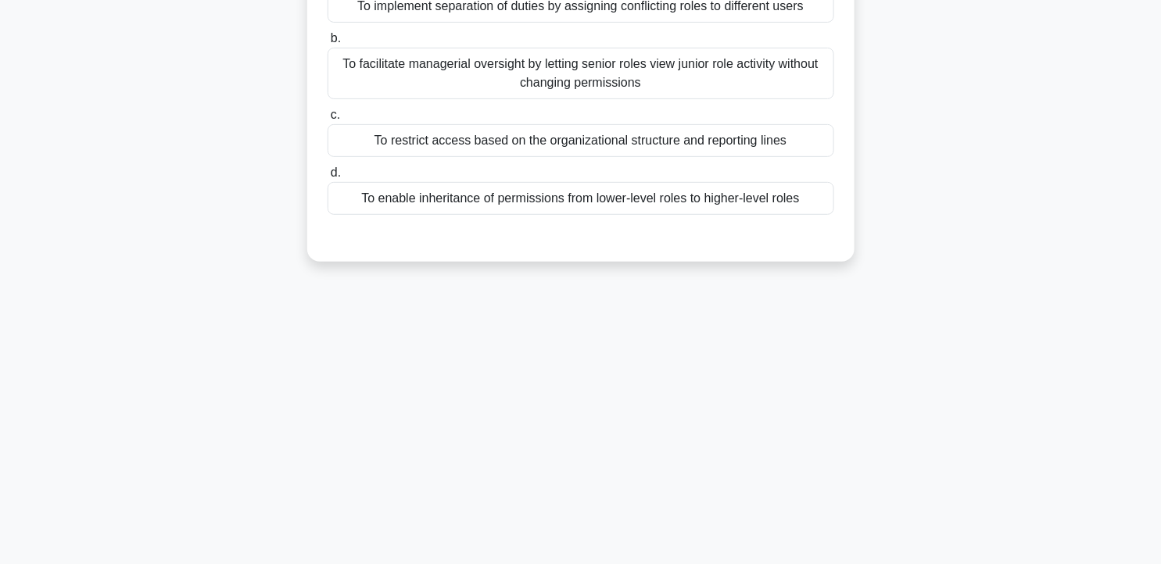
scroll to position [0, 0]
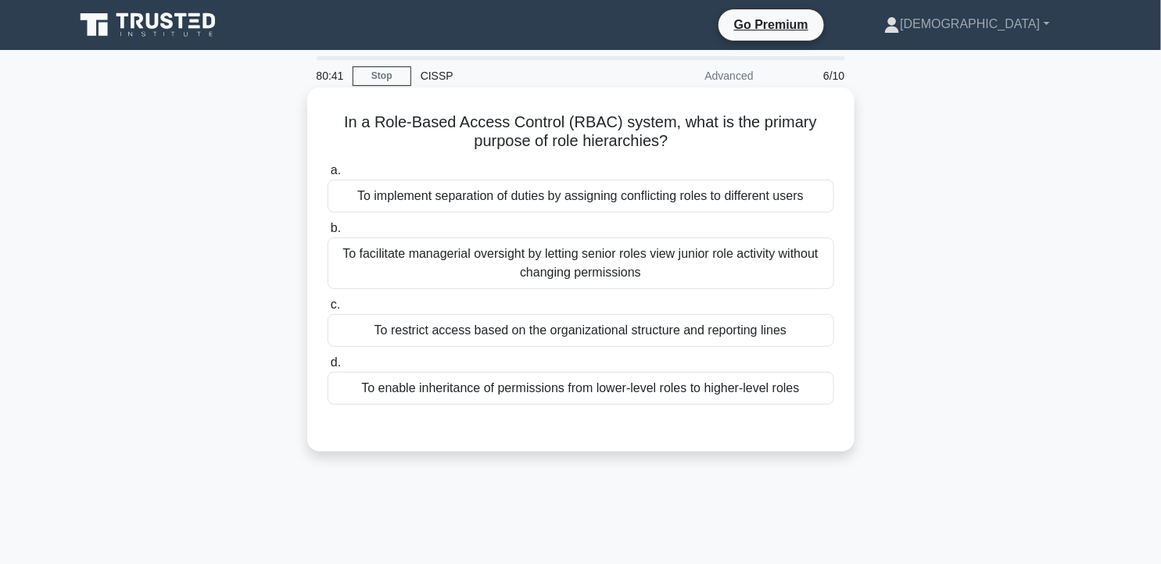
click at [638, 141] on h5 "In a Role-Based Access Control (RBAC) system, what is the primary purpose of ro…" at bounding box center [581, 132] width 510 height 39
copy h5 "hierarchies"
drag, startPoint x: 346, startPoint y: 117, endPoint x: 677, endPoint y: 151, distance: 333.1
click at [677, 151] on h5 "In a Role-Based Access Control (RBAC) system, what is the primary purpose of ro…" at bounding box center [581, 132] width 510 height 39
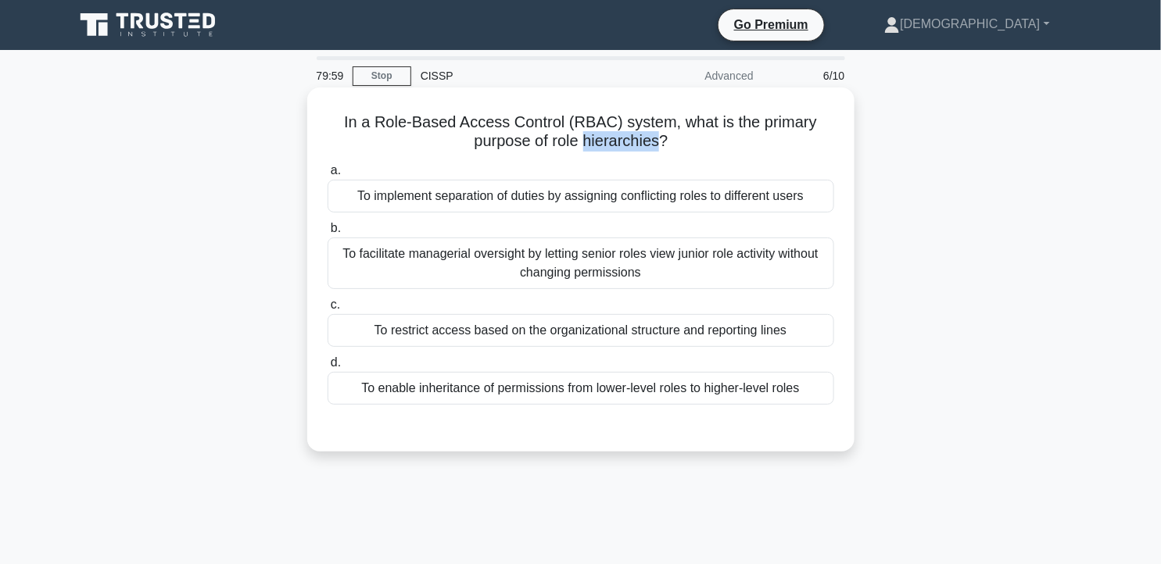
drag, startPoint x: 677, startPoint y: 151, endPoint x: 638, endPoint y: 138, distance: 41.0
copy h5 "In a Role-Based Access Control (RBAC) system, what is the primary purpose of ro…"
click at [704, 392] on div "To enable inheritance of permissions from lower-level roles to higher-level rol…" at bounding box center [581, 388] width 507 height 33
click at [328, 368] on input "d. To enable inheritance of permissions from lower-level roles to higher-level …" at bounding box center [328, 363] width 0 height 10
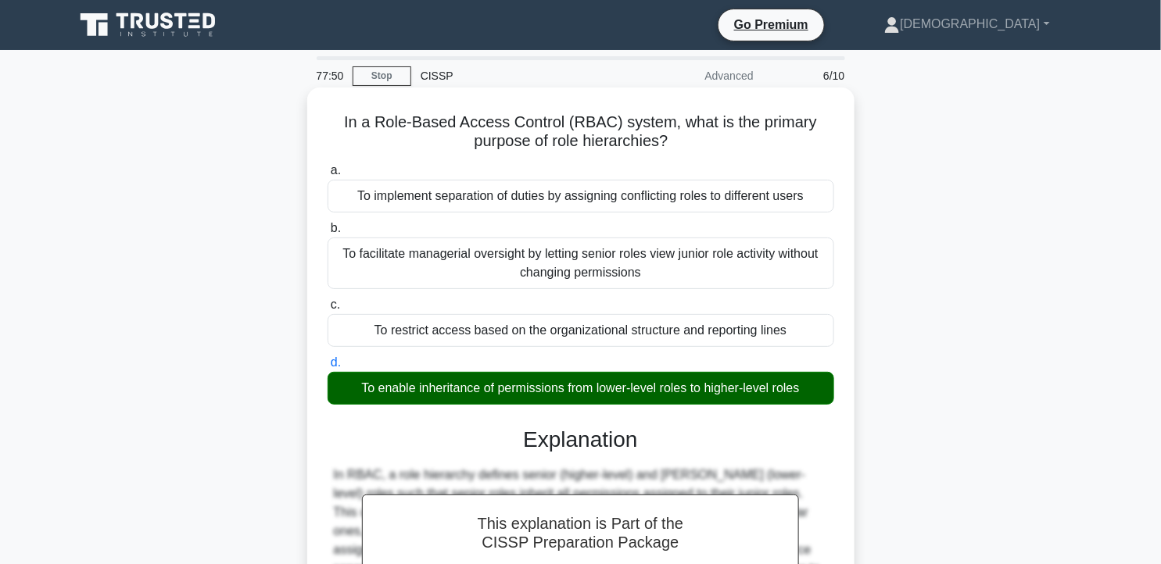
drag, startPoint x: 346, startPoint y: 119, endPoint x: 842, endPoint y: 403, distance: 571.7
click at [842, 403] on div "In a Role-Based Access Control (RBAC) system, what is the primary purpose of ro…" at bounding box center [580, 426] width 535 height 665
copy div "In a Role-Based Access Control (RBAC) system, what is the primary purpose of ro…"
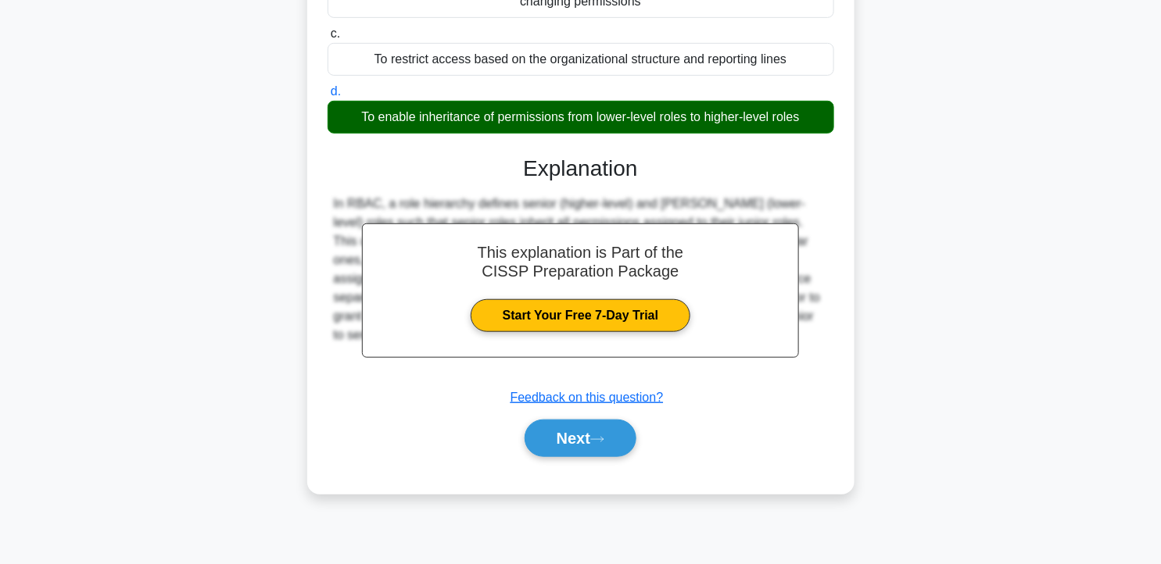
scroll to position [279, 0]
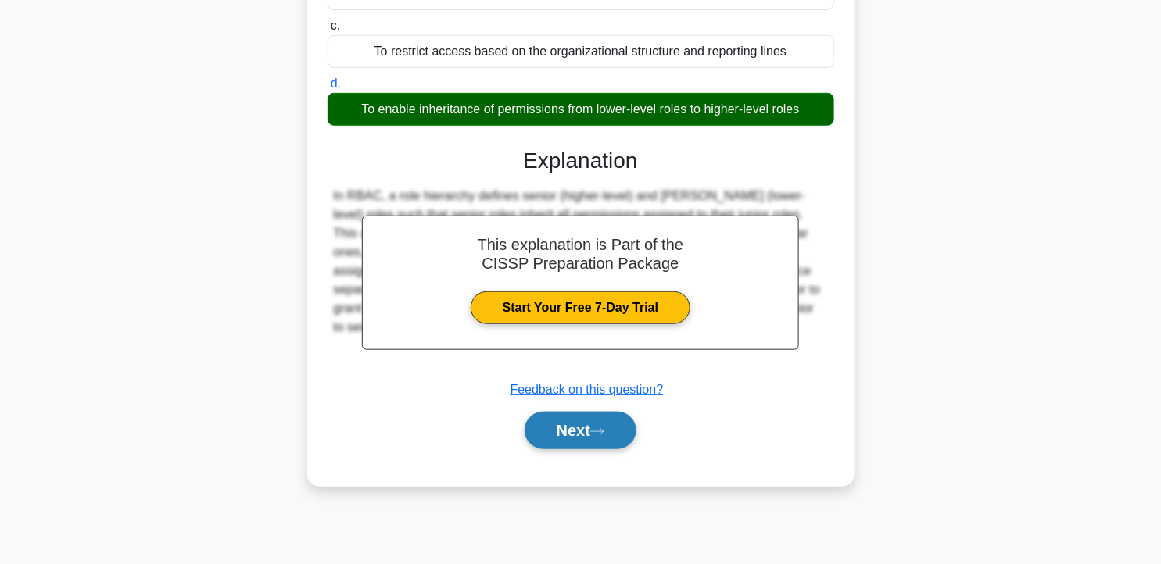
click at [604, 428] on icon at bounding box center [597, 432] width 14 height 9
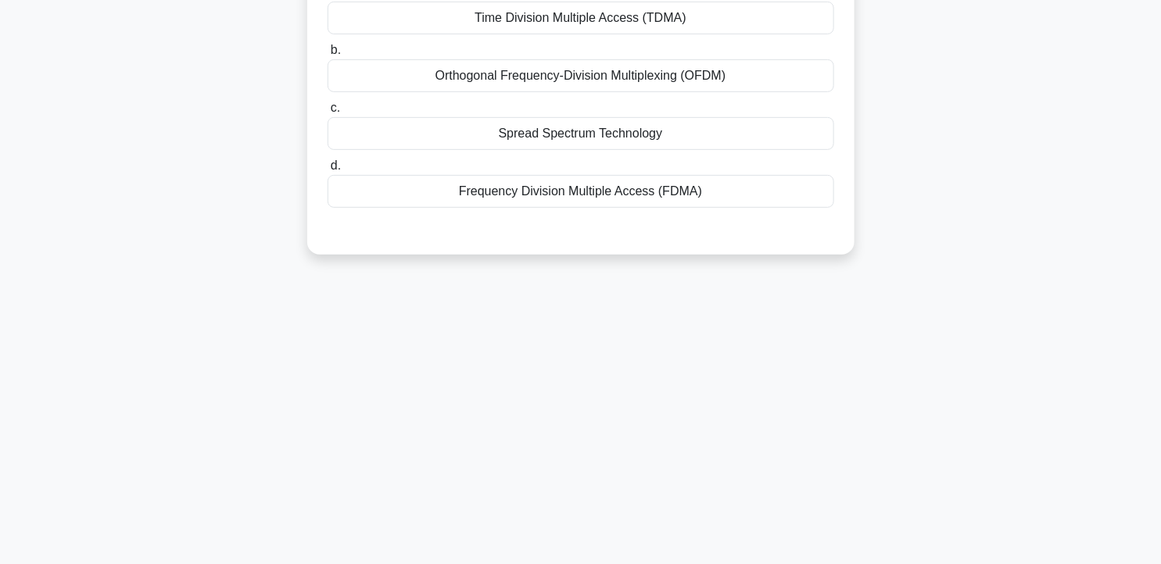
scroll to position [0, 0]
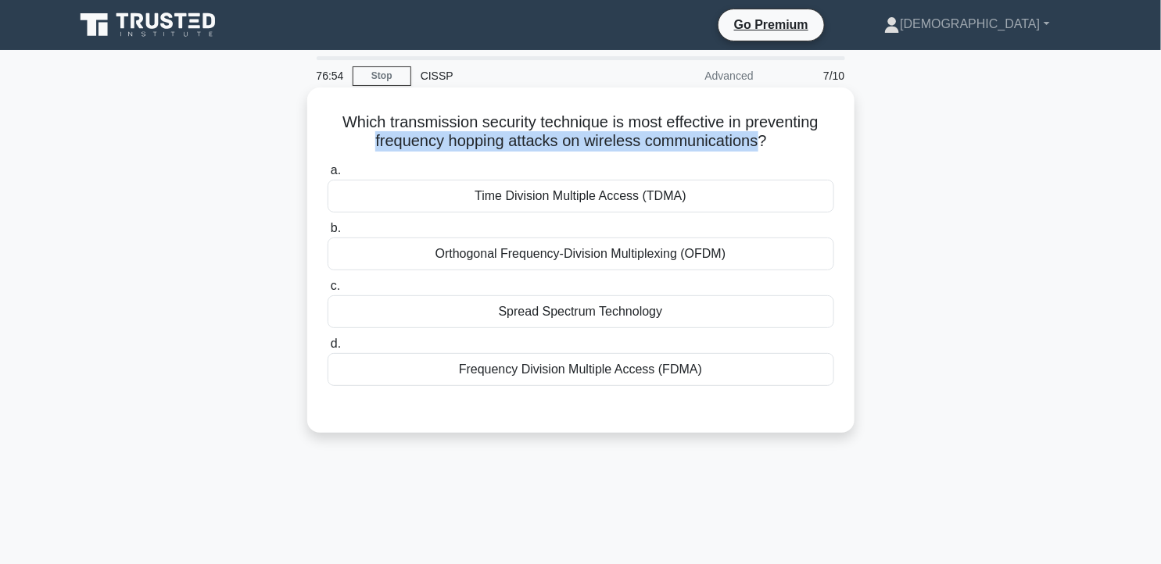
drag, startPoint x: 374, startPoint y: 142, endPoint x: 762, endPoint y: 136, distance: 388.5
click at [762, 136] on h5 "Which transmission security technique is most effective in preventing frequency…" at bounding box center [581, 132] width 510 height 39
drag, startPoint x: 762, startPoint y: 136, endPoint x: 748, endPoint y: 137, distance: 14.1
copy h5 "frequency hopping attacks on wireless communications"
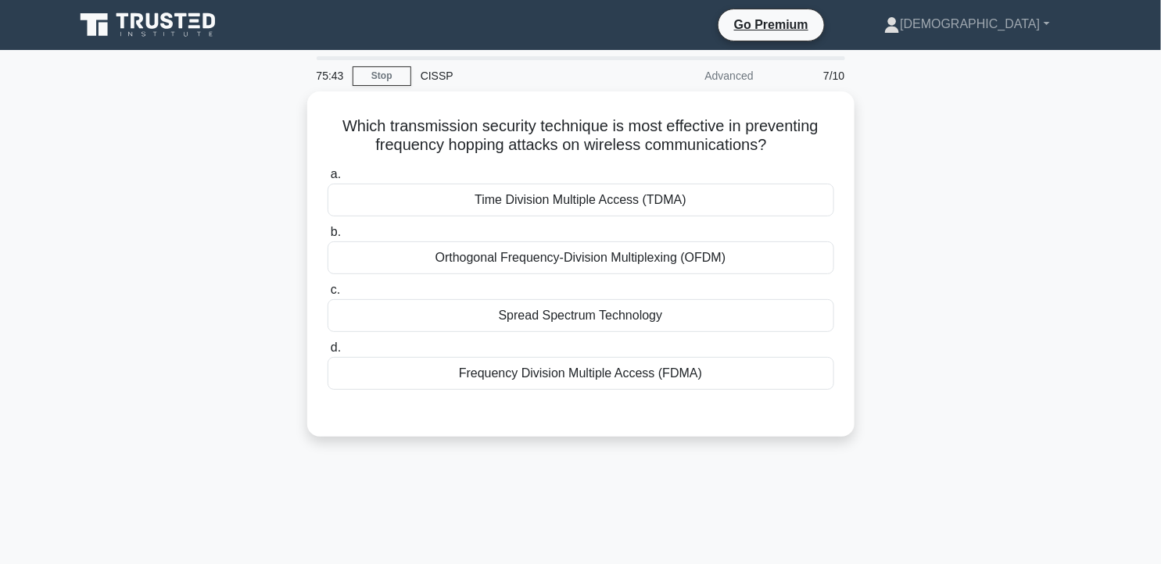
click at [949, 292] on div "Which transmission security technique is most effective in preventing frequency…" at bounding box center [581, 273] width 1032 height 364
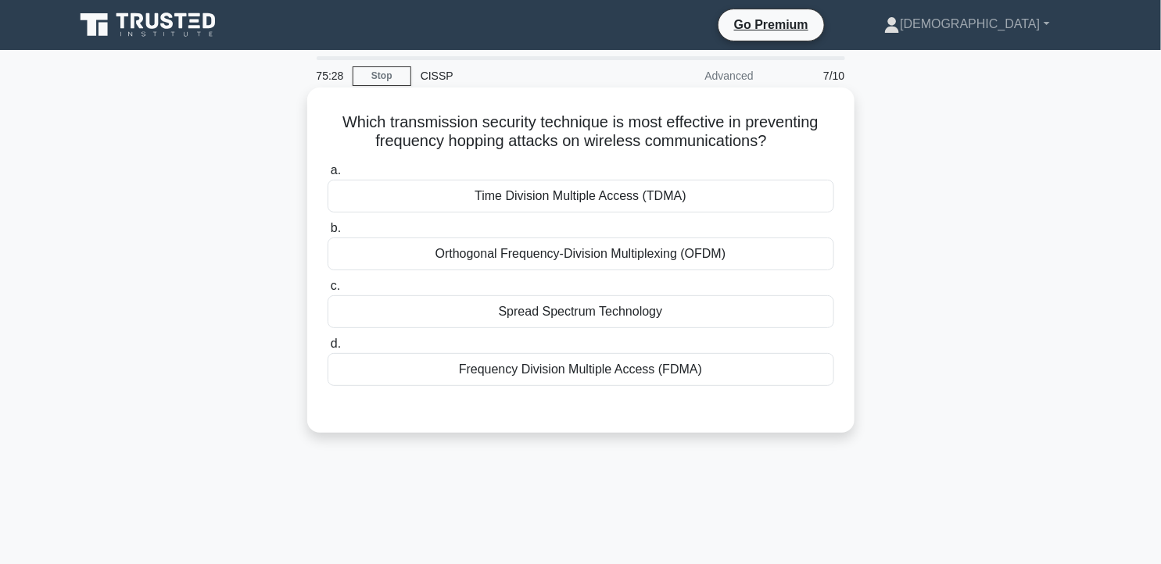
drag, startPoint x: 333, startPoint y: 114, endPoint x: 815, endPoint y: 141, distance: 482.2
click at [815, 141] on h5 "Which transmission security technique is most effective in preventing frequency…" at bounding box center [581, 132] width 510 height 39
drag, startPoint x: 815, startPoint y: 141, endPoint x: 674, endPoint y: 141, distance: 140.7
copy h5 "Which transmission security technique is most effective in preventing frequency…"
click at [353, 116] on h5 "Which transmission security technique is most effective in preventing frequency…" at bounding box center [581, 132] width 510 height 39
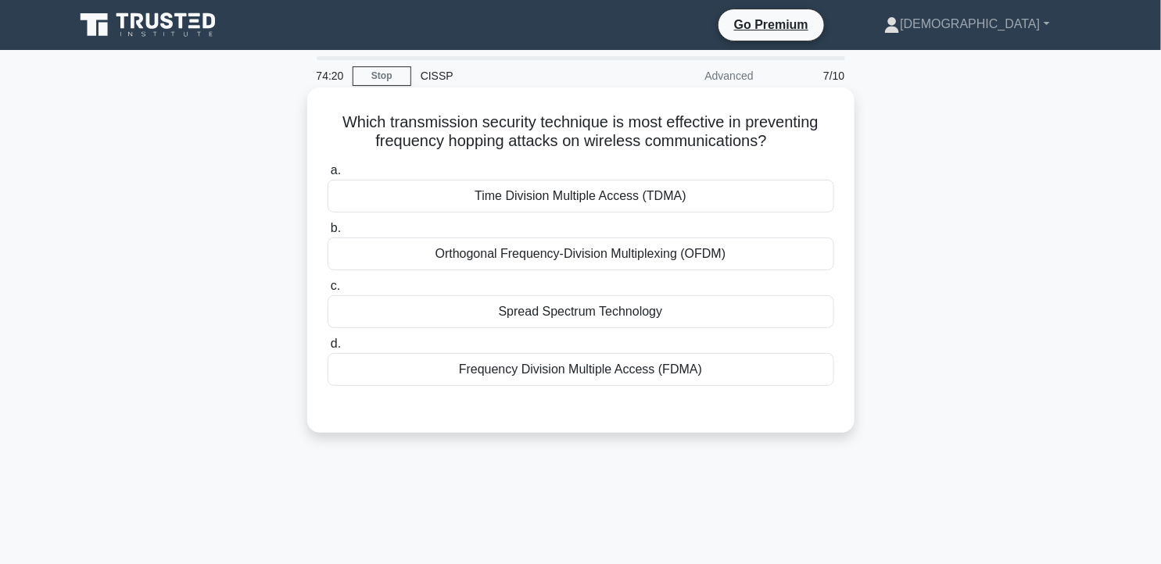
drag, startPoint x: 337, startPoint y: 116, endPoint x: 757, endPoint y: 365, distance: 488.2
click at [757, 365] on div "Which transmission security technique is most effective in preventing frequency…" at bounding box center [580, 260] width 535 height 333
copy div "Which transmission security technique is most effective in preventing frequency…"
click at [610, 303] on div "Spread Spectrum Technology" at bounding box center [581, 311] width 507 height 33
click at [328, 292] on input "c. Spread Spectrum Technology" at bounding box center [328, 286] width 0 height 10
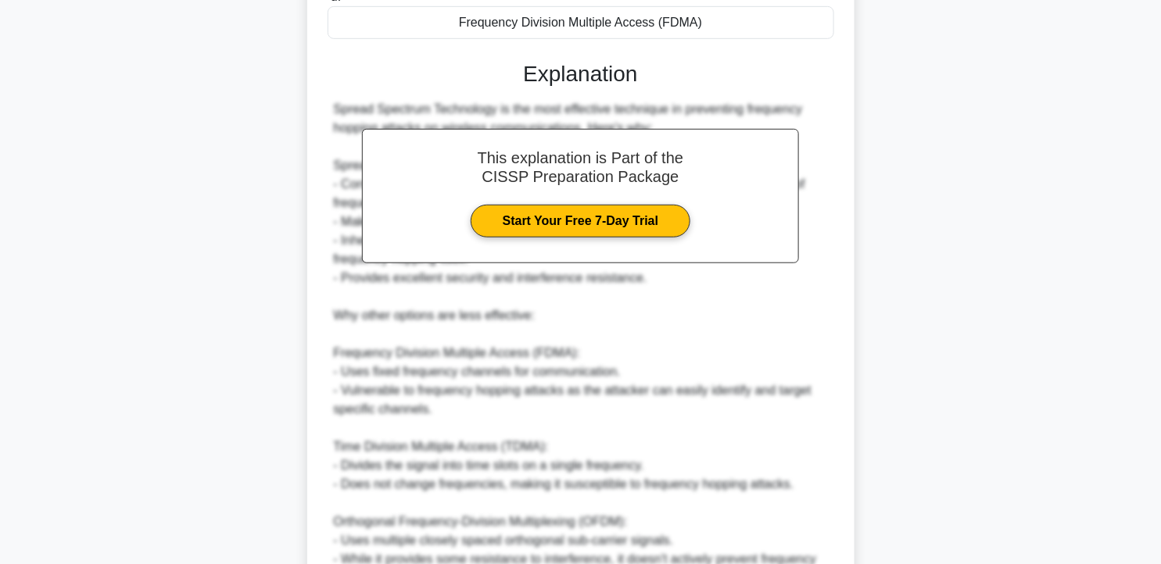
scroll to position [587, 0]
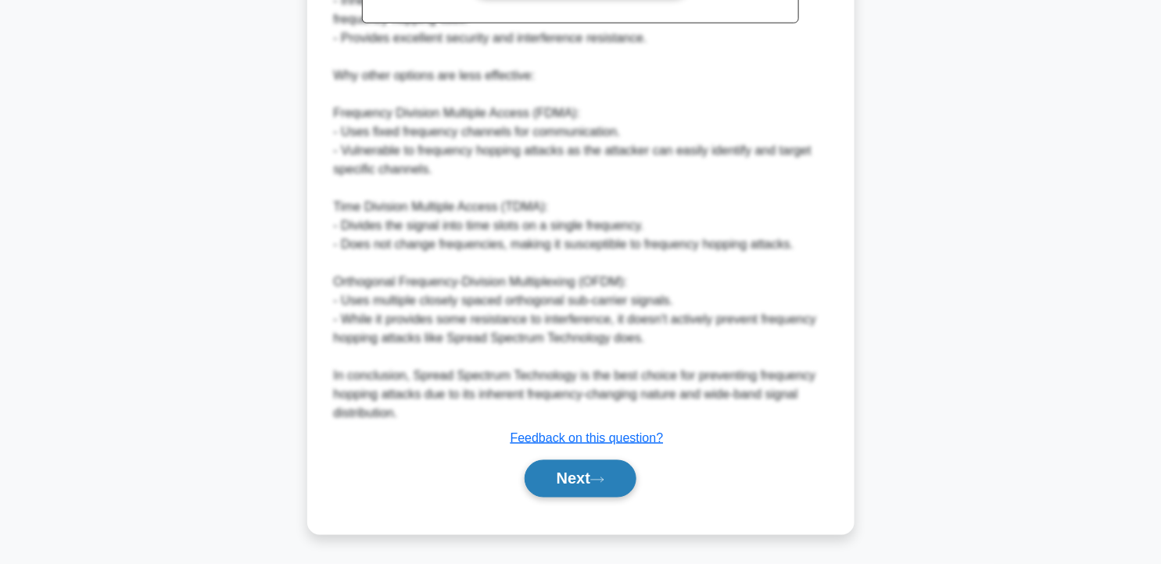
click at [604, 471] on button "Next" at bounding box center [581, 479] width 112 height 38
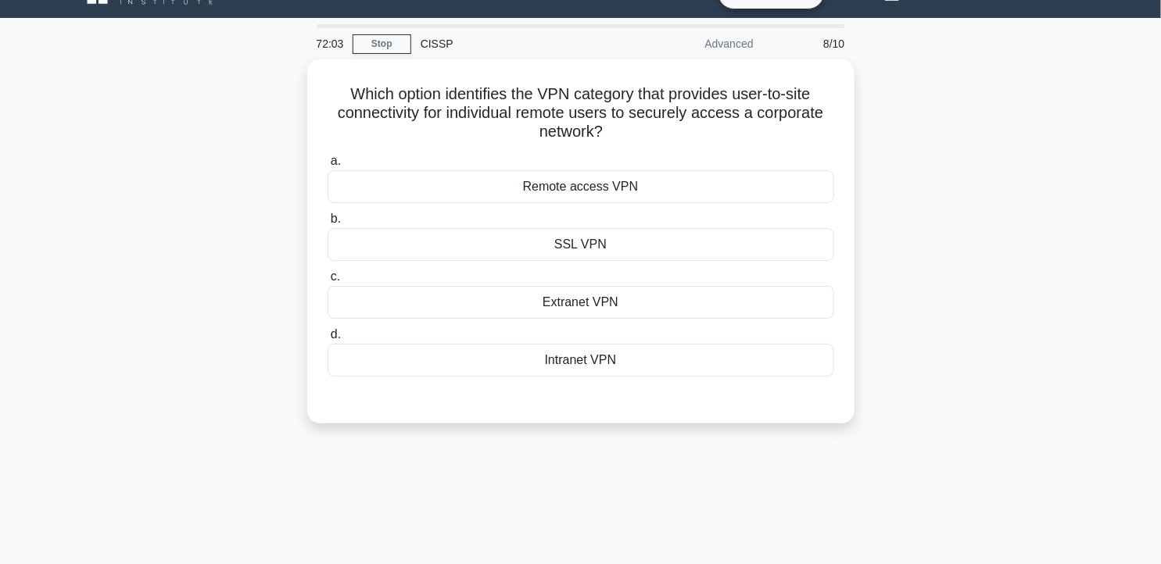
scroll to position [0, 0]
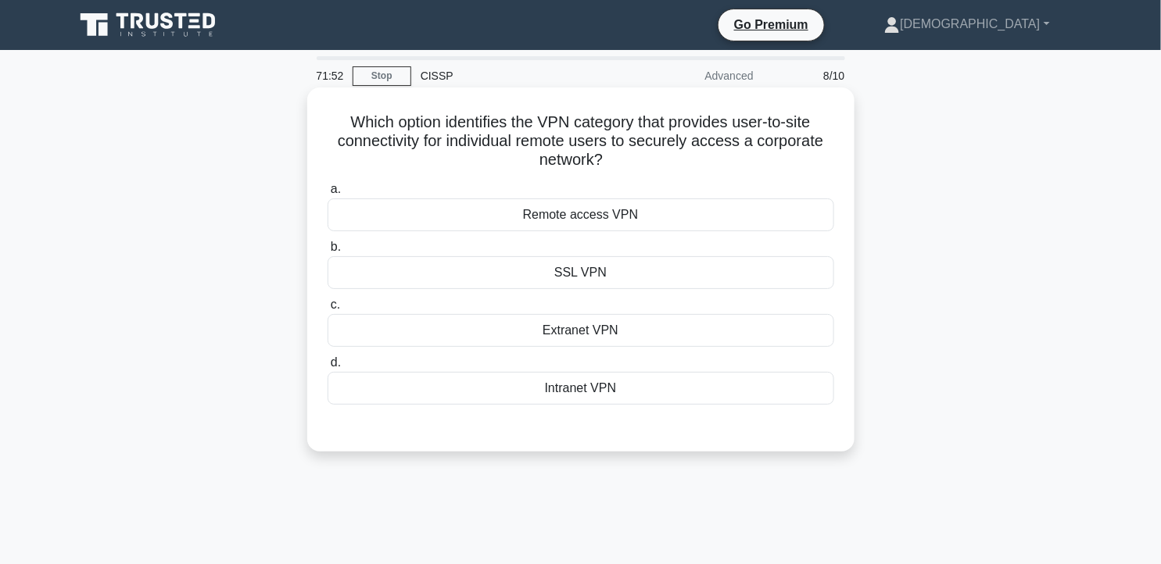
click at [641, 220] on div "Remote access VPN" at bounding box center [581, 215] width 507 height 33
click at [328, 195] on input "a. Remote access VPN" at bounding box center [328, 189] width 0 height 10
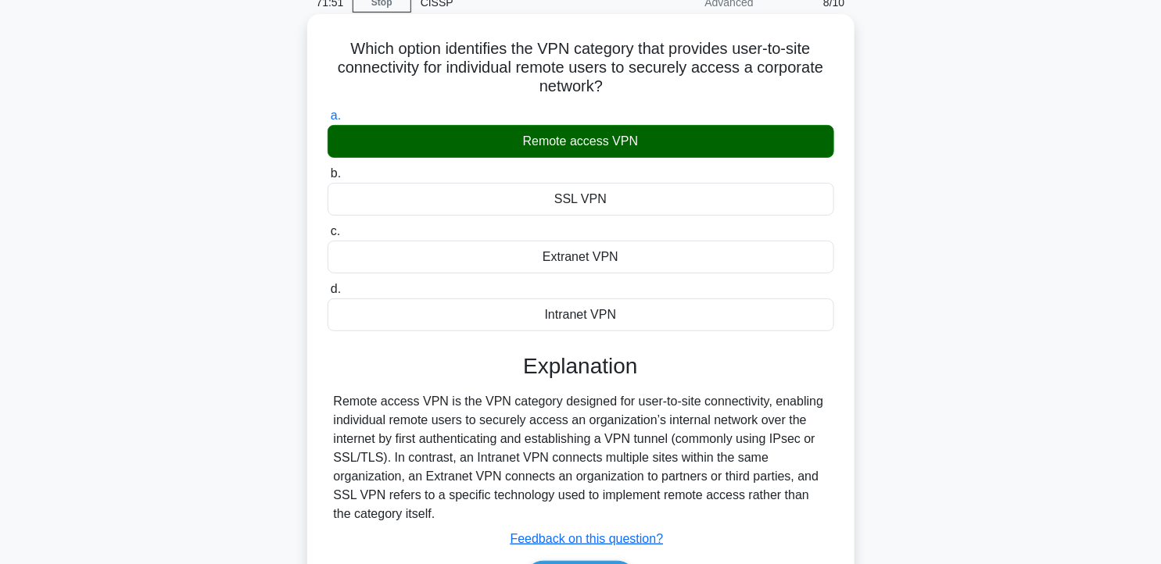
scroll to position [174, 0]
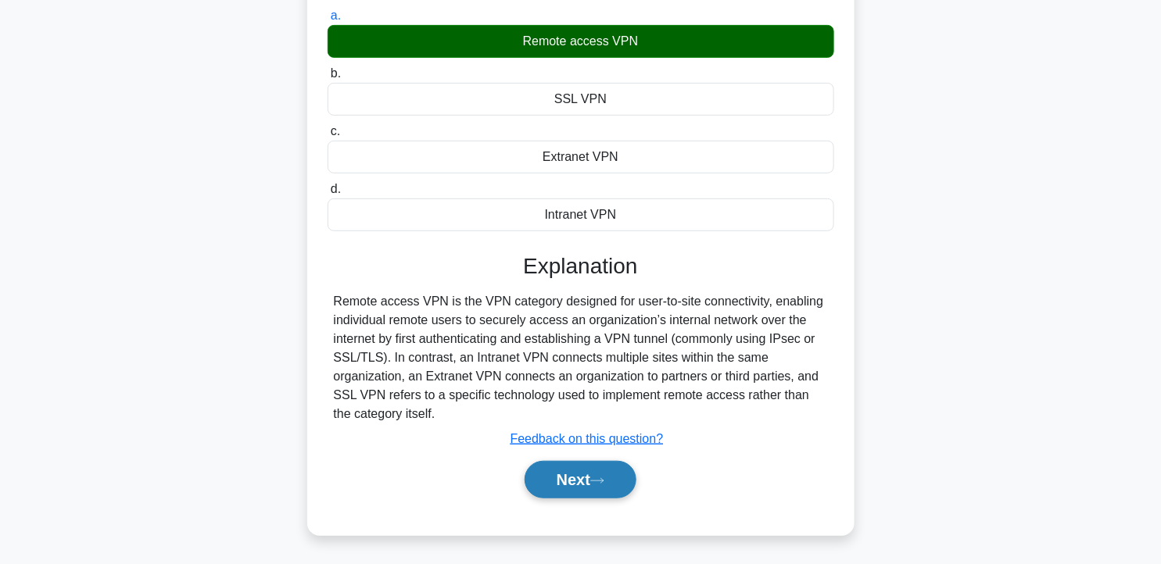
click at [604, 477] on icon at bounding box center [597, 481] width 14 height 9
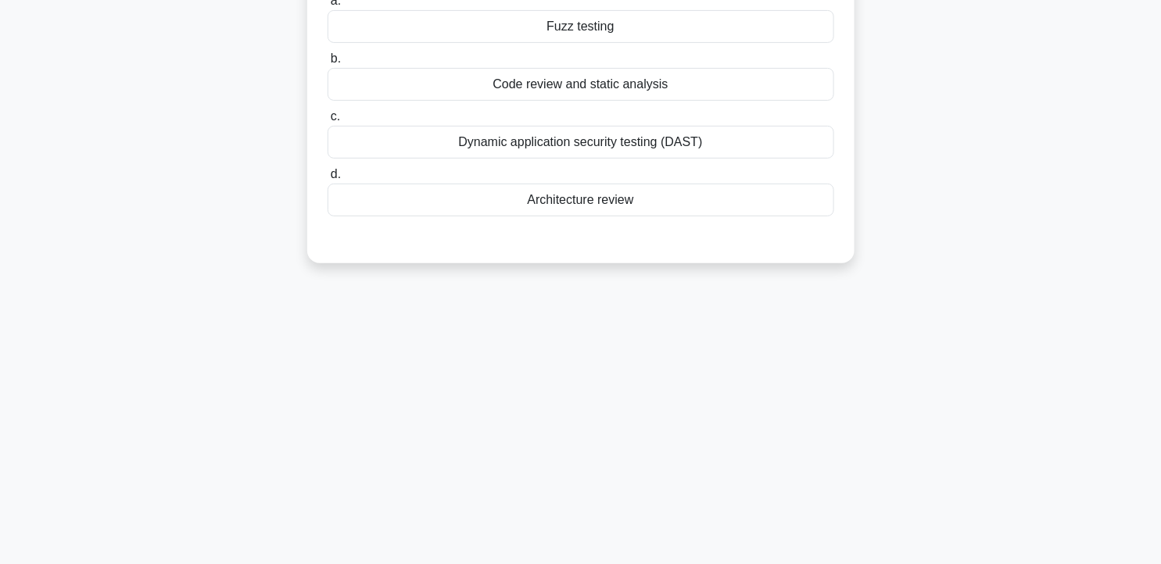
scroll to position [0, 0]
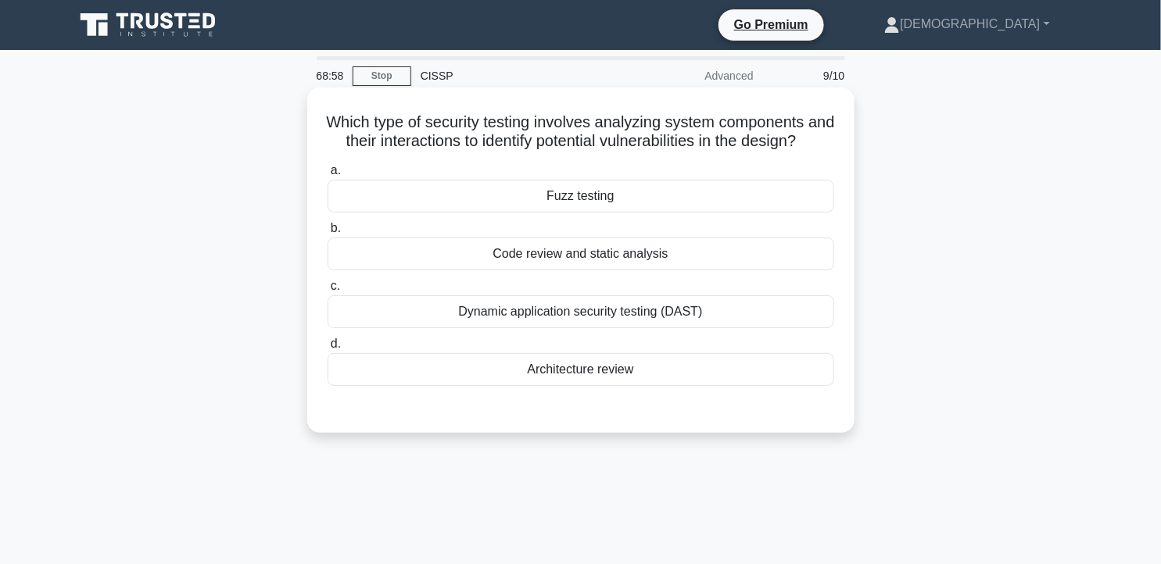
click at [664, 270] on div "Code review and static analysis" at bounding box center [581, 254] width 507 height 33
click at [328, 234] on input "b. Code review and static analysis" at bounding box center [328, 229] width 0 height 10
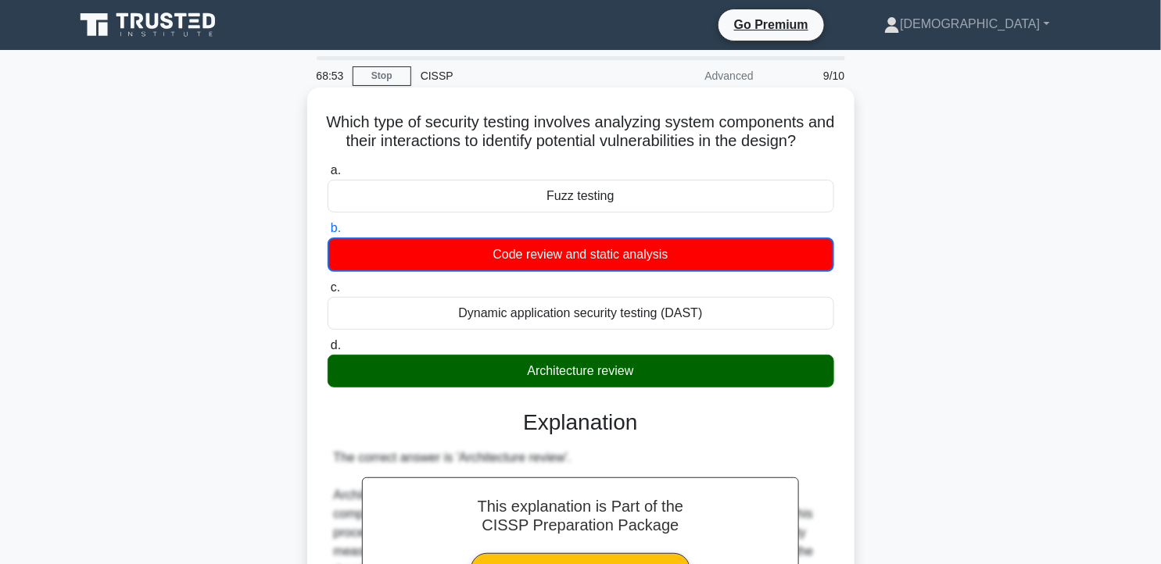
drag, startPoint x: 334, startPoint y: 117, endPoint x: 829, endPoint y: 152, distance: 496.1
click at [829, 152] on h5 "Which type of security testing involves analyzing system components and their i…" at bounding box center [581, 132] width 510 height 39
drag, startPoint x: 829, startPoint y: 152, endPoint x: 792, endPoint y: 135, distance: 40.6
copy h5 "Which type of security testing involves analyzing system components and their i…"
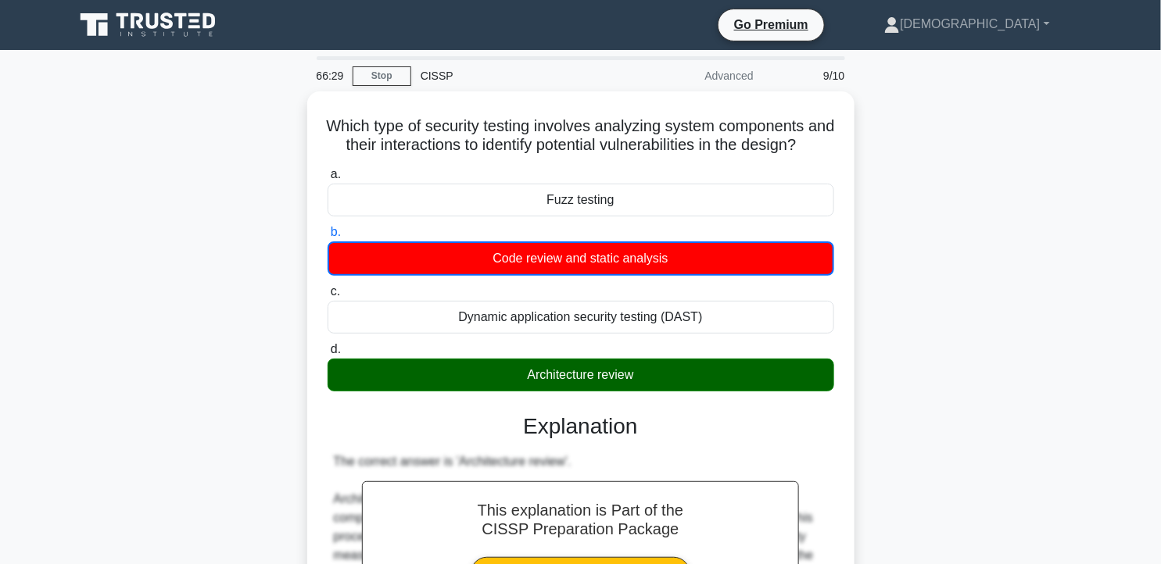
click at [993, 342] on div "Which type of security testing involves analyzing system components and their i…" at bounding box center [581, 515] width 1032 height 848
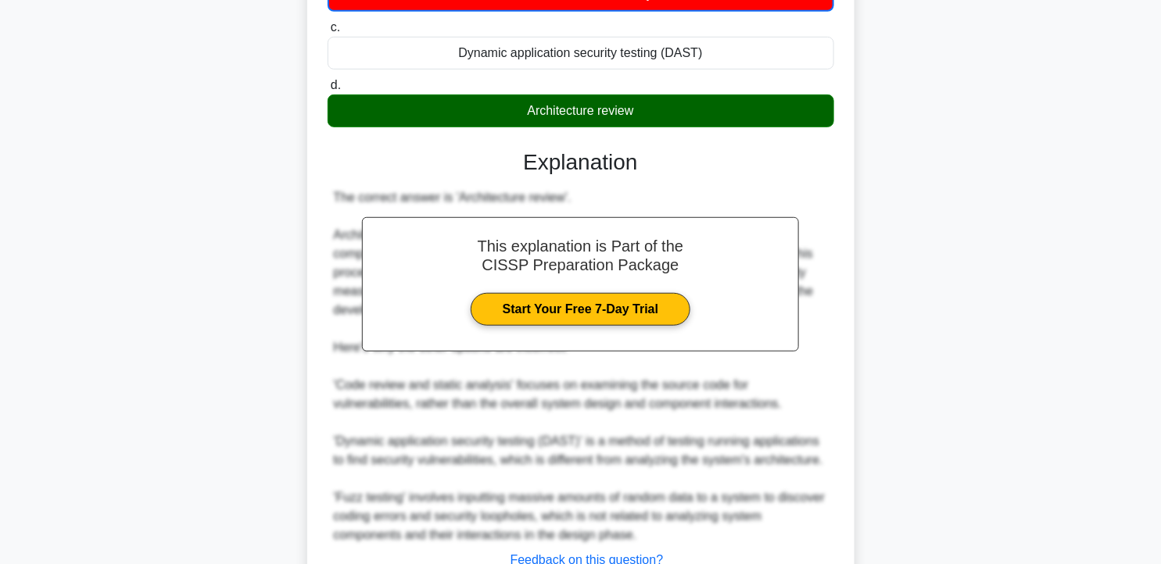
scroll to position [52, 0]
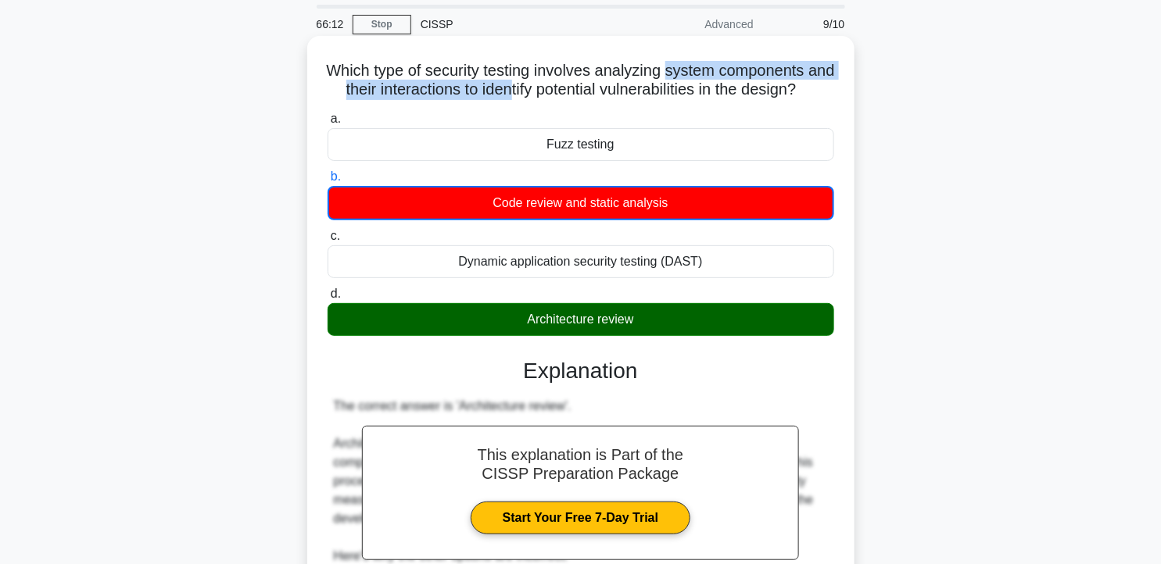
drag, startPoint x: 686, startPoint y: 66, endPoint x: 535, endPoint y: 95, distance: 153.8
click at [535, 95] on h5 "Which type of security testing involves analyzing system components and their i…" at bounding box center [581, 80] width 510 height 39
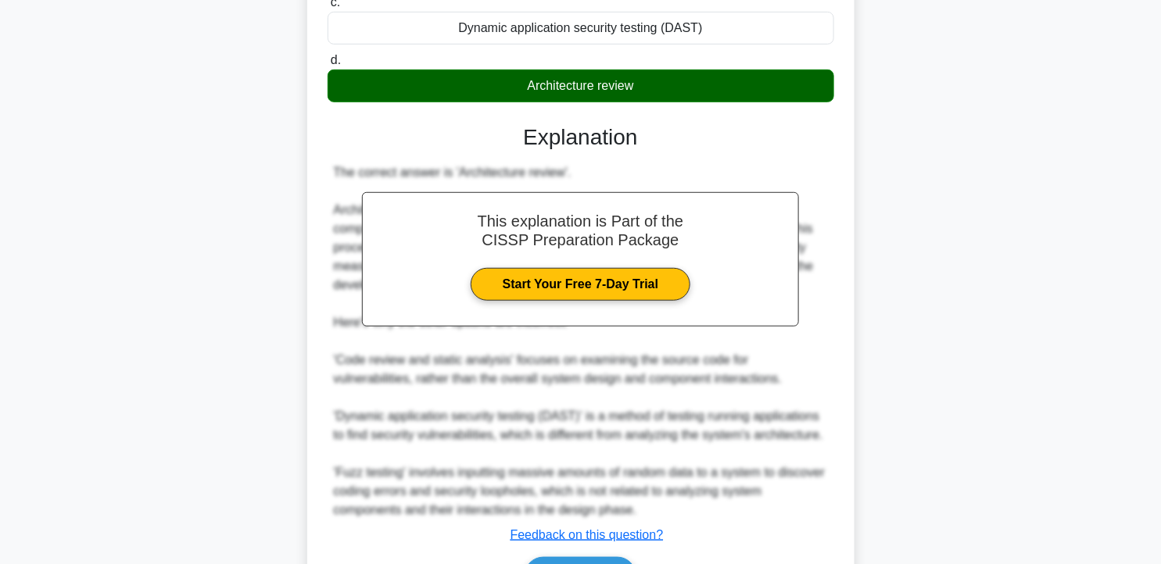
scroll to position [399, 0]
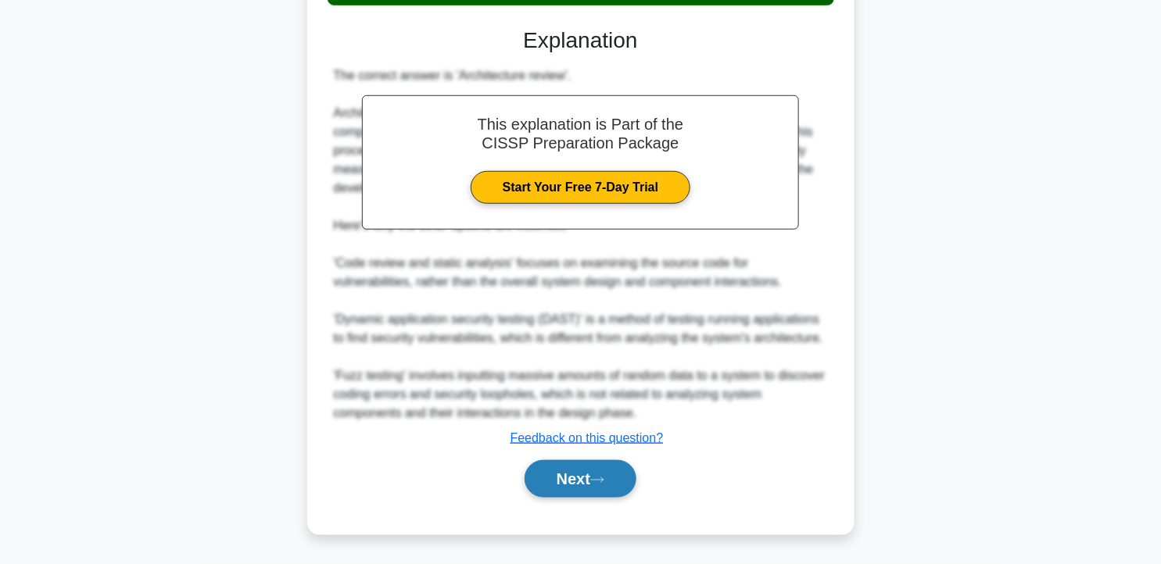
click at [582, 477] on button "Next" at bounding box center [581, 479] width 112 height 38
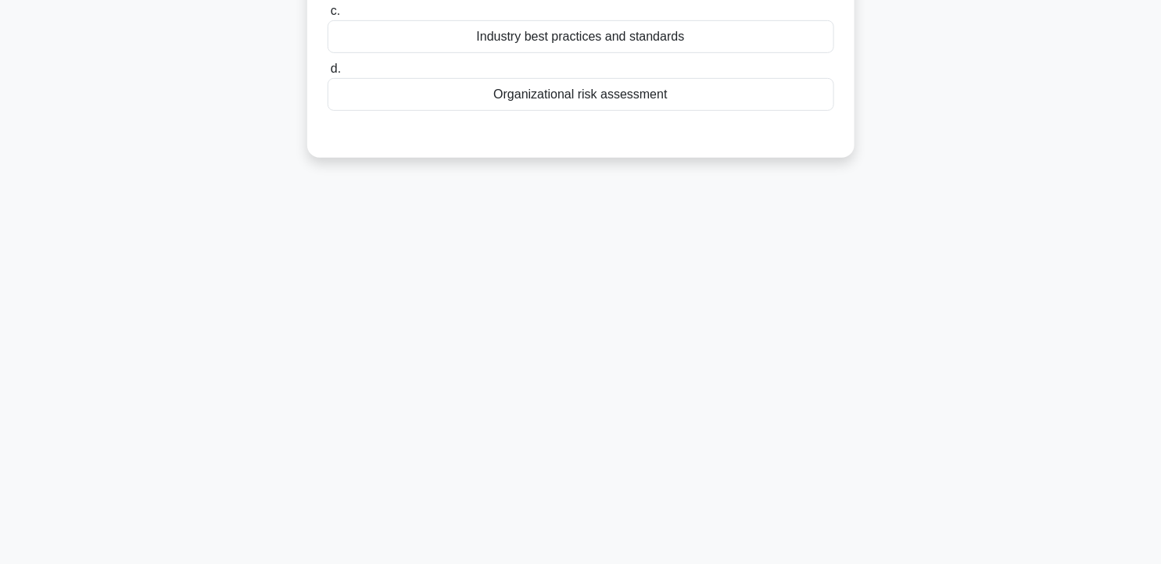
scroll to position [0, 0]
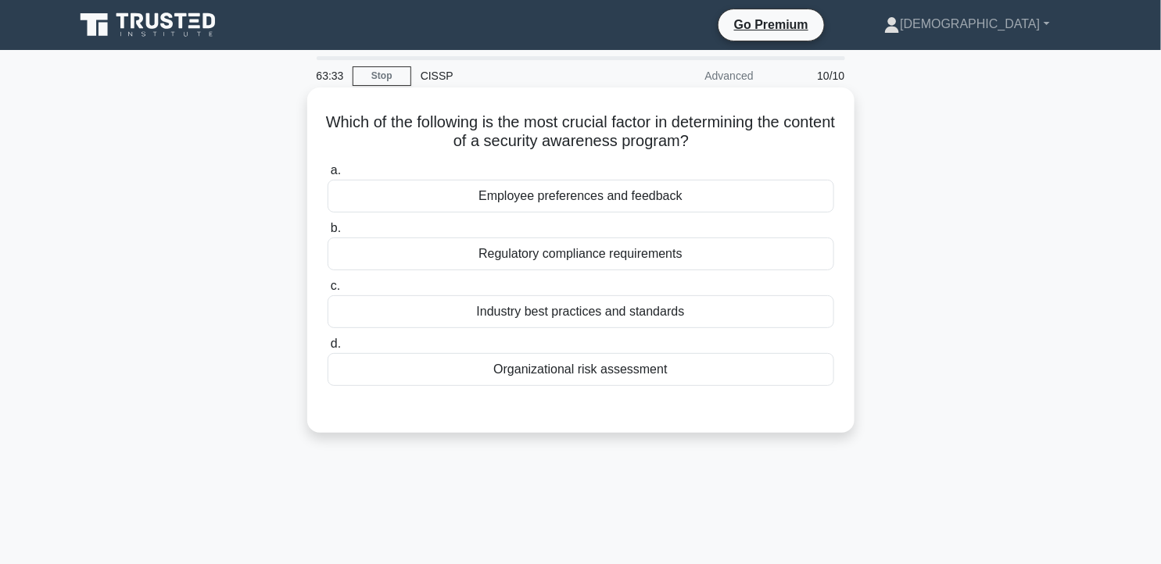
drag, startPoint x: 507, startPoint y: 121, endPoint x: 741, endPoint y: 143, distance: 235.5
click at [741, 143] on h5 "Which of the following is the most crucial factor in determining the content of…" at bounding box center [581, 132] width 510 height 39
drag, startPoint x: 741, startPoint y: 143, endPoint x: 701, endPoint y: 146, distance: 40.0
click at [619, 253] on div "Regulatory compliance requirements" at bounding box center [581, 254] width 507 height 33
click at [328, 234] on input "b. Regulatory compliance requirements" at bounding box center [328, 229] width 0 height 10
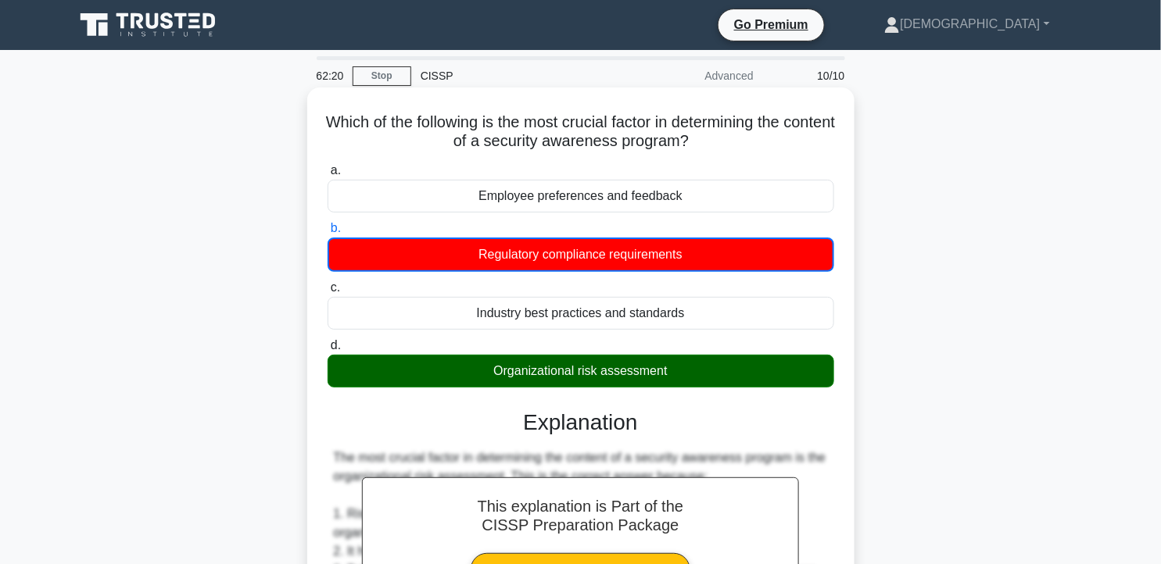
drag, startPoint x: 341, startPoint y: 122, endPoint x: 794, endPoint y: 371, distance: 517.0
click at [795, 371] on div "Which of the following is the most crucial factor in determining the content of…" at bounding box center [580, 549] width 535 height 911
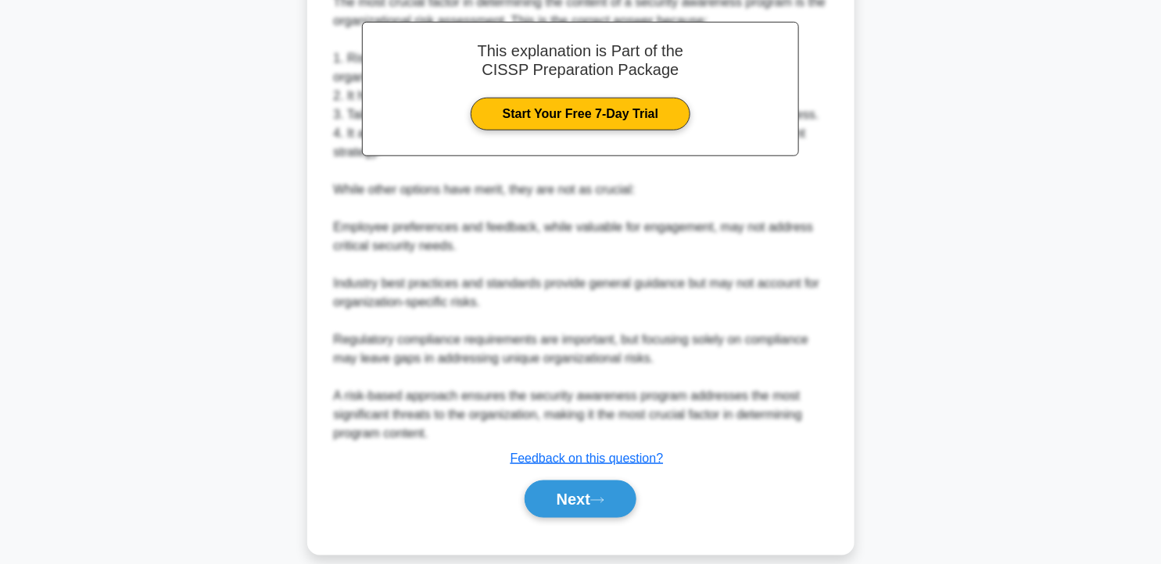
scroll to position [474, 0]
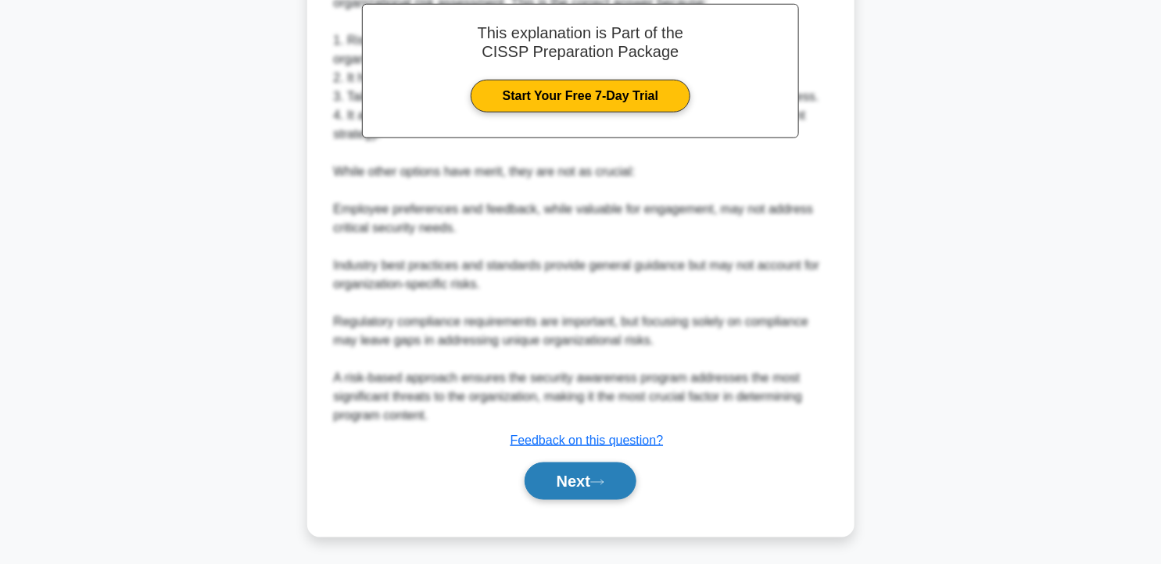
click at [618, 497] on button "Next" at bounding box center [581, 482] width 112 height 38
